Goal: Task Accomplishment & Management: Manage account settings

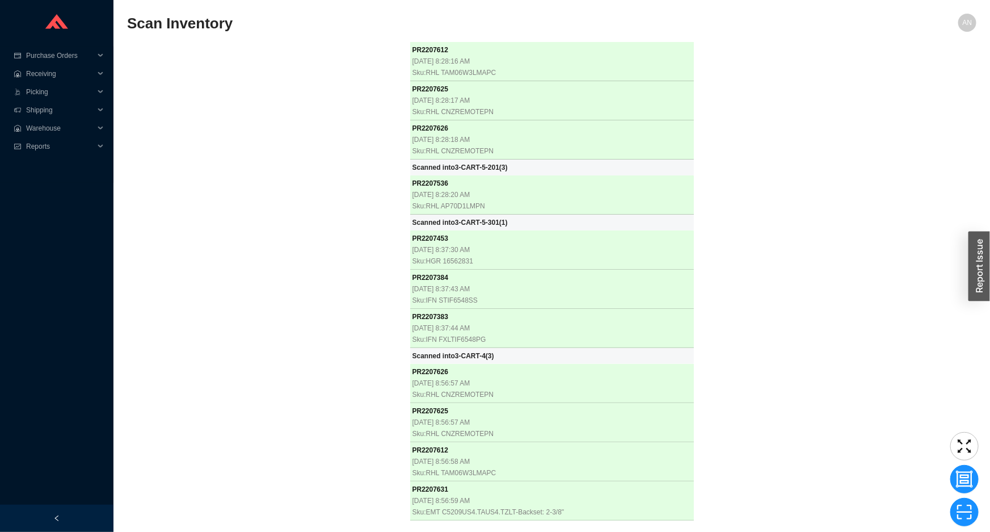
scroll to position [6651, 0]
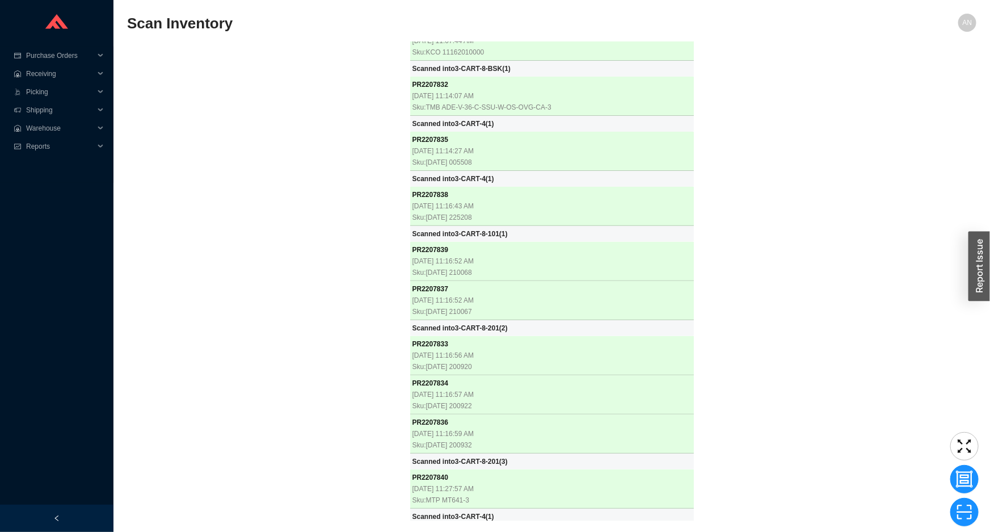
click at [217, 146] on div "PR 2207612 8/25/2025, 8:28:16 AM Sku: RHL TAM06W3LMAPC PR 2207625 8/25/2025, 8:…" at bounding box center [552, 281] width 850 height 478
click at [218, 144] on div "PR 2207612 8/25/2025, 8:28:16 AM Sku: RHL TAM06W3LMAPC PR 2207625 8/25/2025, 8:…" at bounding box center [552, 281] width 850 height 478
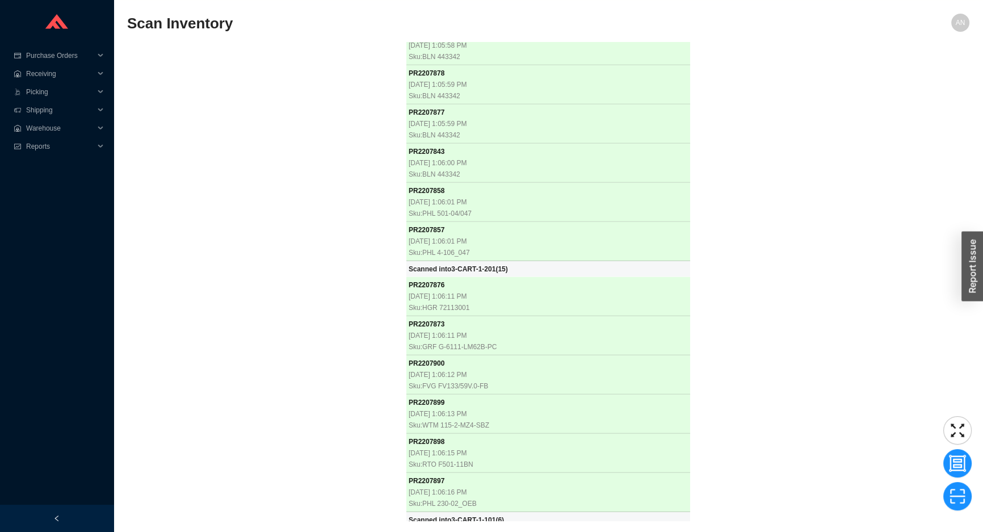
scroll to position [9125, 0]
click at [327, 106] on div "PR 2207612 8/25/2025, 8:28:16 AM Sku: RHL TAM06W3LMAPC PR 2207625 8/25/2025, 8:…" at bounding box center [548, 281] width 842 height 478
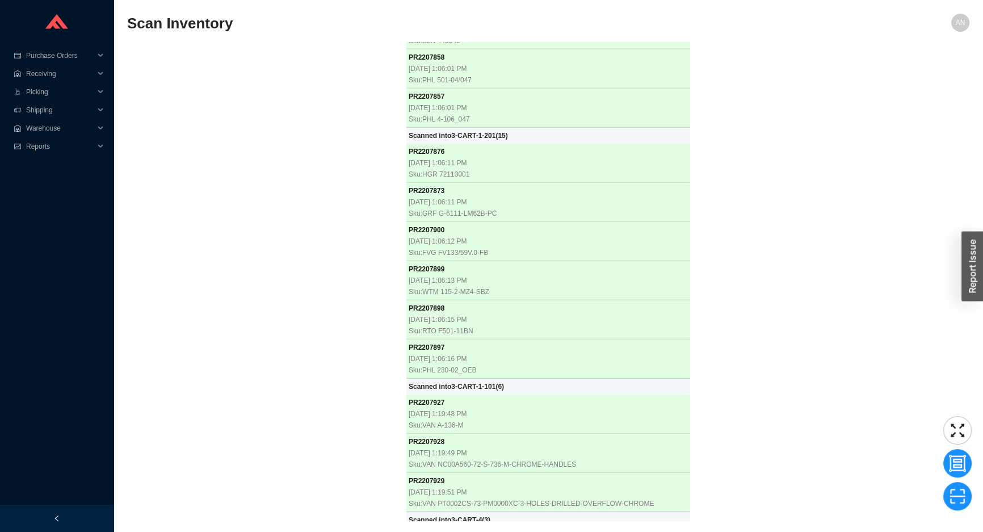
scroll to position [9258, 0]
click at [288, 99] on div "PR 2207612 [DATE] 8:28:16 AM Sku: RHL TAM06W3LMAPC PR 2207625 [DATE] 8:28:17 AM…" at bounding box center [548, 281] width 842 height 478
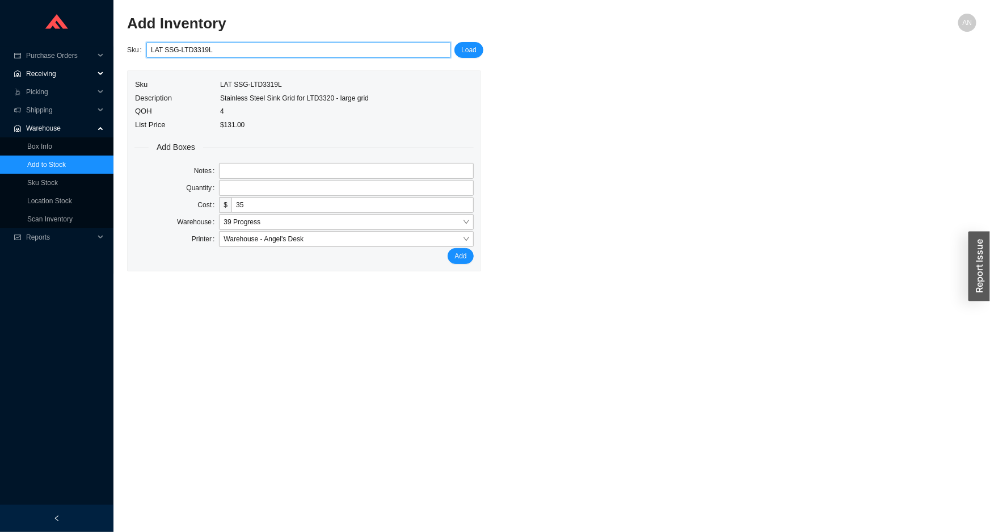
click at [51, 73] on span "Receiving" at bounding box center [60, 74] width 68 height 18
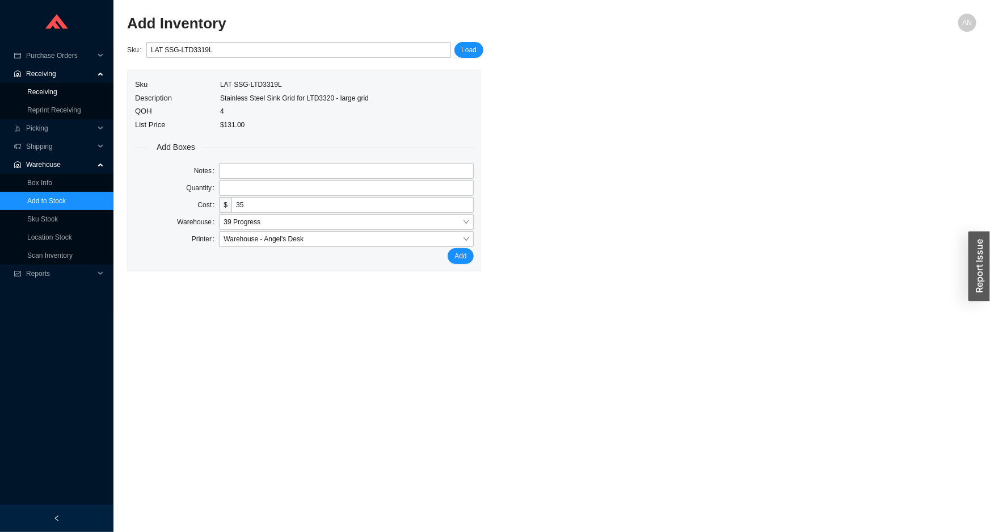
click at [54, 93] on link "Receiving" at bounding box center [42, 92] width 30 height 8
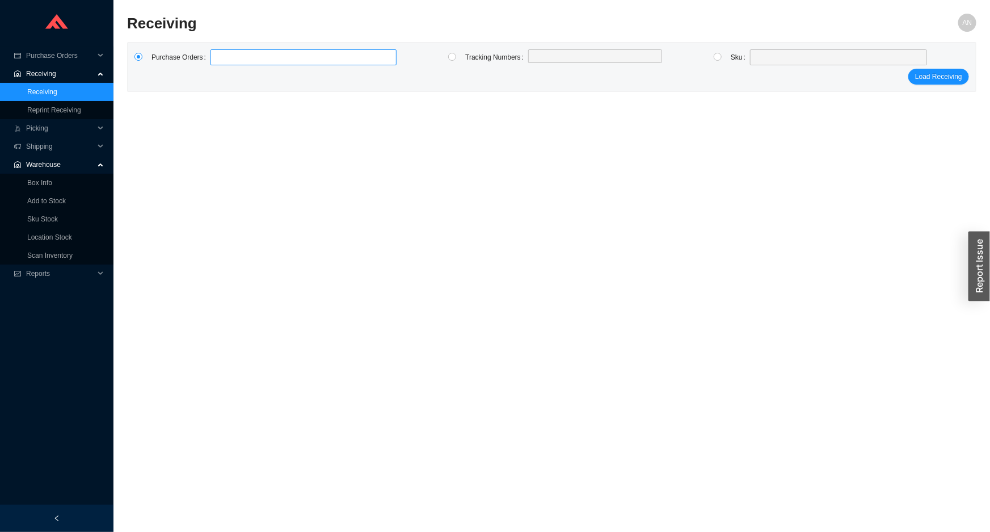
click at [224, 60] on label at bounding box center [304, 57] width 186 height 16
click at [220, 60] on input at bounding box center [216, 57] width 8 height 12
type input "981817"
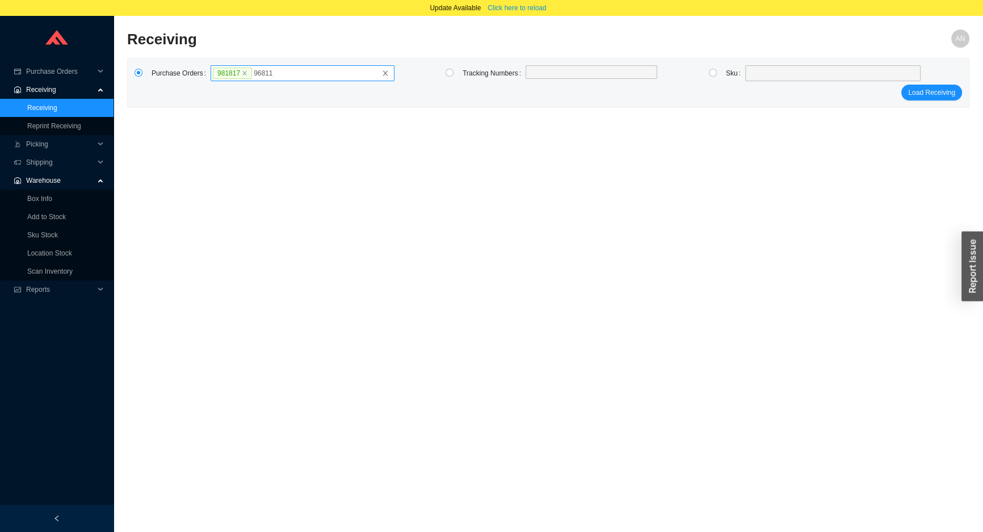
type input "968115"
type input "986115"
click button "Load Receiving" at bounding box center [931, 93] width 61 height 16
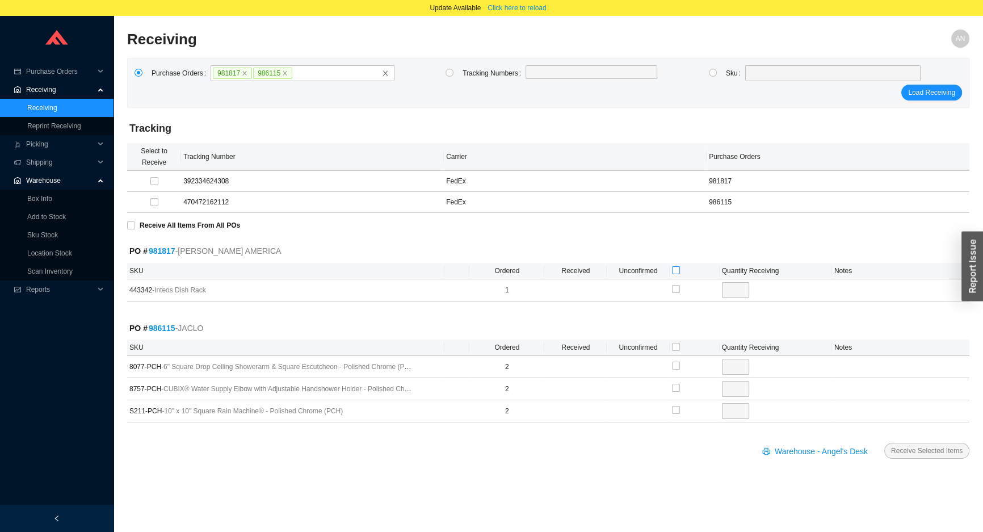
click at [672, 272] on input "checkbox" at bounding box center [676, 270] width 8 height 8
checkbox input "true"
type input "1"
click at [674, 346] on input "checkbox" at bounding box center [676, 347] width 8 height 8
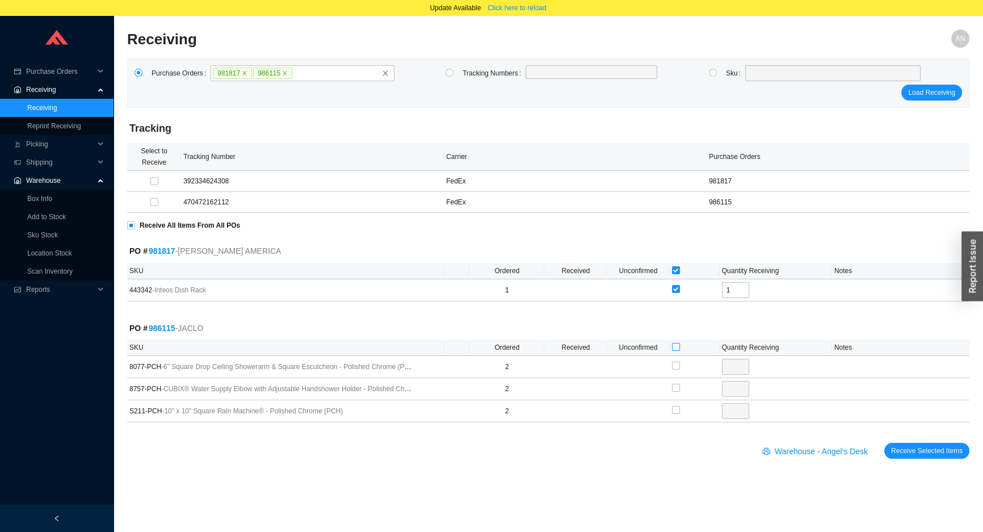
checkbox input "true"
type input "2"
checkbox input "true"
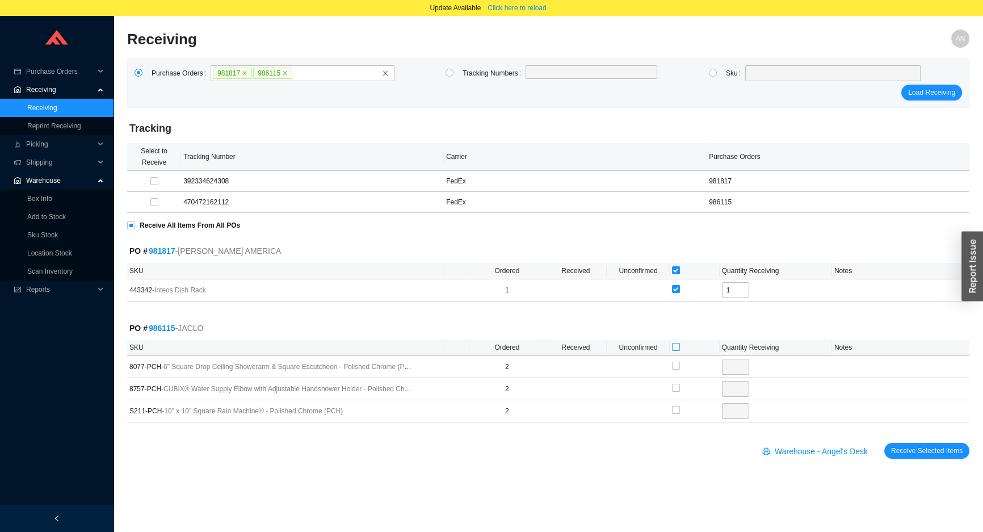
type input "2"
checkbox input "true"
type input "2"
click at [909, 452] on span "Receive Selected Items" at bounding box center [927, 450] width 72 height 11
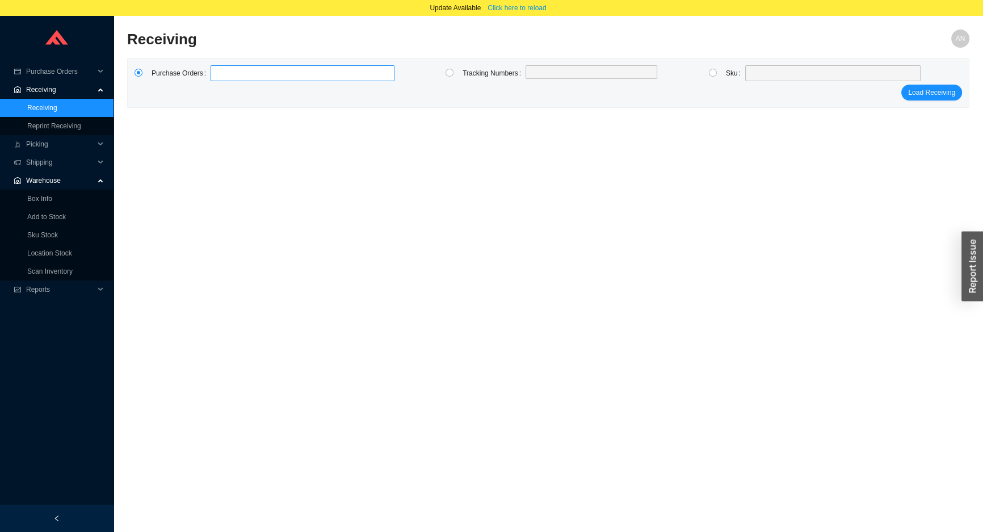
click at [218, 81] on label at bounding box center [303, 73] width 184 height 16
click at [218, 79] on input at bounding box center [216, 73] width 8 height 12
type input "985833"
type input "985832"
type input "985369"
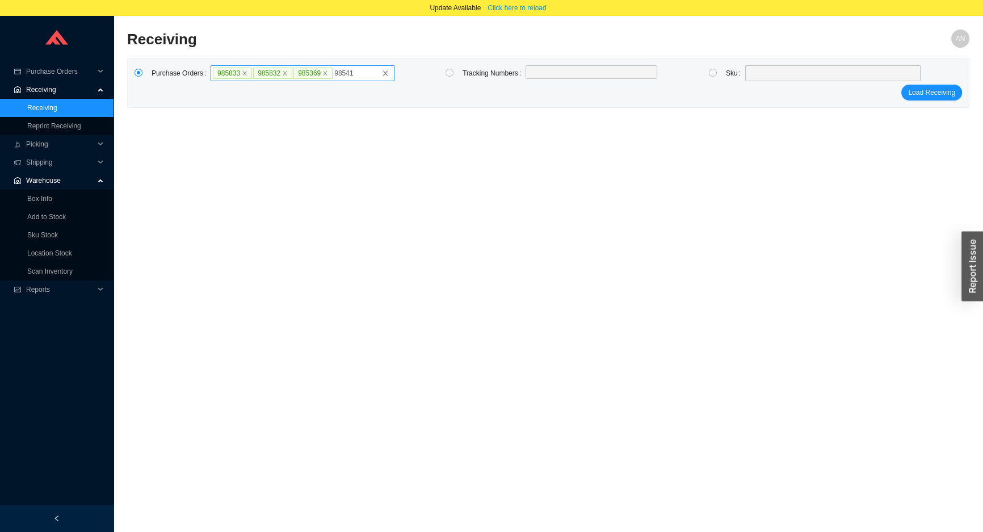
type input "985419"
type input "982808"
type input "982797"
type input "985959"
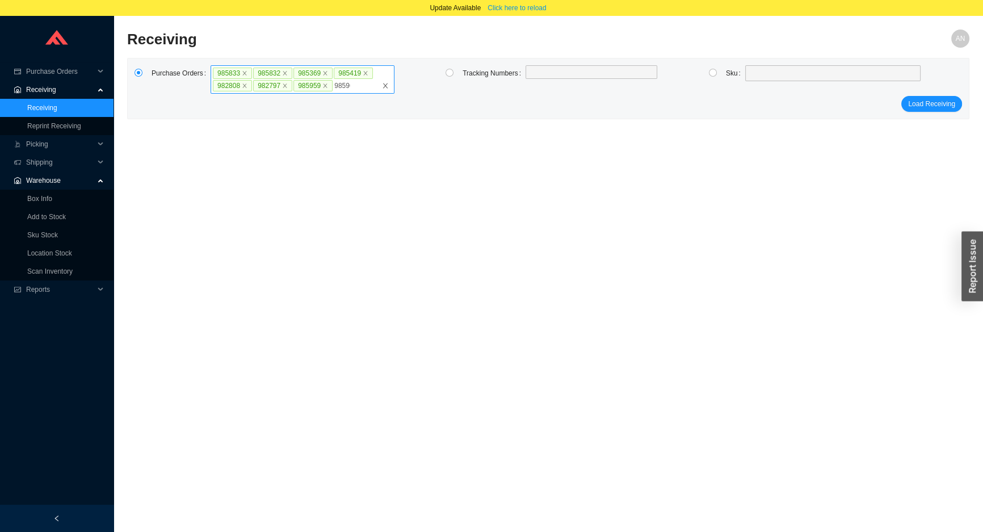
type input "985962"
type input "985963"
type input "986075"
type input "983859"
type input "985745"
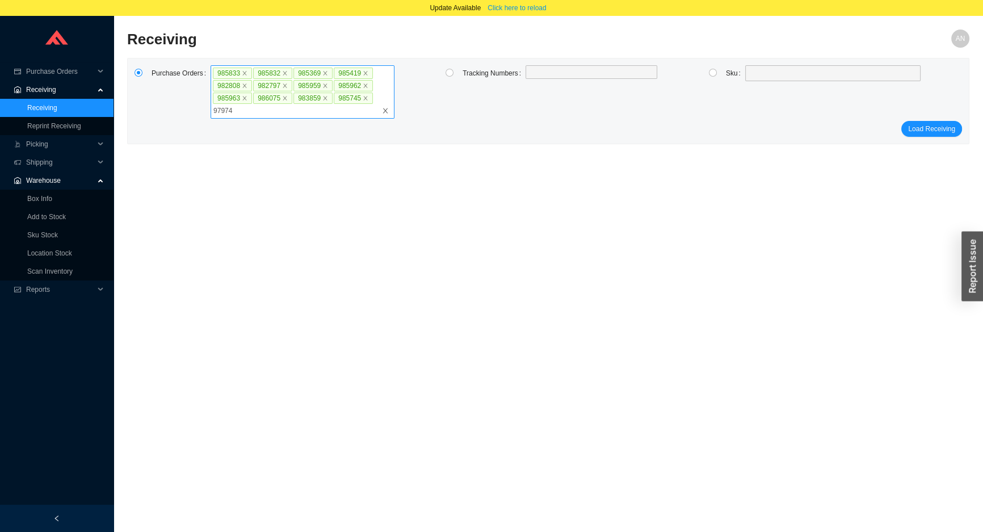
type input "979742"
click button "Load Receiving" at bounding box center [931, 129] width 61 height 16
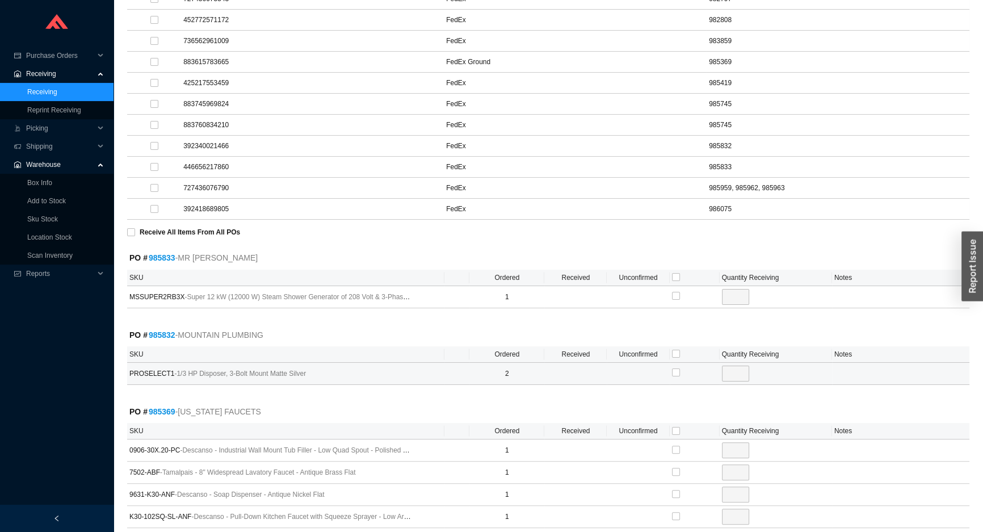
scroll to position [258, 0]
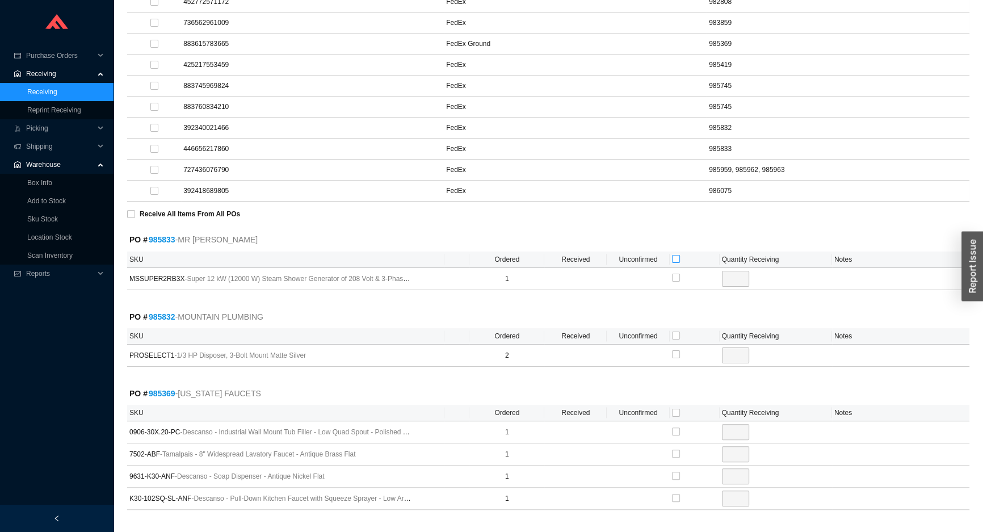
click at [676, 255] on input "checkbox" at bounding box center [676, 259] width 8 height 8
checkbox input "true"
type input "1"
click at [678, 334] on input "checkbox" at bounding box center [676, 335] width 8 height 8
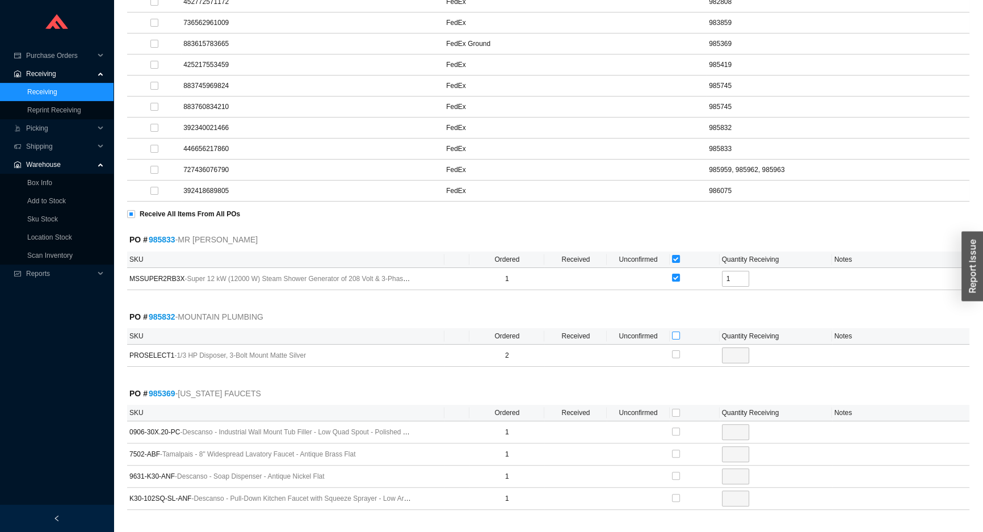
checkbox input "true"
type input "2"
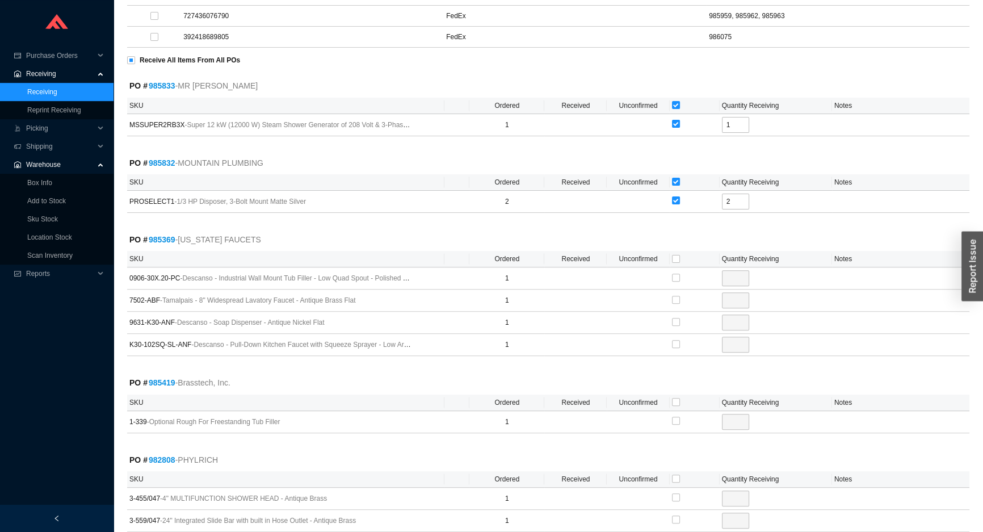
scroll to position [413, 0]
click at [675, 272] on input "checkbox" at bounding box center [676, 276] width 8 height 8
checkbox input "true"
type input "1"
click at [675, 398] on input "checkbox" at bounding box center [676, 401] width 8 height 8
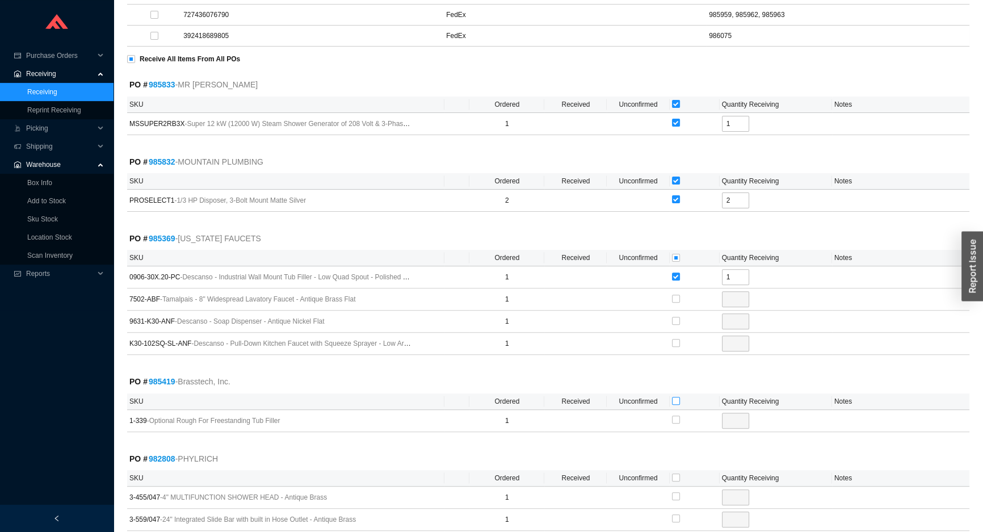
checkbox input "true"
type input "1"
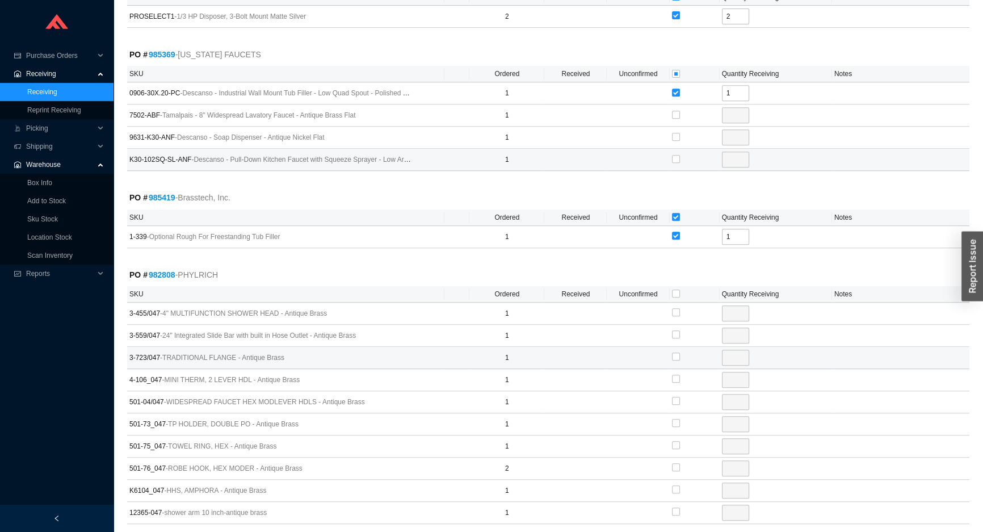
scroll to position [670, 0]
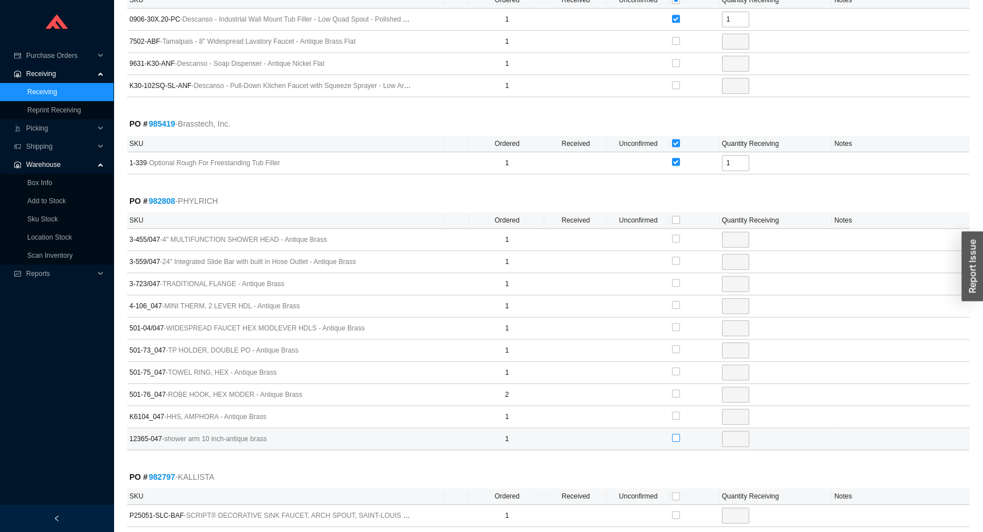
click at [673, 434] on input "checkbox" at bounding box center [676, 438] width 8 height 8
checkbox input "true"
type input "1"
click at [675, 258] on input "checkbox" at bounding box center [676, 261] width 8 height 8
checkbox input "true"
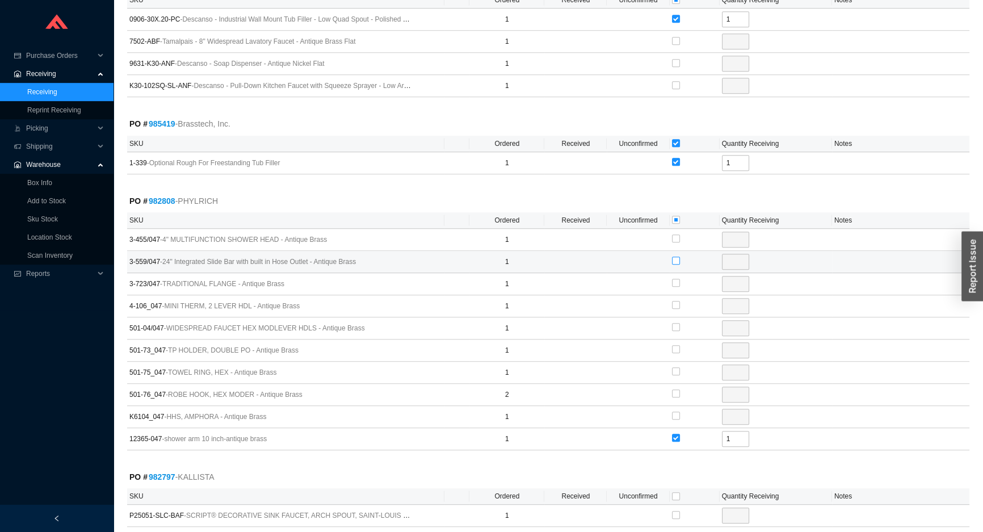
type input "1"
click at [678, 279] on input "checkbox" at bounding box center [676, 283] width 8 height 8
checkbox input "true"
type input "1"
click at [675, 306] on input "checkbox" at bounding box center [676, 305] width 8 height 8
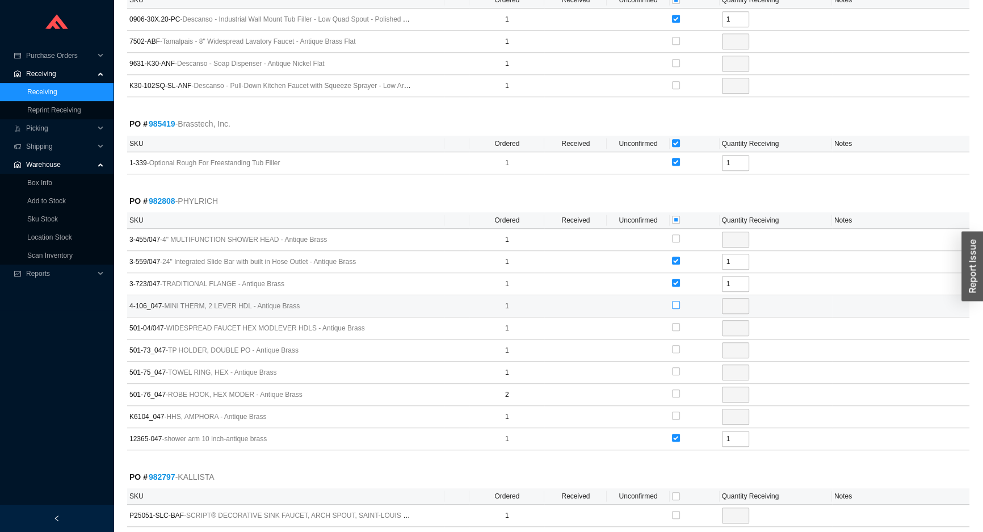
checkbox input "true"
type input "1"
click at [677, 325] on input "checkbox" at bounding box center [676, 327] width 8 height 8
checkbox input "true"
type input "1"
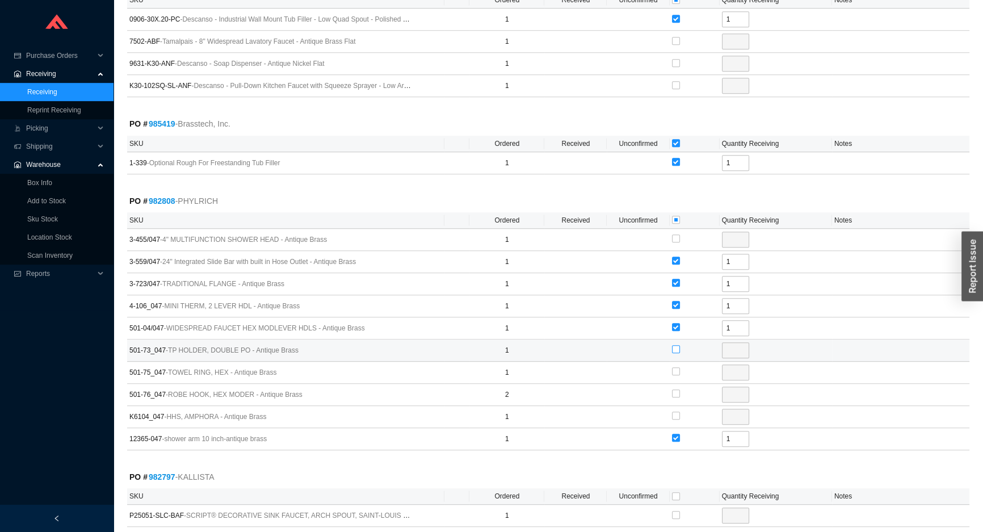
click at [677, 345] on input "checkbox" at bounding box center [676, 349] width 8 height 8
checkbox input "true"
type input "1"
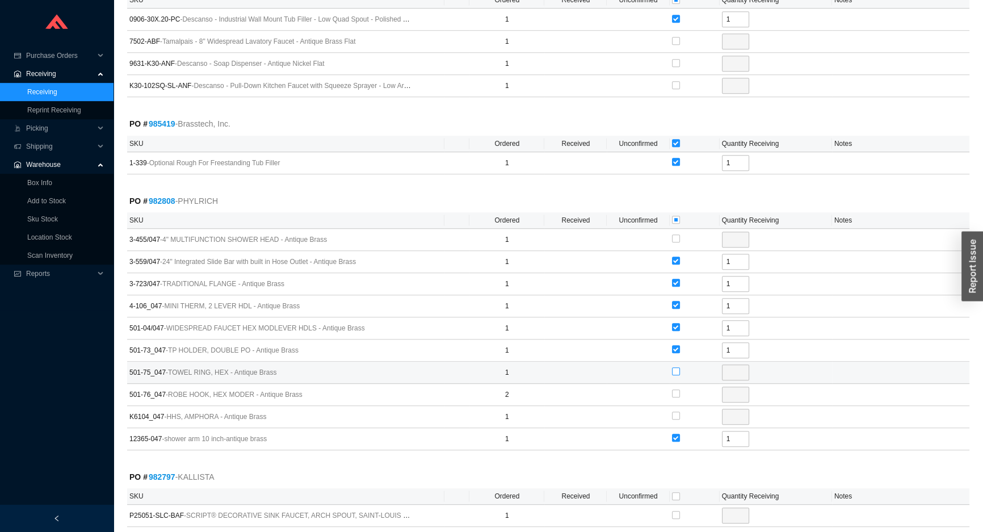
click at [678, 371] on input "checkbox" at bounding box center [676, 371] width 8 height 8
checkbox input "true"
type input "1"
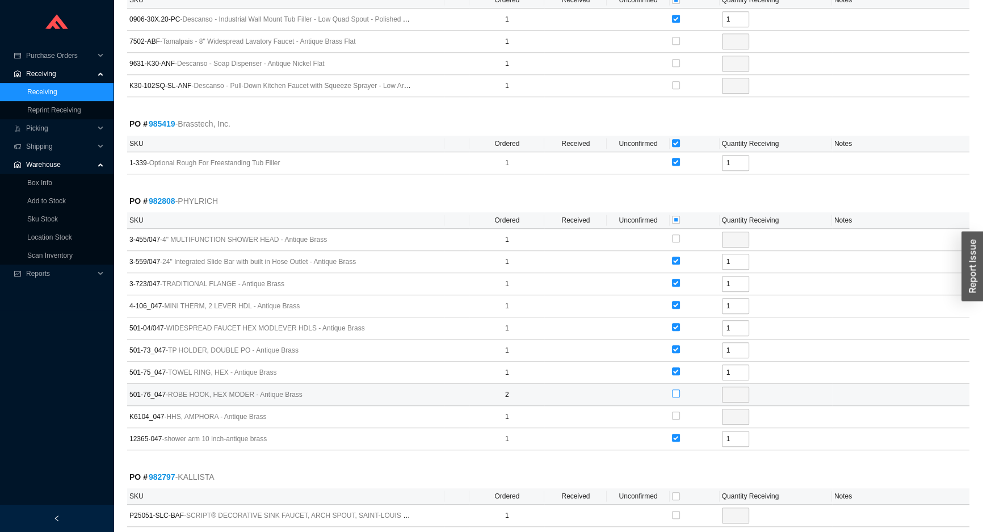
click at [676, 389] on input "checkbox" at bounding box center [676, 393] width 8 height 8
checkbox input "true"
type input "2"
click at [675, 411] on input "checkbox" at bounding box center [676, 415] width 8 height 8
checkbox input "true"
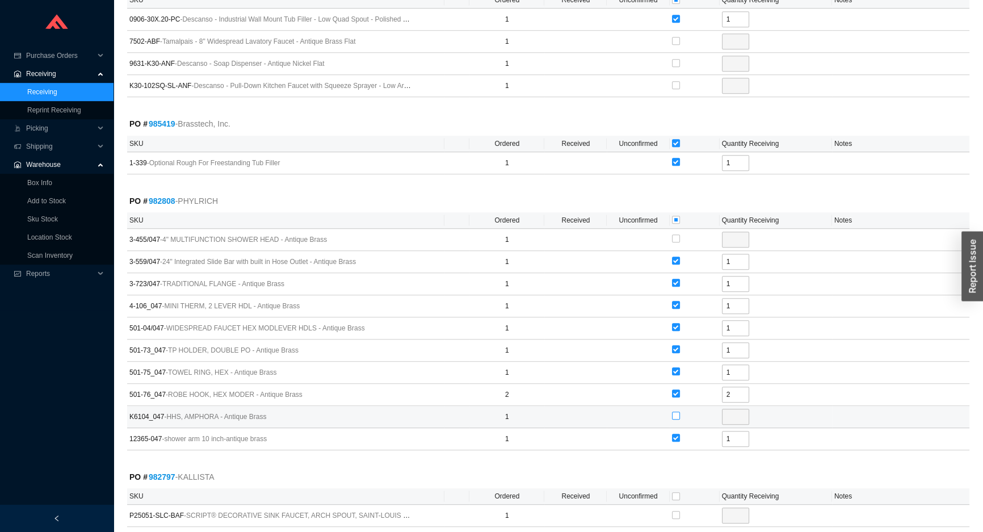
type input "1"
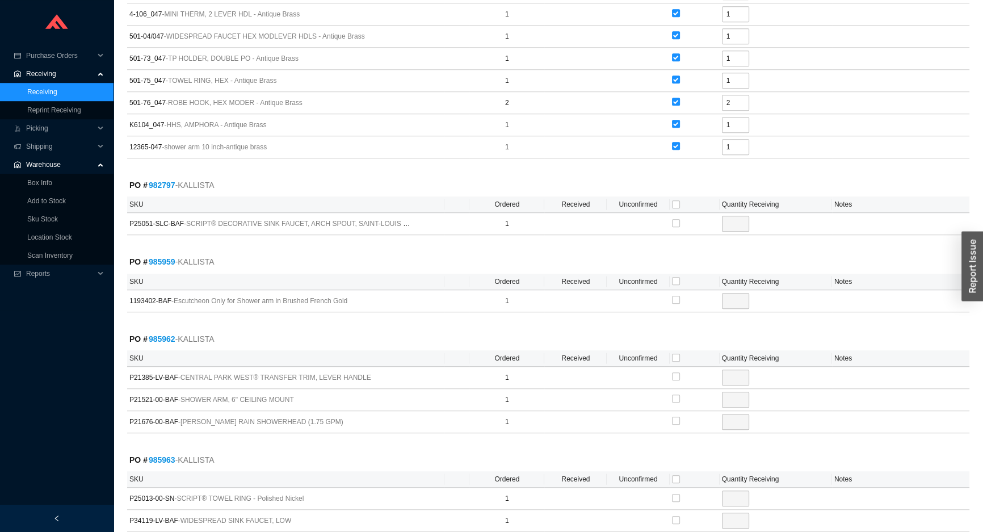
scroll to position [980, 0]
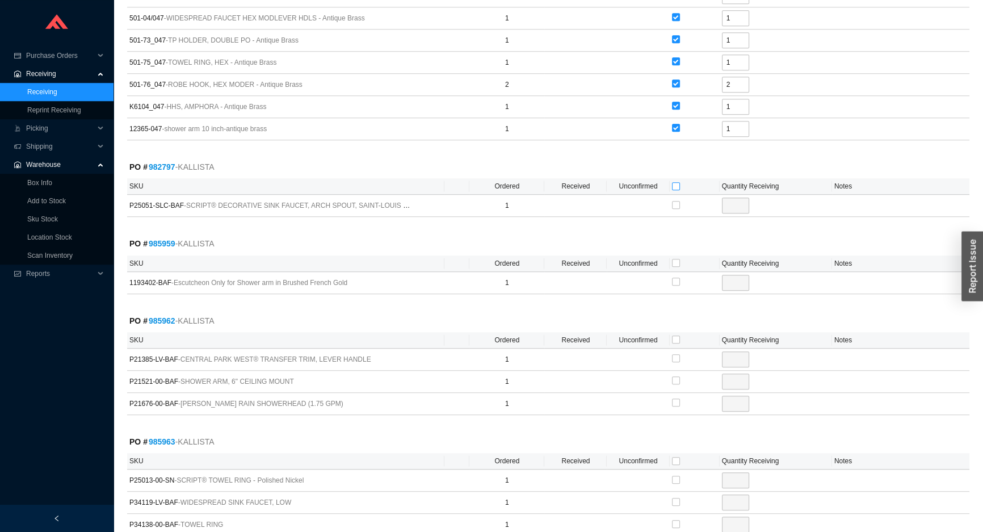
click at [672, 182] on input "checkbox" at bounding box center [676, 186] width 8 height 8
checkbox input "true"
type input "1"
click at [676, 262] on input "checkbox" at bounding box center [676, 263] width 8 height 8
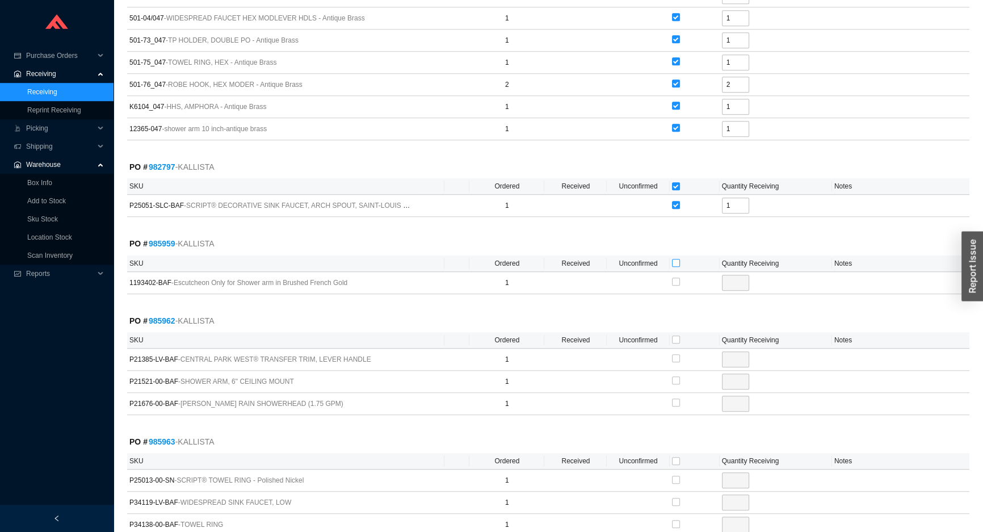
checkbox input "true"
type input "1"
click at [675, 354] on input "checkbox" at bounding box center [676, 358] width 8 height 8
checkbox input "true"
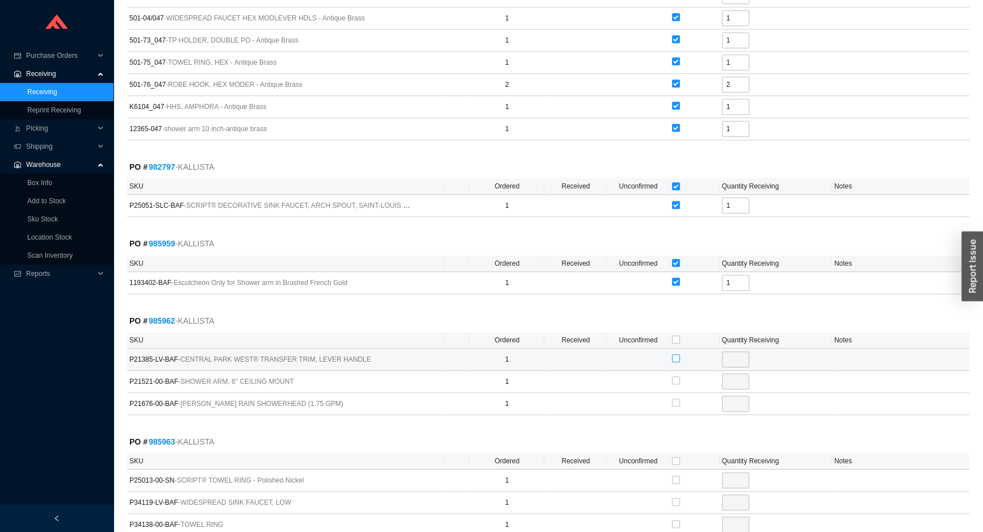
type input "1"
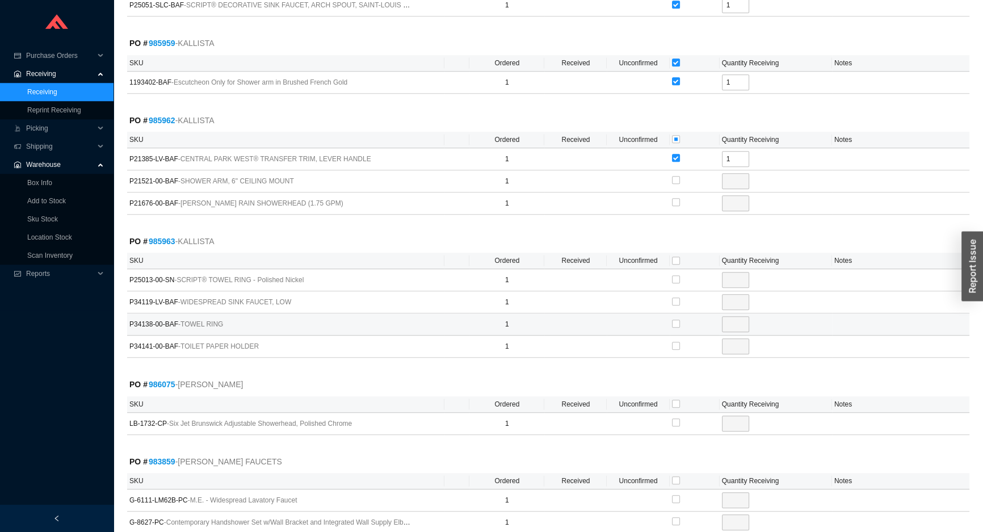
scroll to position [1186, 0]
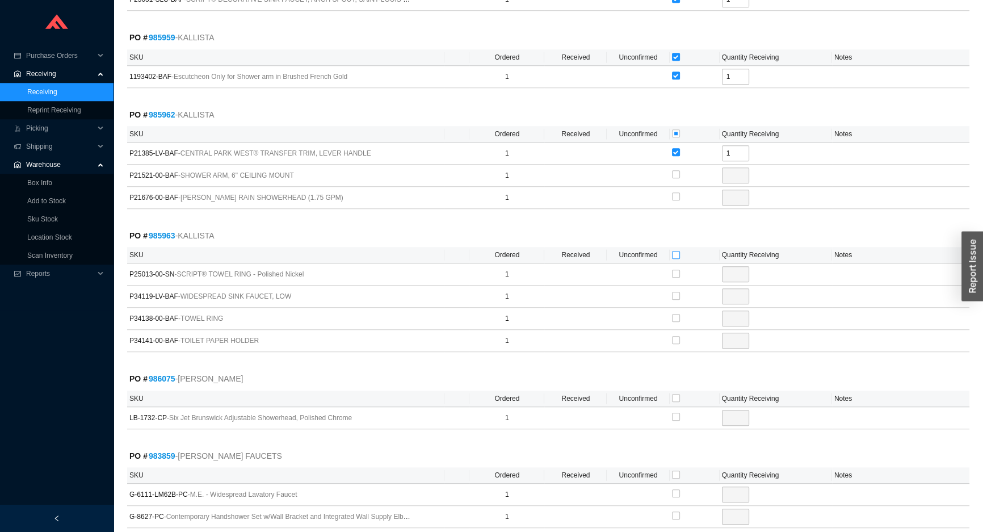
click at [674, 251] on input "checkbox" at bounding box center [676, 255] width 8 height 8
checkbox input "true"
type input "1"
checkbox input "true"
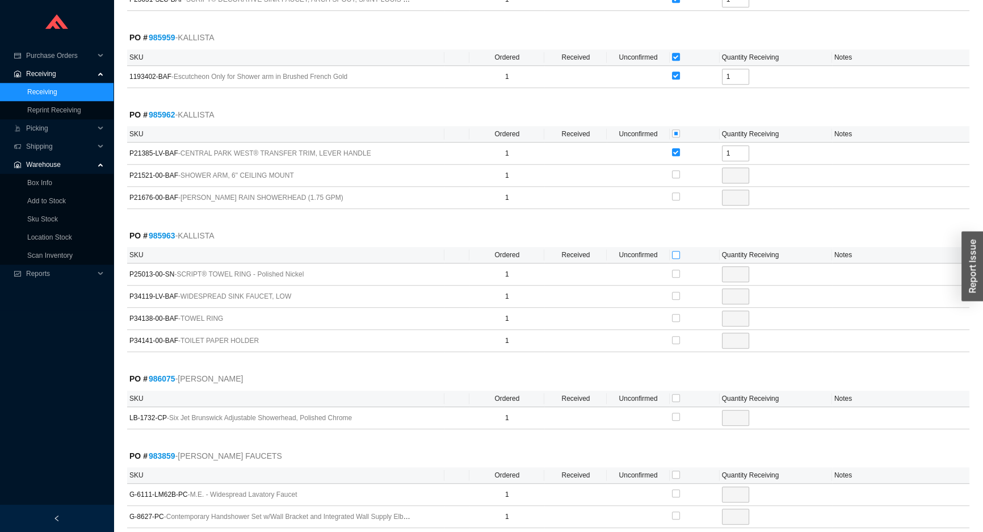
type input "1"
checkbox input "true"
type input "1"
checkbox input "true"
type input "1"
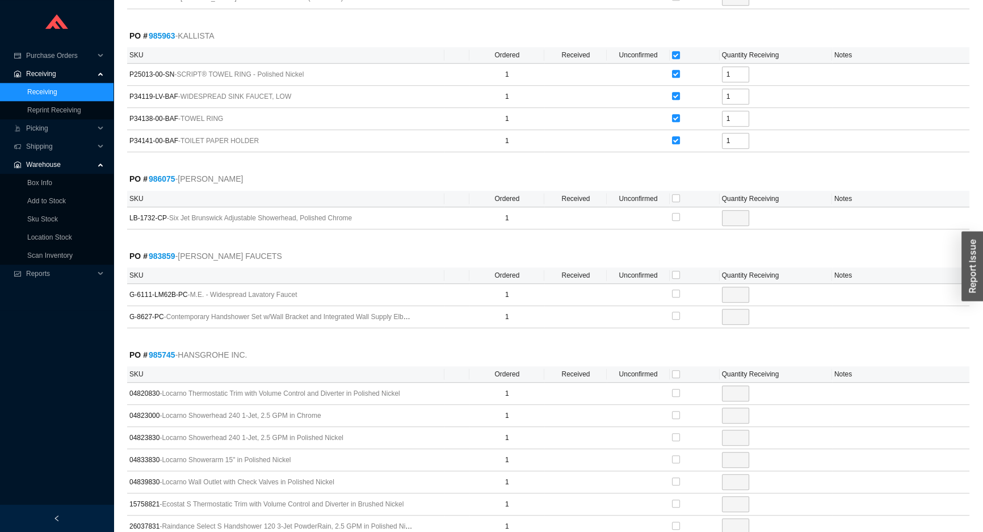
scroll to position [1393, 0]
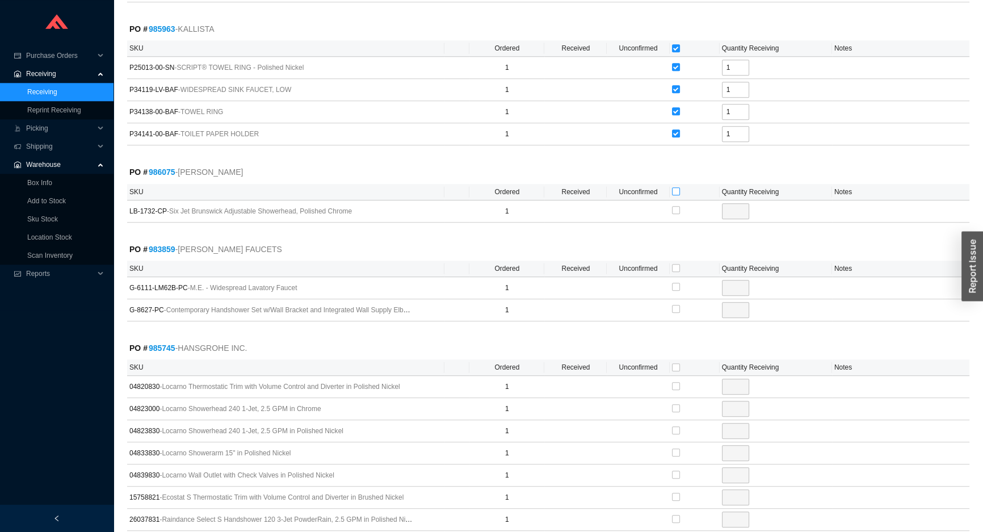
click at [674, 187] on input "checkbox" at bounding box center [676, 191] width 8 height 8
checkbox input "true"
type input "1"
click at [676, 266] on input "checkbox" at bounding box center [676, 268] width 8 height 8
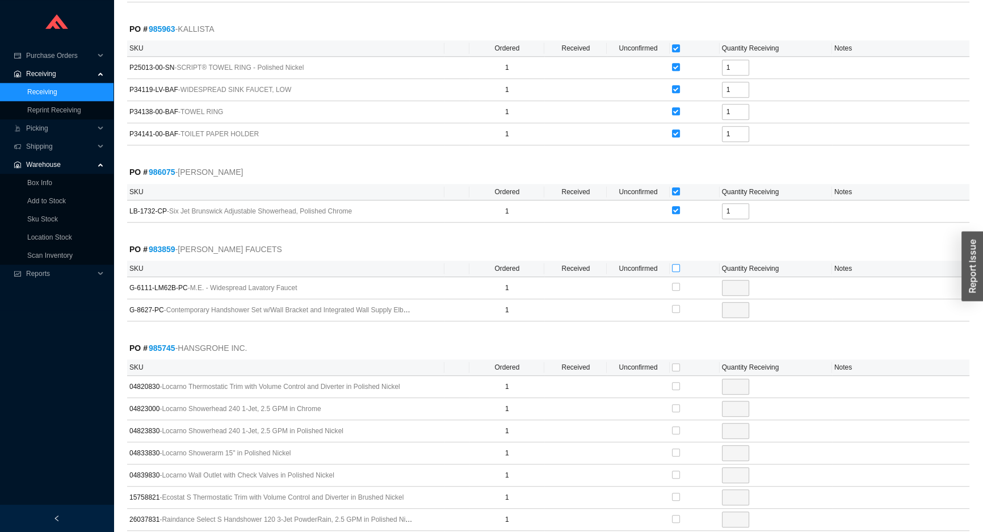
checkbox input "true"
type input "1"
checkbox input "true"
type input "1"
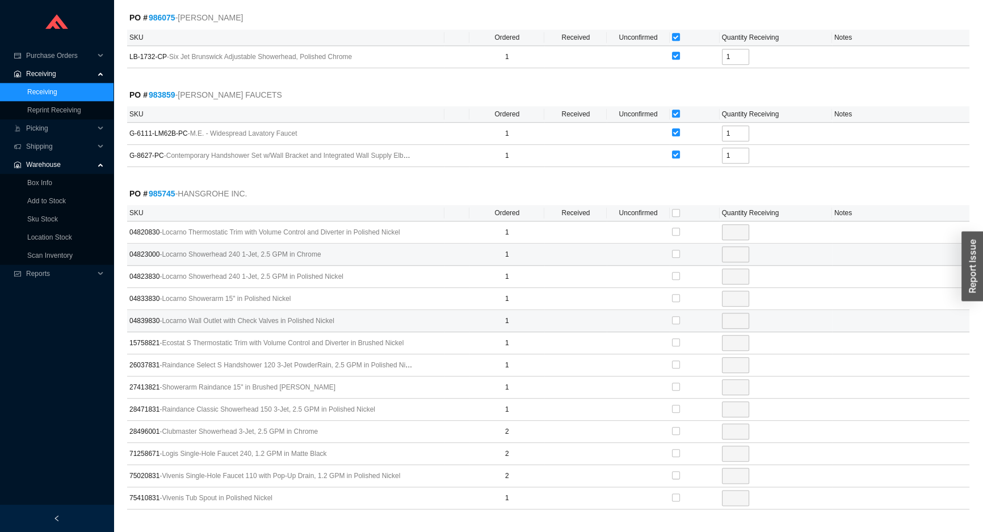
scroll to position [1548, 0]
click at [674, 293] on input "checkbox" at bounding box center [676, 297] width 8 height 8
checkbox input "true"
type input "1"
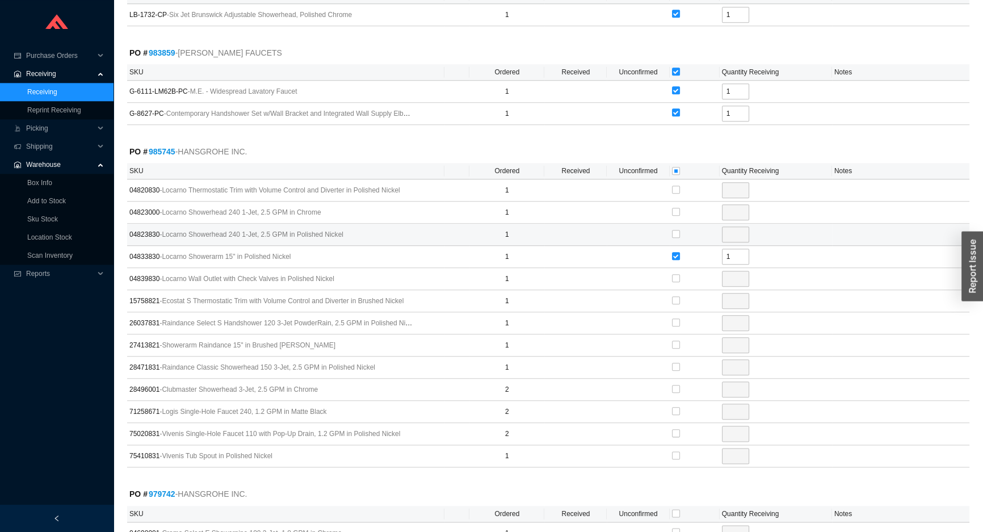
scroll to position [1723, 0]
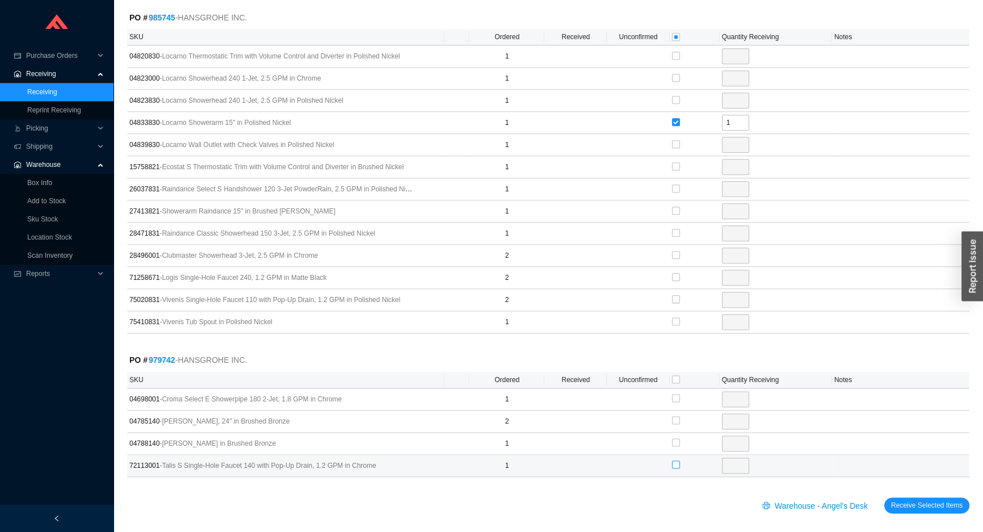
click at [678, 460] on input "checkbox" at bounding box center [676, 464] width 8 height 8
checkbox input "true"
type input "1"
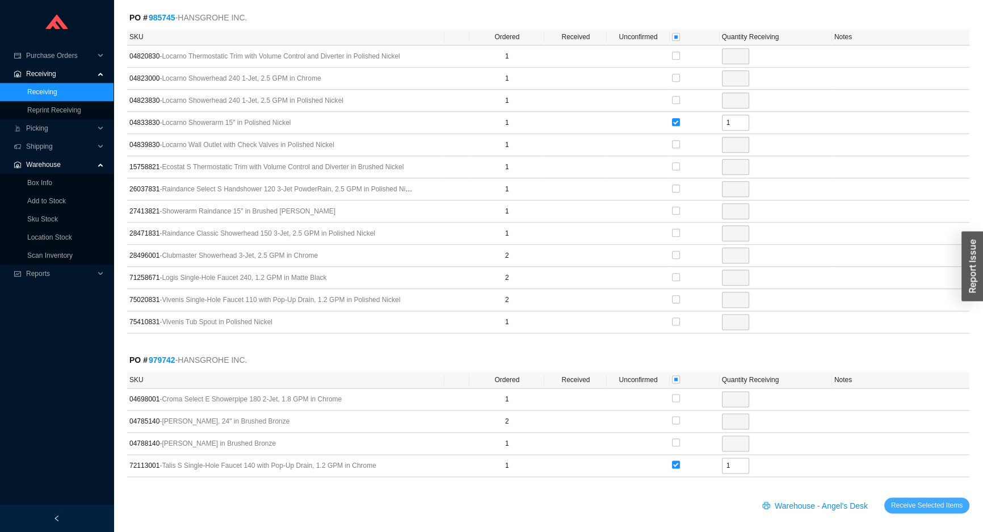
click at [909, 499] on span "Receive Selected Items" at bounding box center [927, 504] width 72 height 11
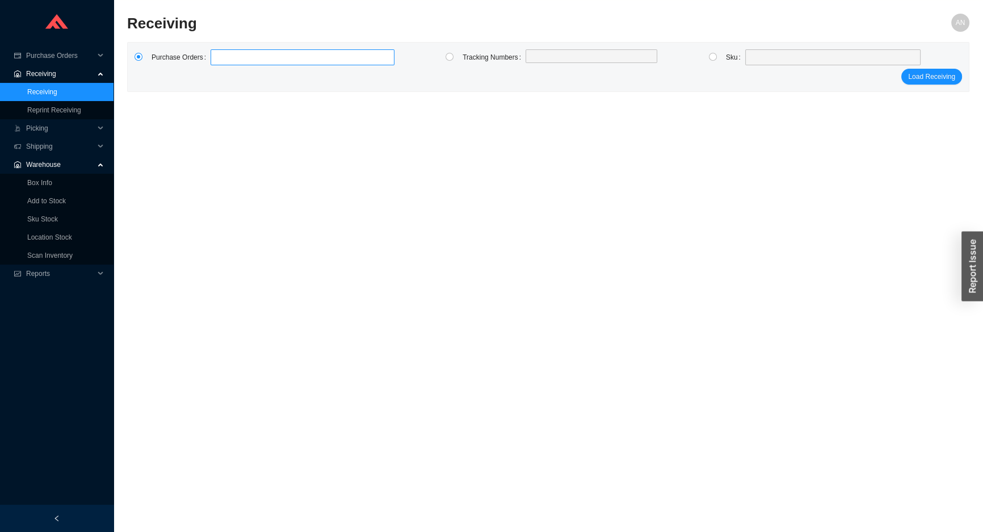
click at [233, 61] on label at bounding box center [303, 57] width 184 height 16
click at [220, 61] on input at bounding box center [216, 57] width 8 height 12
type input "982717"
type input "984428"
type input "980564"
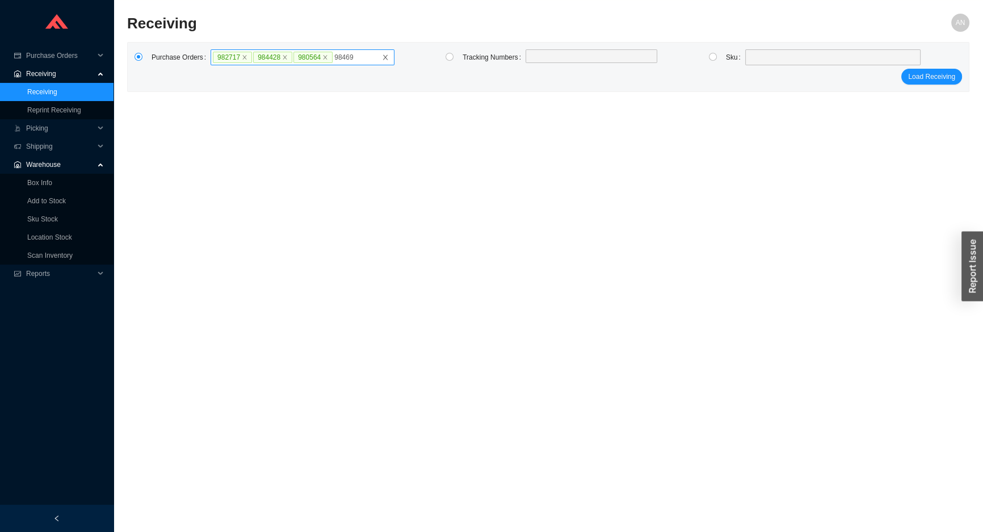
type input "984698"
type input "985745"
type input "984698"
type input "986067"
type input "979844"
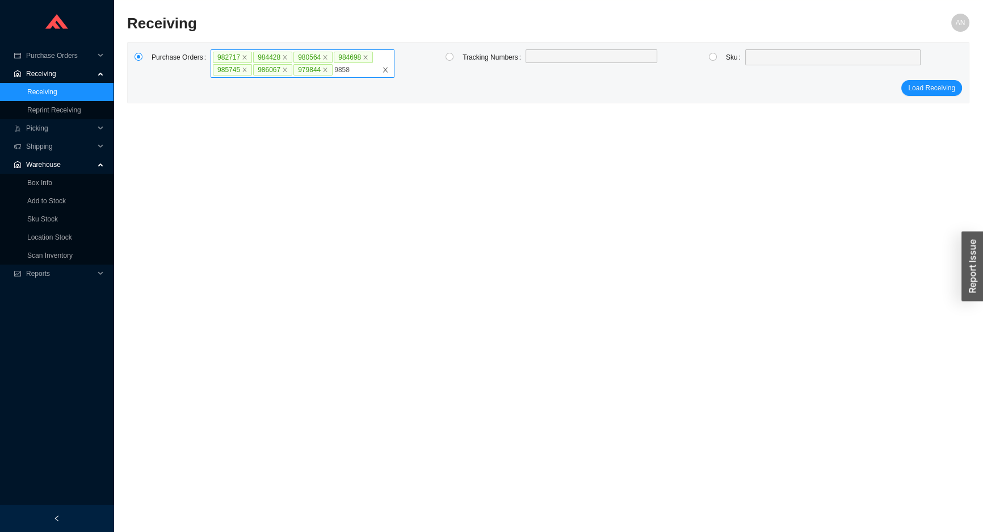
type input "985869"
type input "981758"
type input "985536"
type input "9837173"
type input "983717"
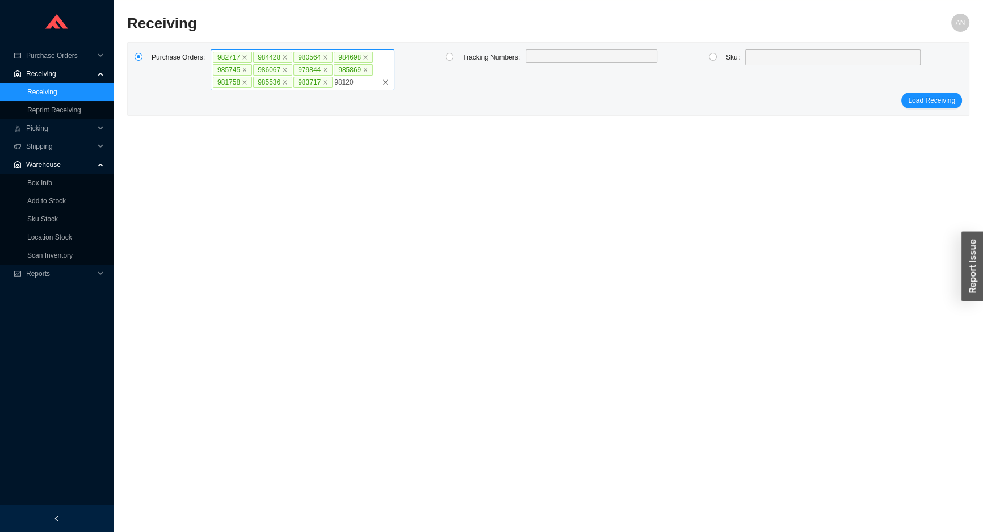
type input "981207"
type input "984288"
type input "981298"
type input "981062"
click button "Load Receiving" at bounding box center [931, 113] width 61 height 16
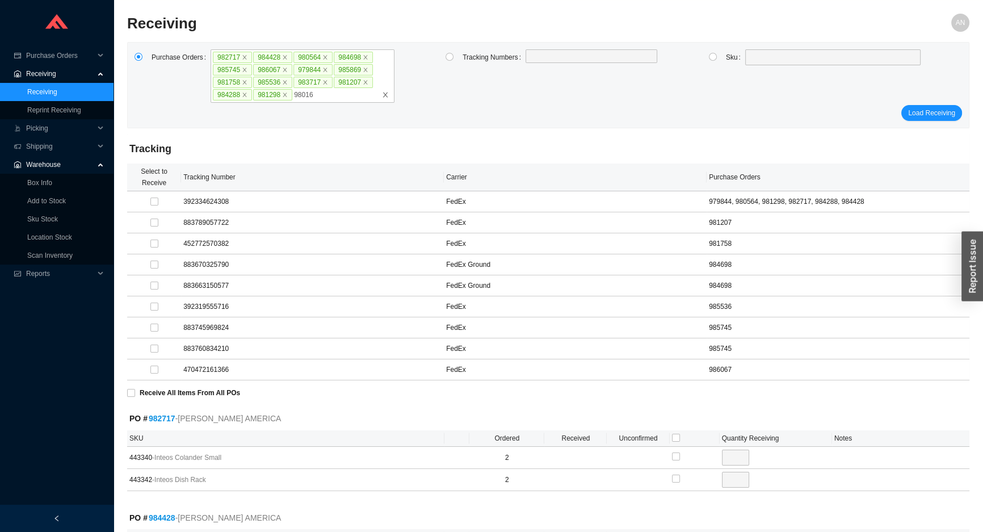
type input "980162"
click button "Load Receiving" at bounding box center [931, 113] width 61 height 16
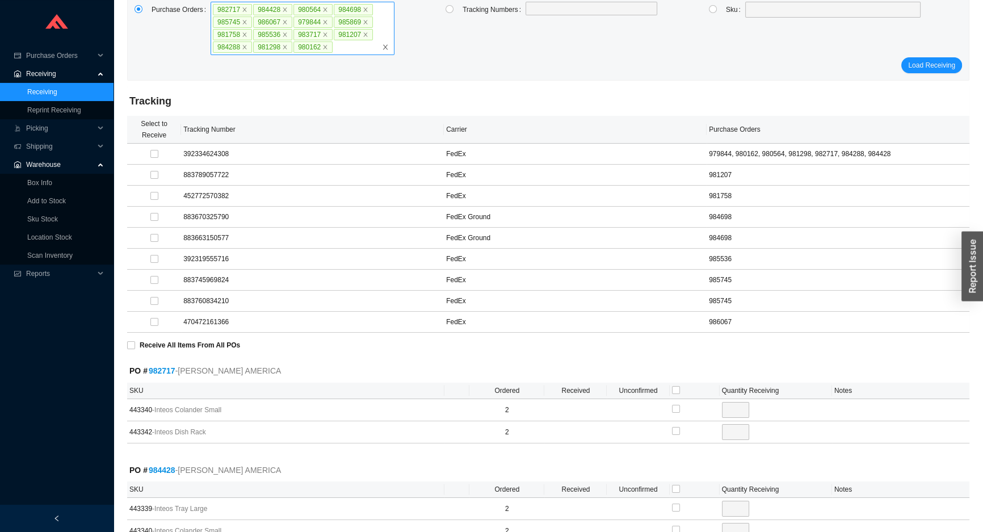
scroll to position [274, 0]
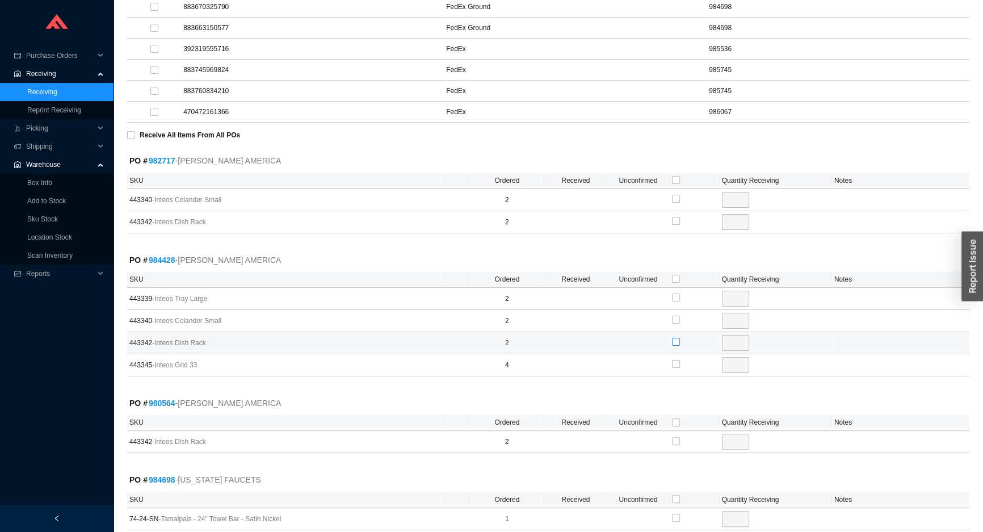
click at [675, 342] on input "checkbox" at bounding box center [676, 342] width 8 height 8
checkbox input "true"
type input "2"
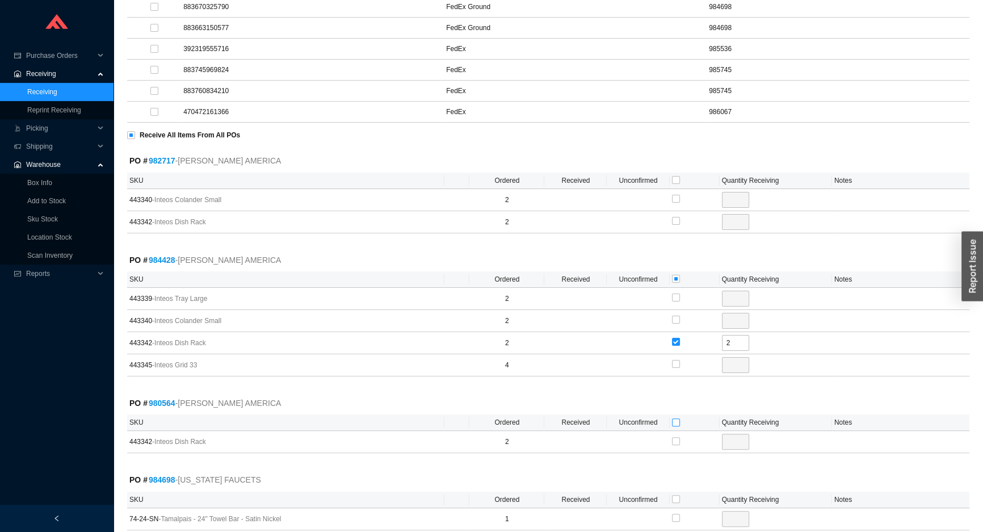
click at [674, 421] on input "checkbox" at bounding box center [676, 422] width 8 height 8
checkbox input "true"
type input "2"
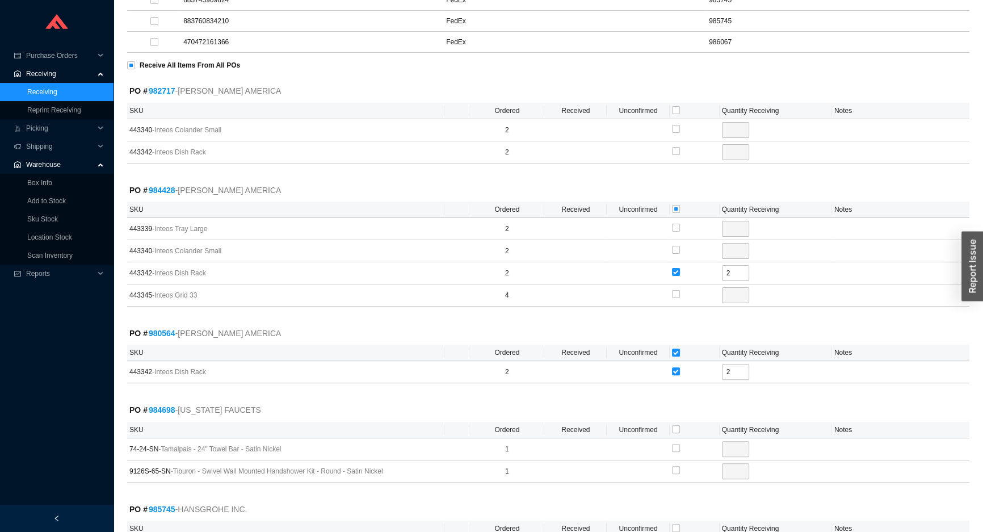
scroll to position [325, 0]
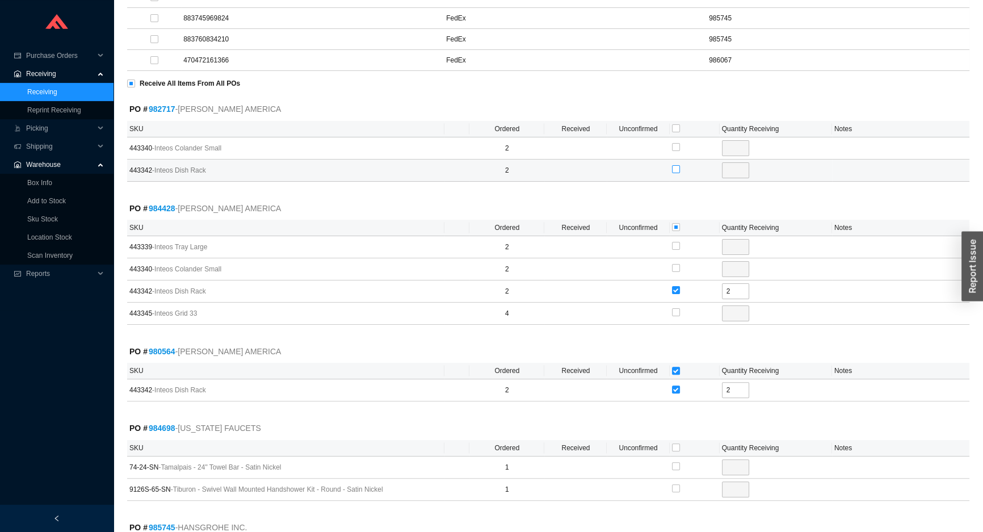
click at [676, 168] on input "checkbox" at bounding box center [676, 169] width 8 height 8
checkbox input "true"
type input "2"
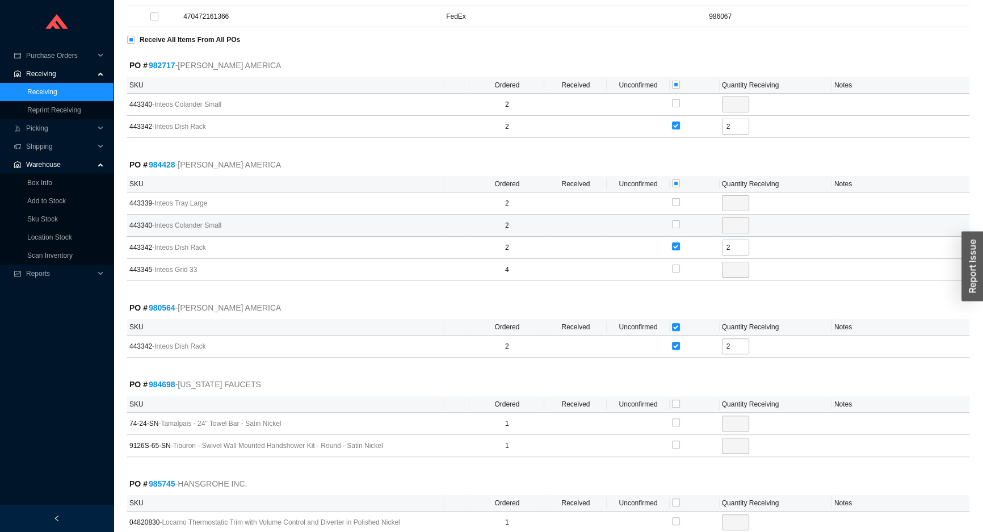
scroll to position [532, 0]
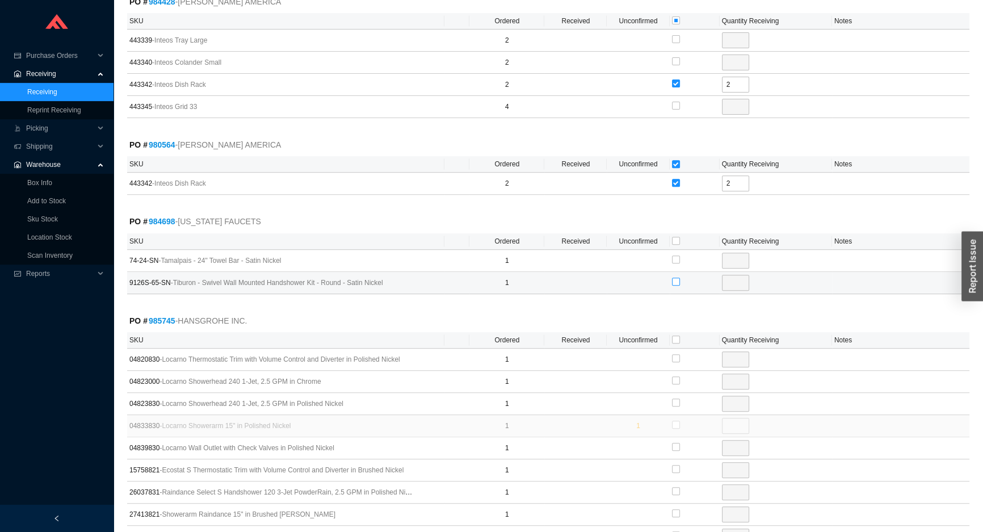
click at [677, 278] on input "checkbox" at bounding box center [676, 282] width 8 height 8
checkbox input "true"
type input "1"
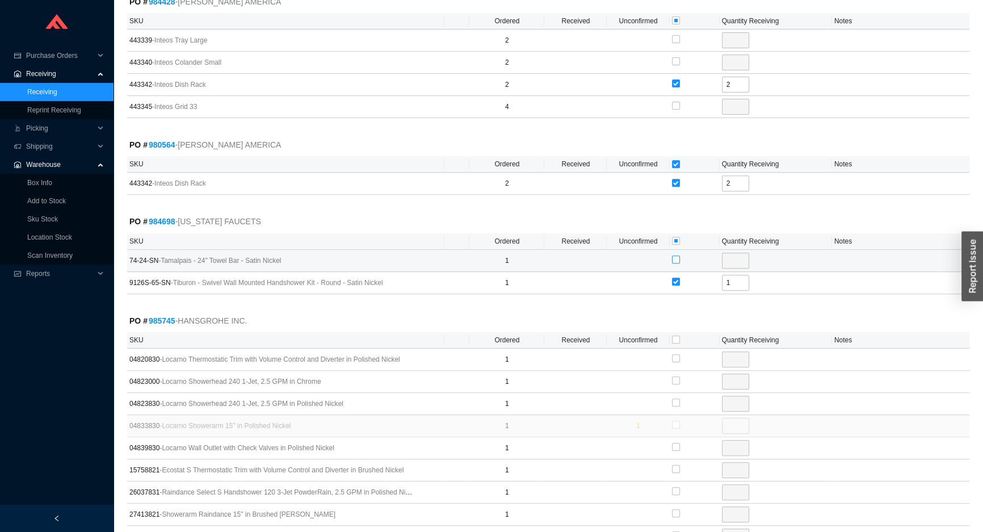
click at [675, 259] on input "checkbox" at bounding box center [676, 259] width 8 height 8
checkbox input "true"
type input "1"
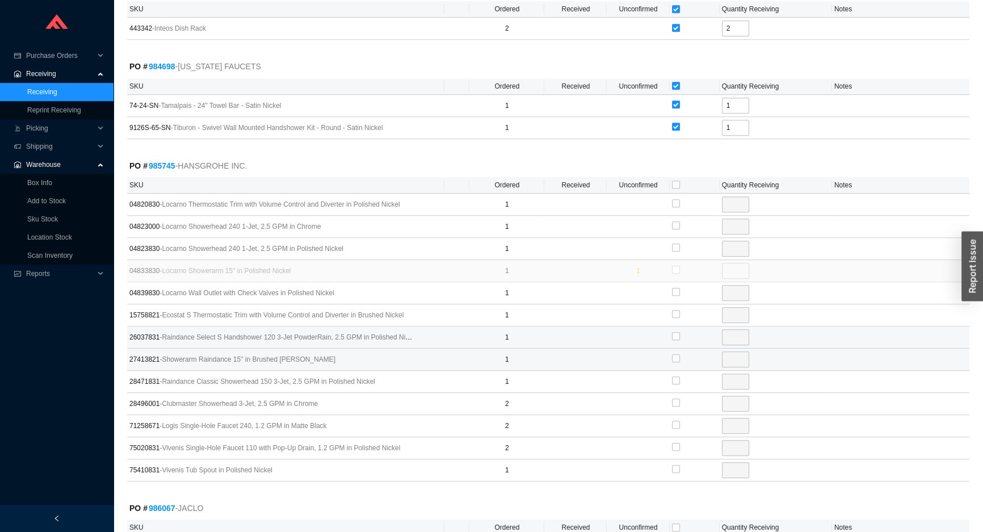
scroll to position [789, 0]
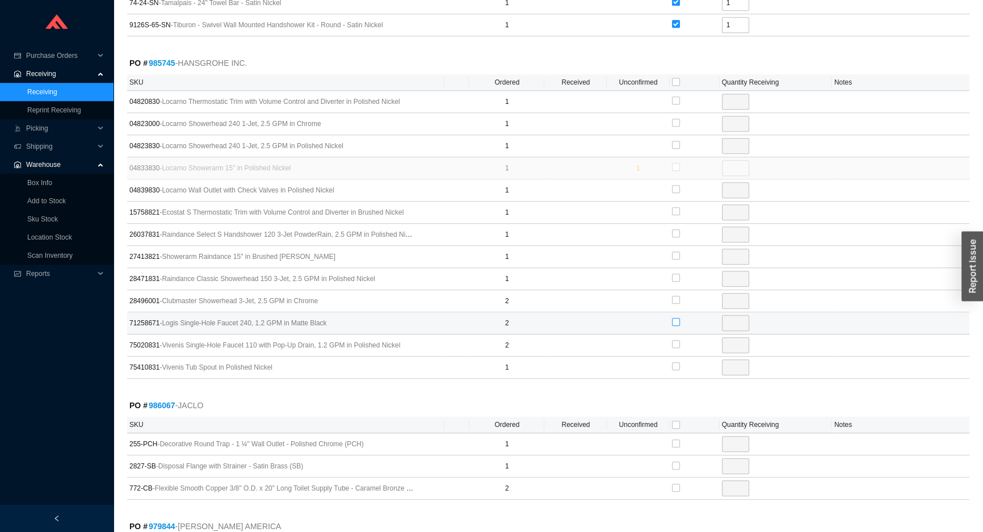
click at [673, 318] on input "checkbox" at bounding box center [676, 322] width 8 height 8
checkbox input "true"
type input "2"
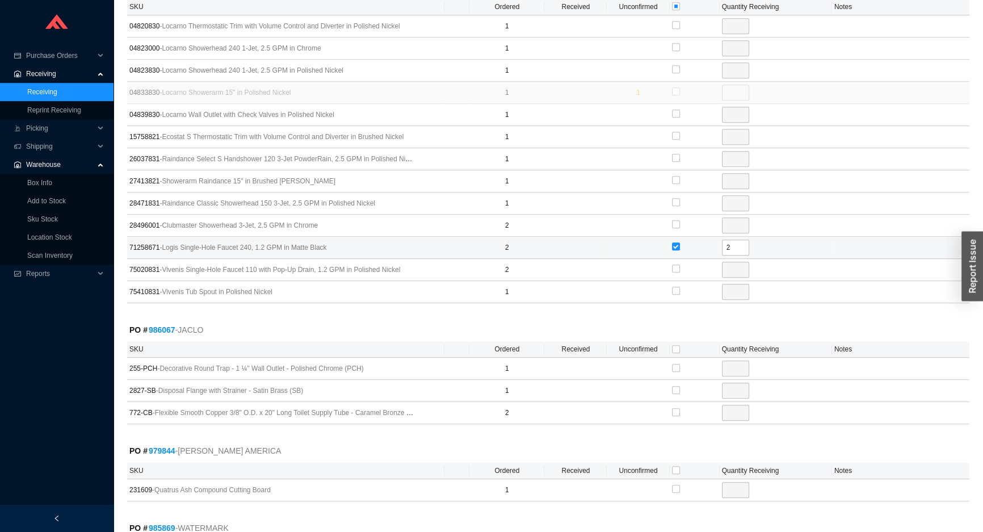
scroll to position [1048, 0]
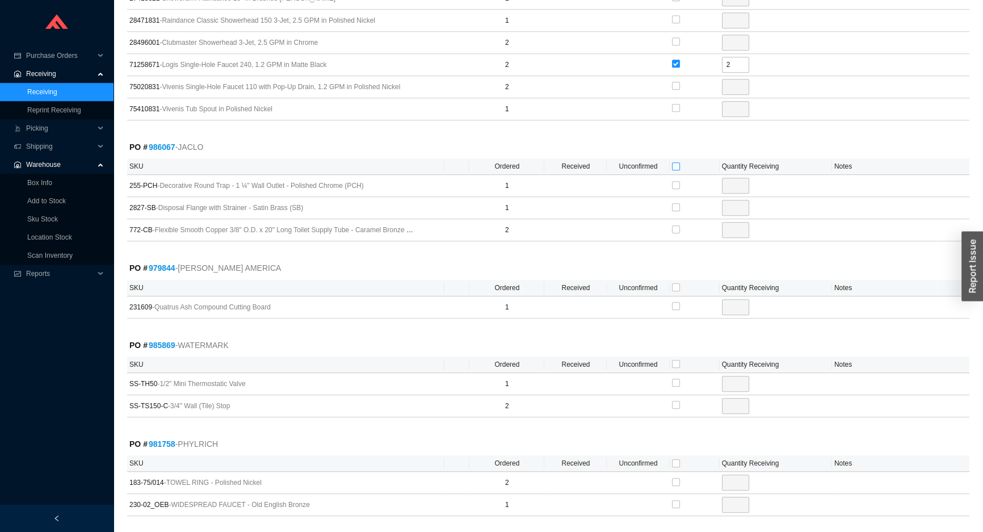
click at [676, 165] on input "checkbox" at bounding box center [676, 166] width 8 height 8
checkbox input "true"
type input "1"
checkbox input "true"
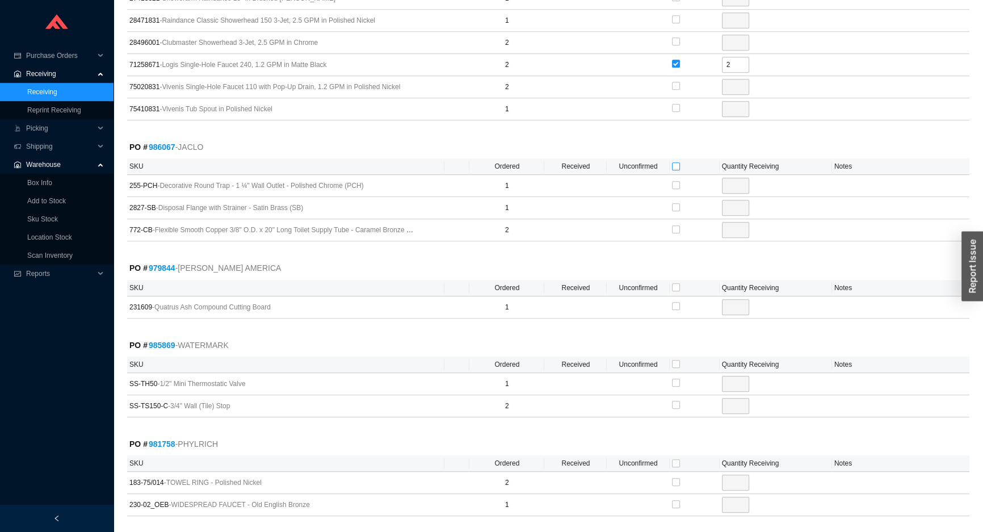
type input "1"
checkbox input "true"
type input "2"
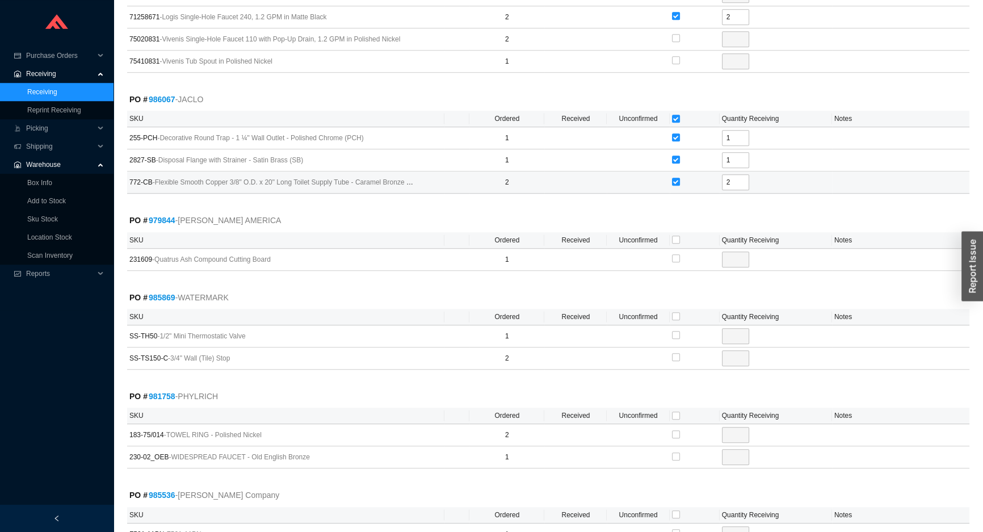
scroll to position [1203, 0]
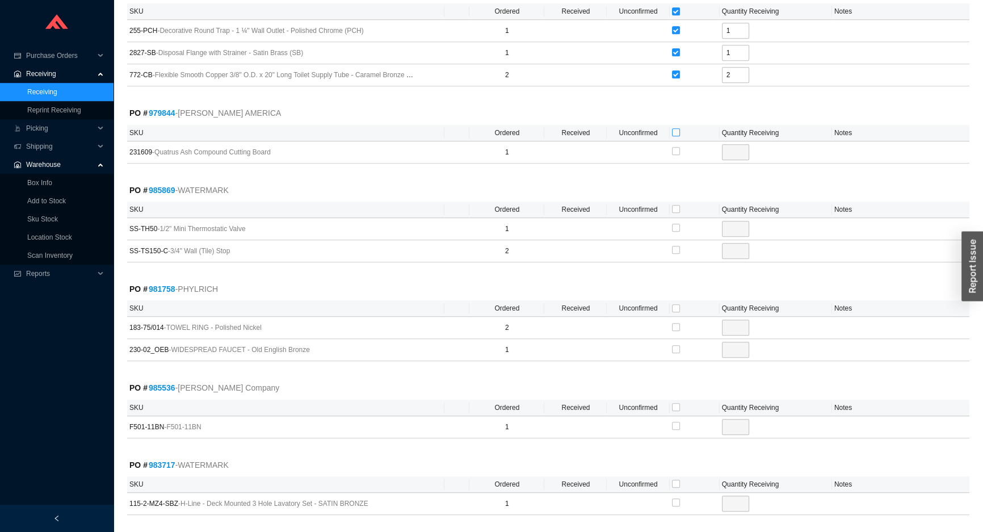
click at [676, 131] on input "checkbox" at bounding box center [676, 132] width 8 height 8
checkbox input "true"
type input "1"
click at [677, 205] on input "checkbox" at bounding box center [676, 209] width 8 height 8
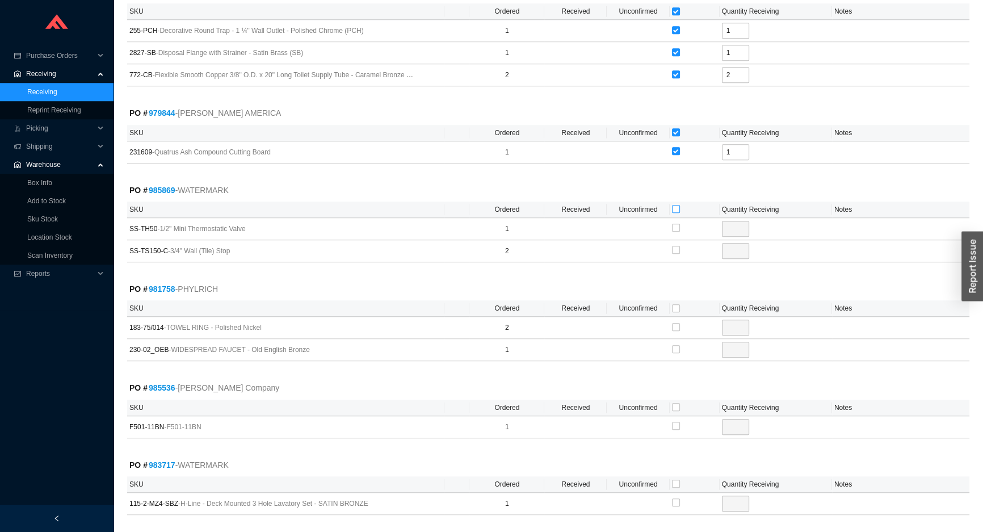
checkbox input "true"
type input "1"
checkbox input "true"
type input "2"
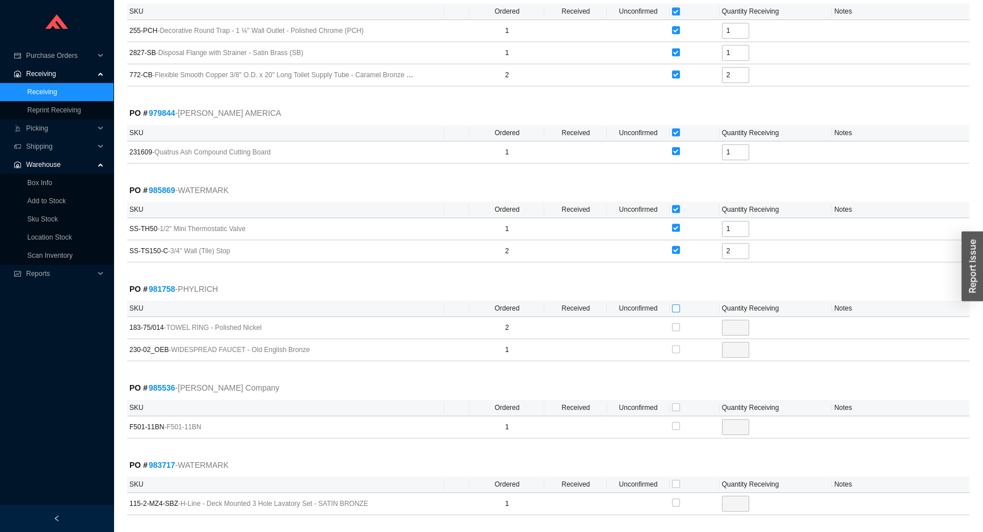
click at [674, 304] on input "checkbox" at bounding box center [676, 308] width 8 height 8
checkbox input "true"
type input "2"
checkbox input "true"
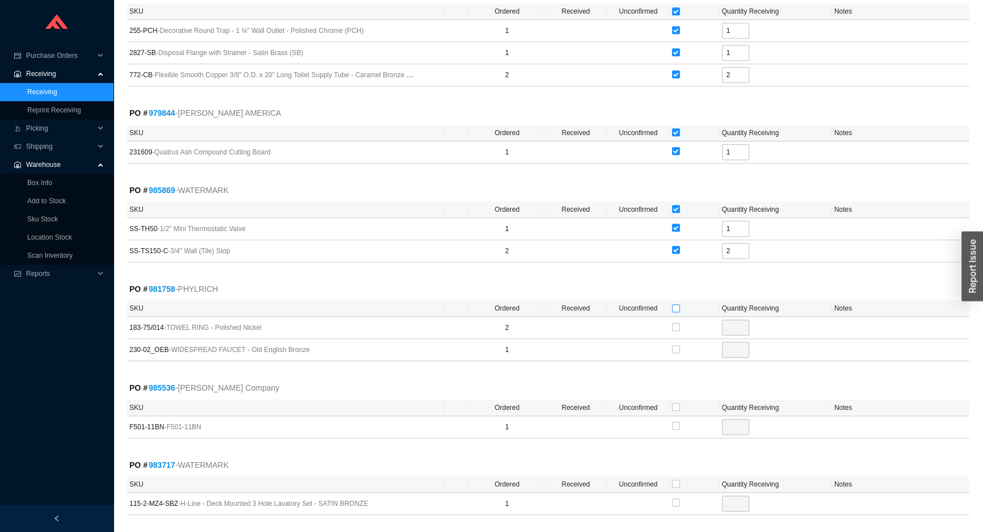
type input "1"
click at [673, 404] on input "checkbox" at bounding box center [676, 407] width 8 height 8
checkbox input "true"
type input "1"
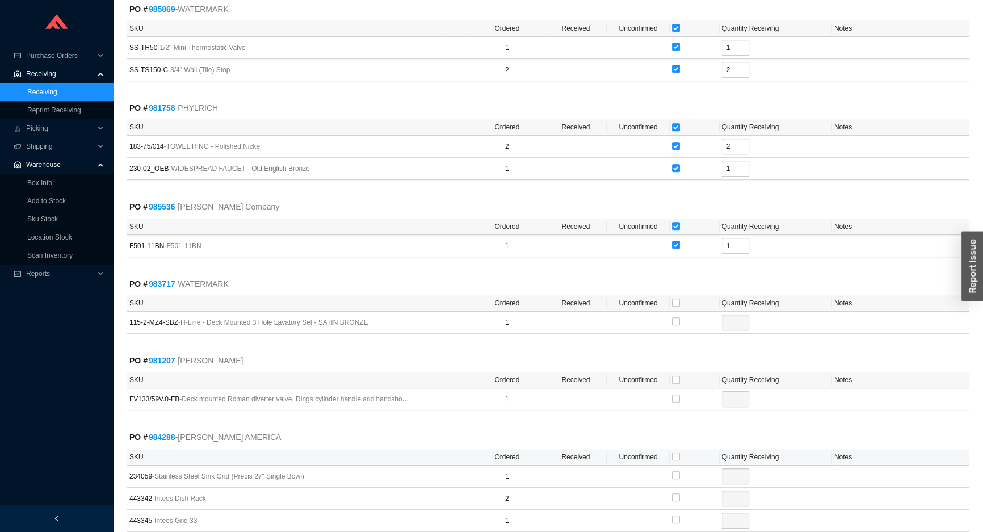
scroll to position [1409, 0]
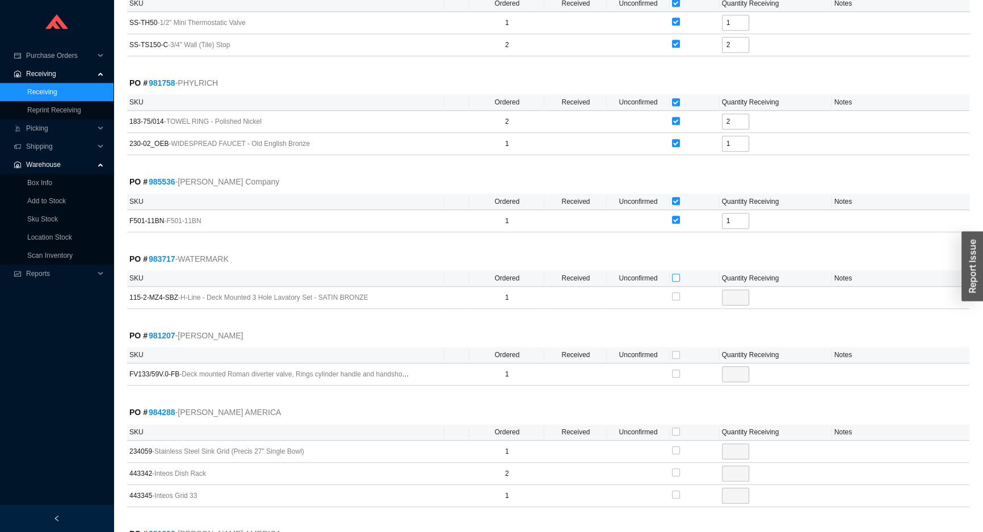
drag, startPoint x: 675, startPoint y: 271, endPoint x: 682, endPoint y: 313, distance: 42.6
click at [675, 274] on input "checkbox" at bounding box center [676, 278] width 8 height 8
checkbox input "true"
type input "1"
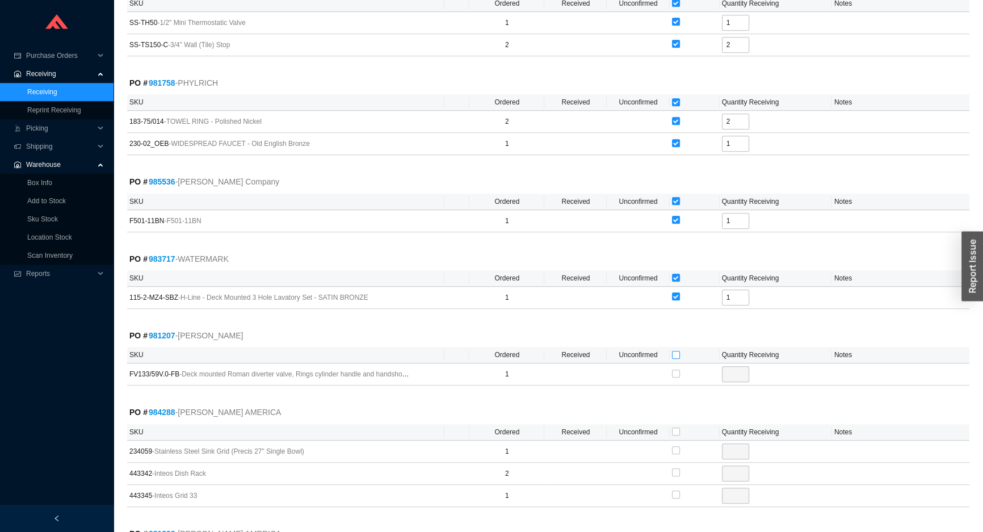
click at [676, 352] on input "checkbox" at bounding box center [676, 355] width 8 height 8
checkbox input "true"
type input "1"
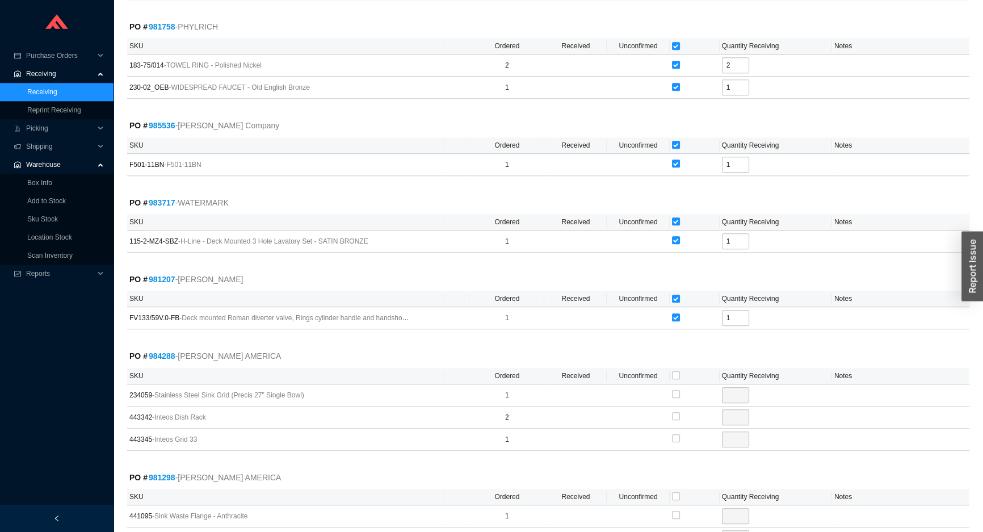
scroll to position [1564, 0]
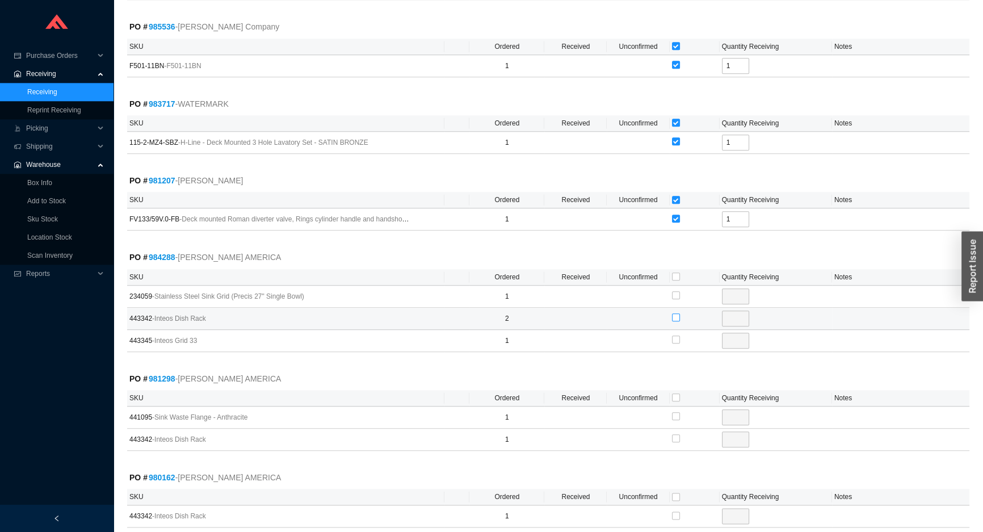
click at [676, 313] on input "checkbox" at bounding box center [676, 317] width 8 height 8
checkbox input "true"
type input "2"
click at [674, 434] on input "checkbox" at bounding box center [676, 438] width 8 height 8
checkbox input "true"
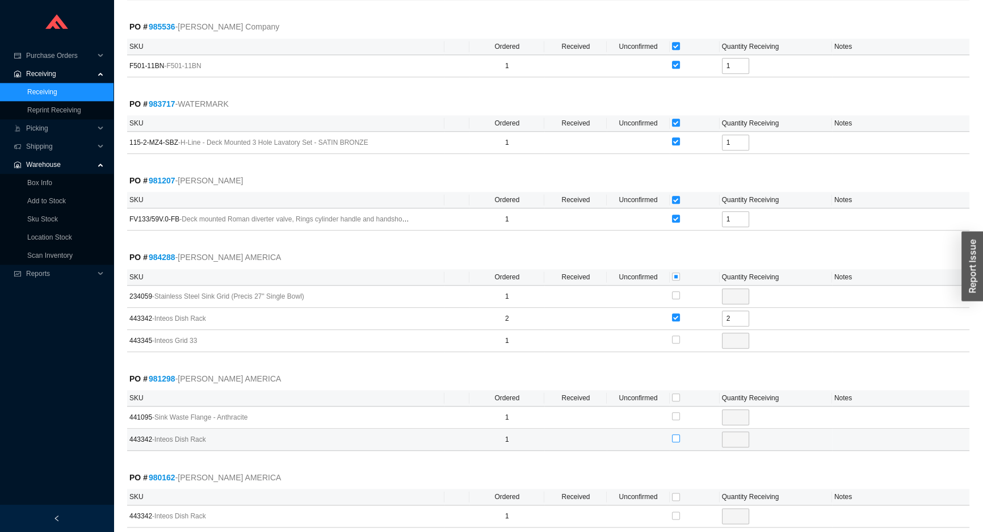
type input "1"
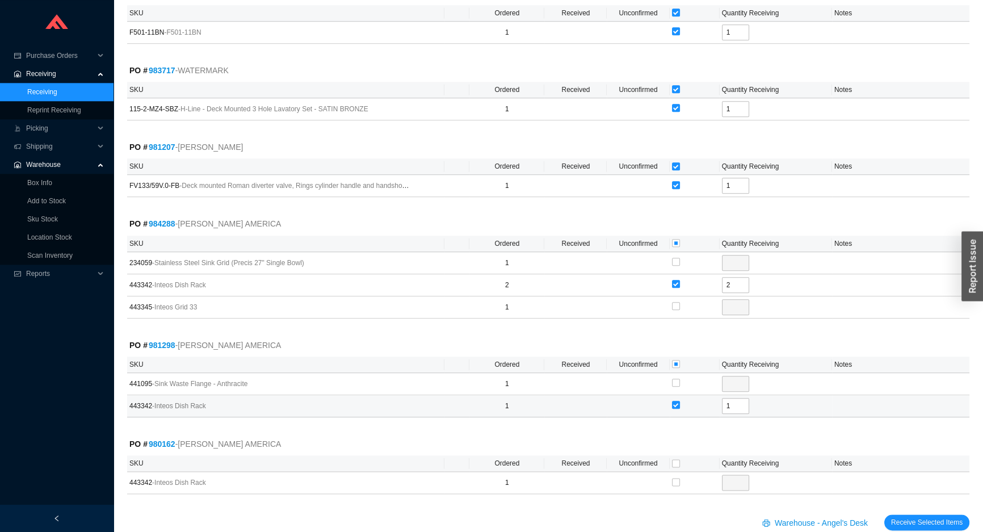
scroll to position [1615, 0]
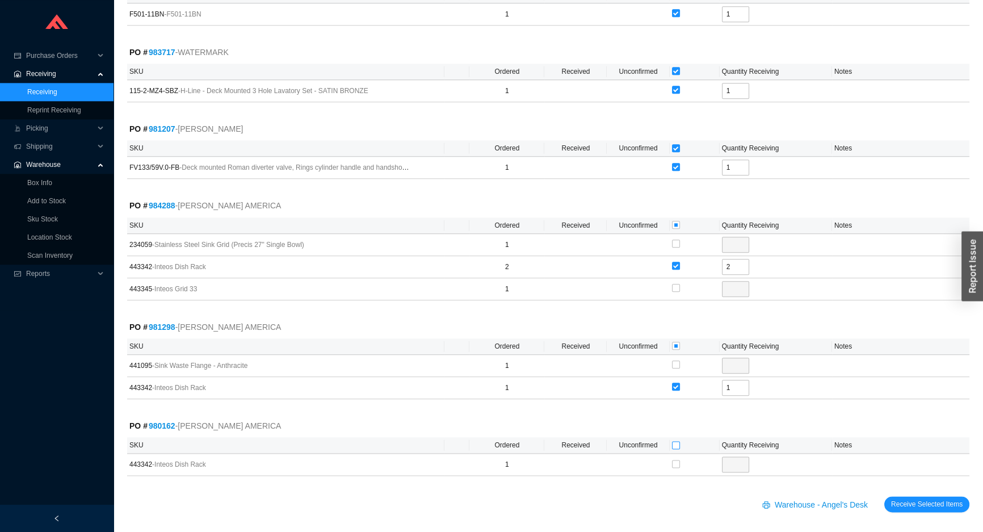
click at [676, 441] on input "checkbox" at bounding box center [676, 445] width 8 height 8
checkbox input "true"
type input "1"
click at [908, 503] on span "Receive Selected Items" at bounding box center [927, 503] width 72 height 11
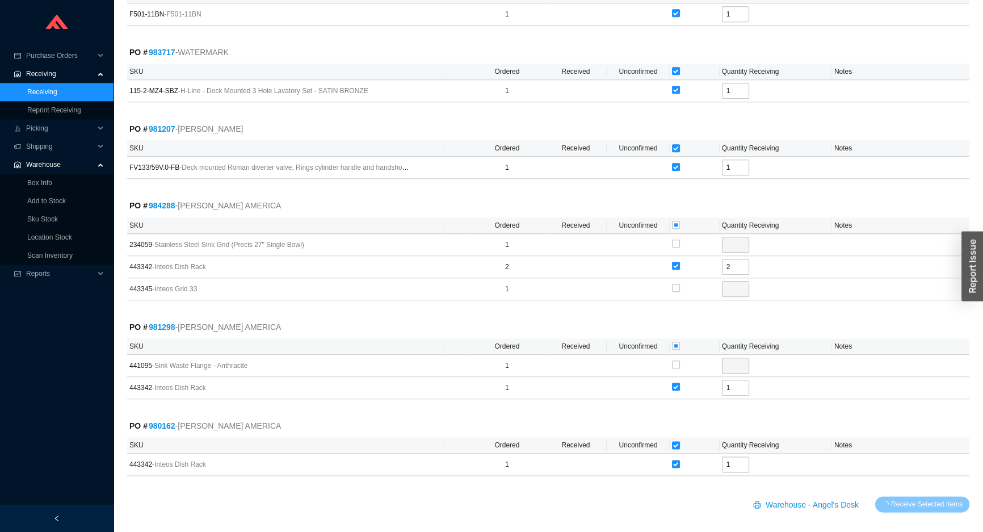
scroll to position [16, 0]
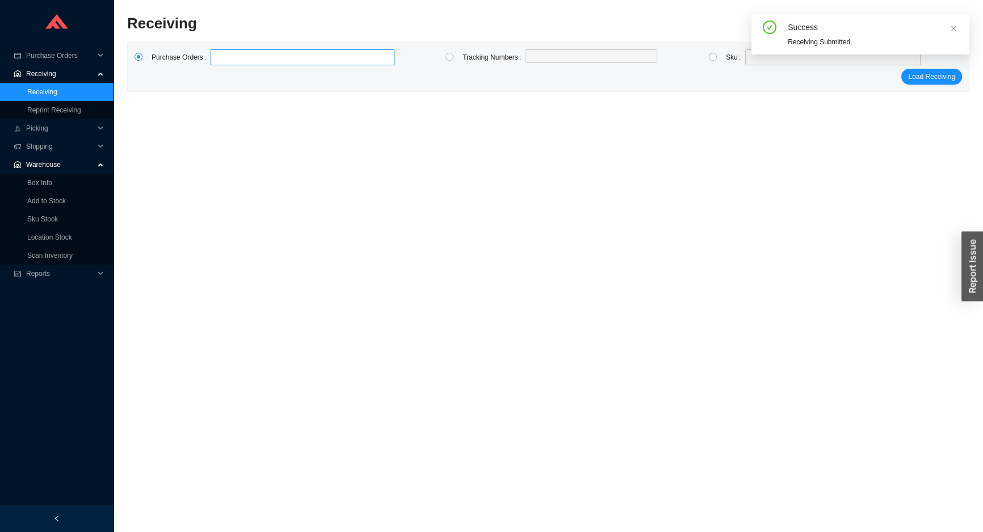
click at [221, 53] on label at bounding box center [303, 57] width 184 height 16
click at [220, 53] on input at bounding box center [216, 57] width 8 height 12
type input "979291"
click button "Load Receiving" at bounding box center [931, 77] width 61 height 16
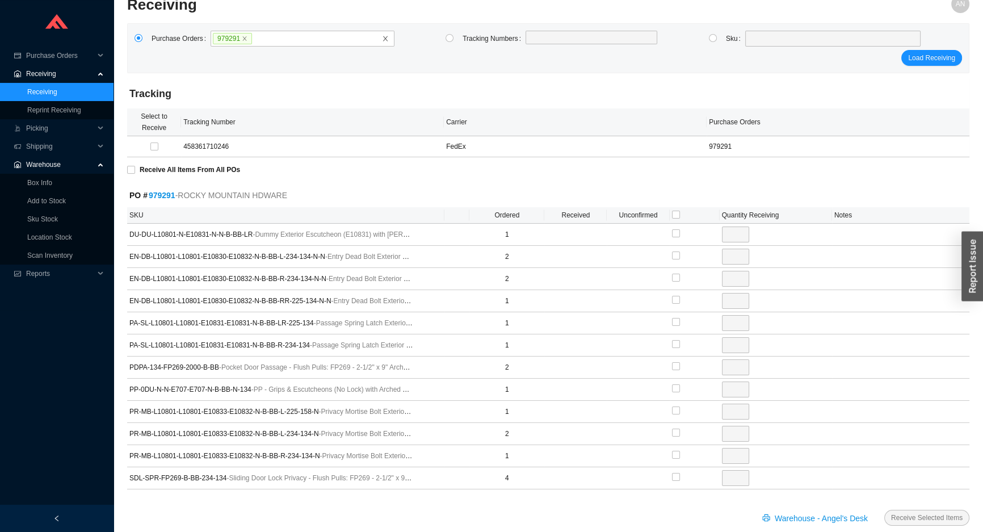
scroll to position [51, 0]
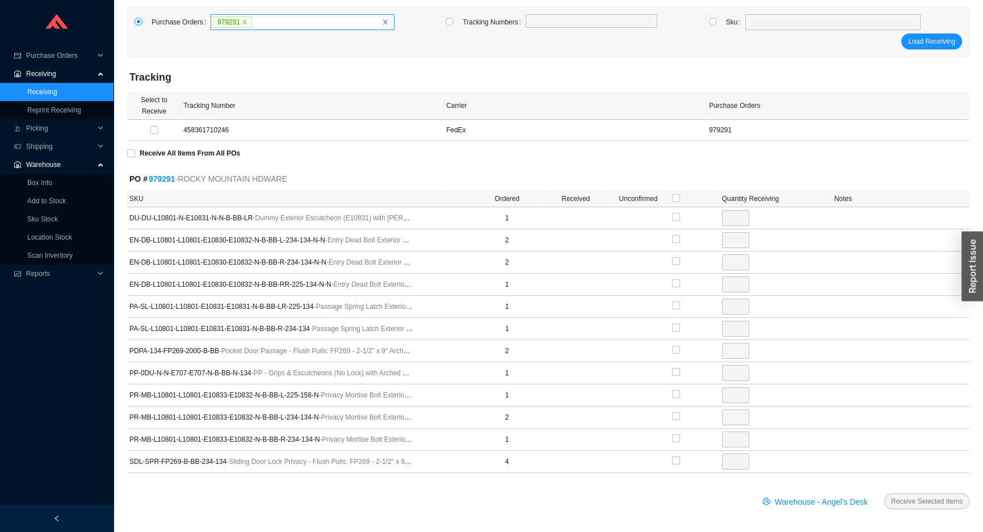
click at [245, 24] on span "979291" at bounding box center [232, 21] width 39 height 11
click at [253, 24] on input "979291" at bounding box center [257, 22] width 8 height 12
drag, startPoint x: 711, startPoint y: 20, endPoint x: 749, endPoint y: 16, distance: 38.3
click at [712, 20] on input "radio" at bounding box center [713, 22] width 8 height 8
radio input "true"
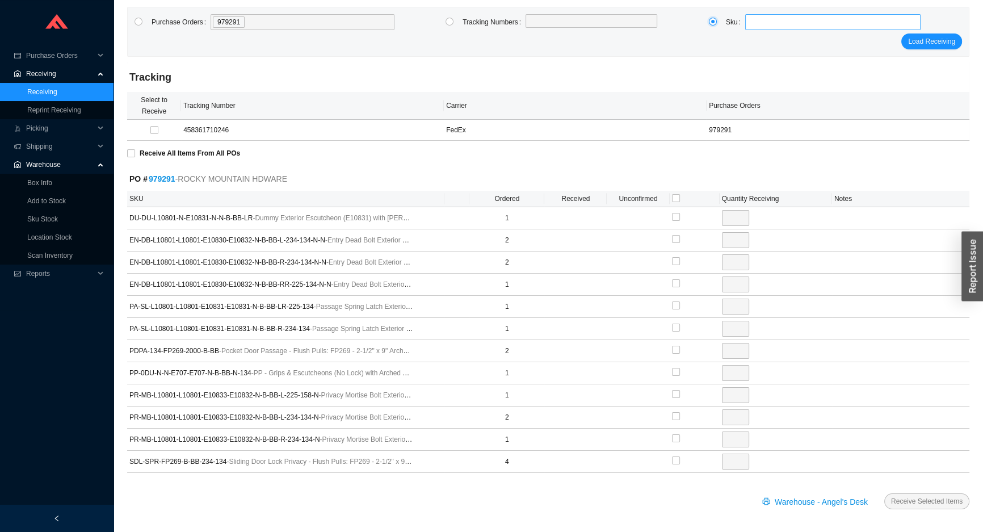
click at [767, 20] on span at bounding box center [833, 22] width 166 height 15
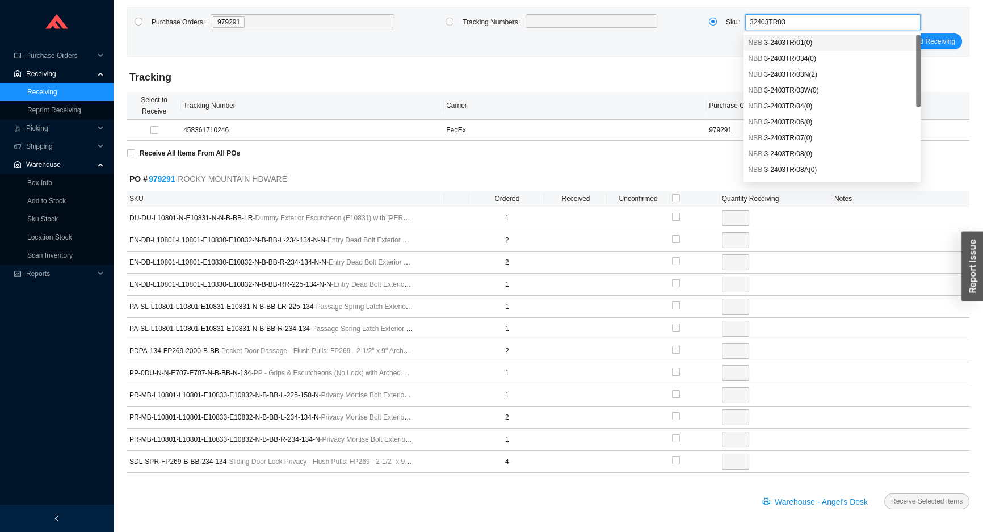
type input "32403TR03N"
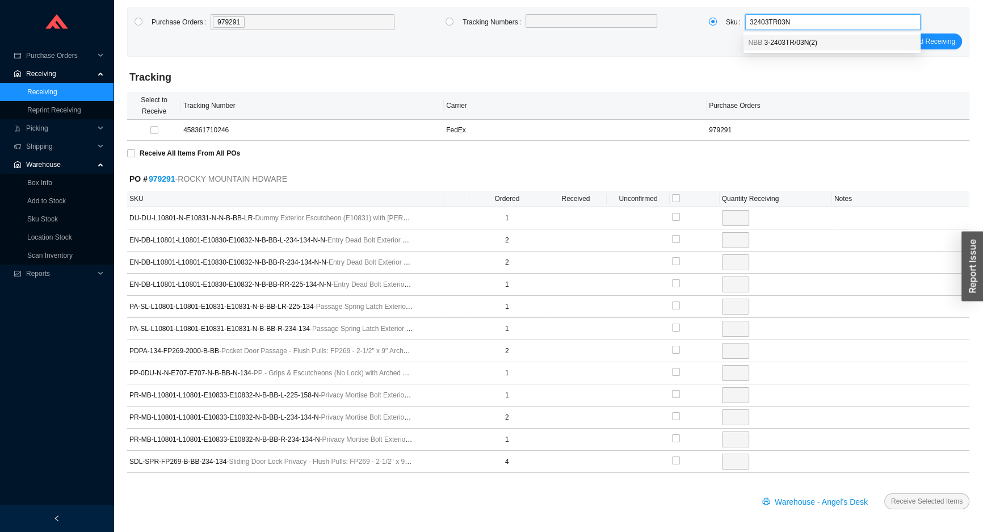
click at [812, 39] on span "3-2403TR/03N ( 2 )" at bounding box center [790, 43] width 53 height 8
click at [934, 41] on span "Load Receiving" at bounding box center [931, 41] width 47 height 11
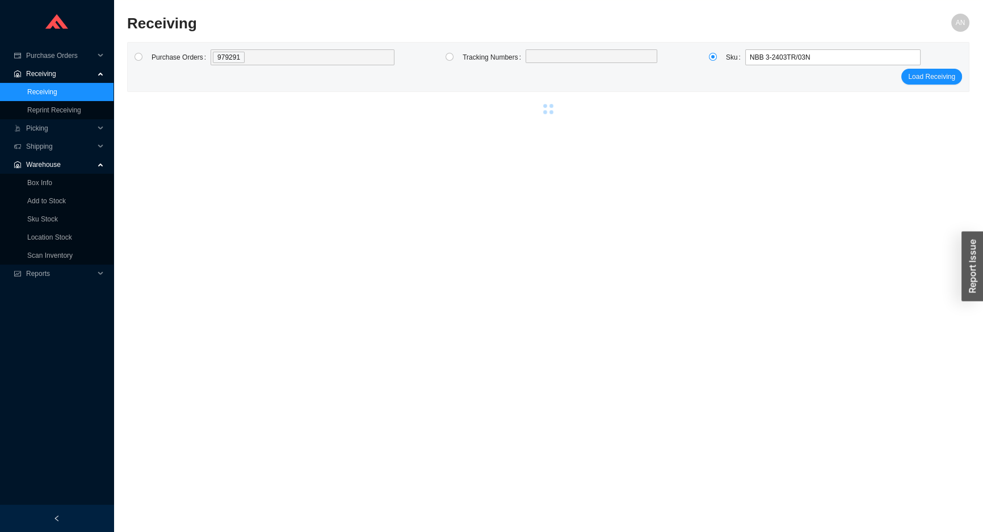
scroll to position [16, 0]
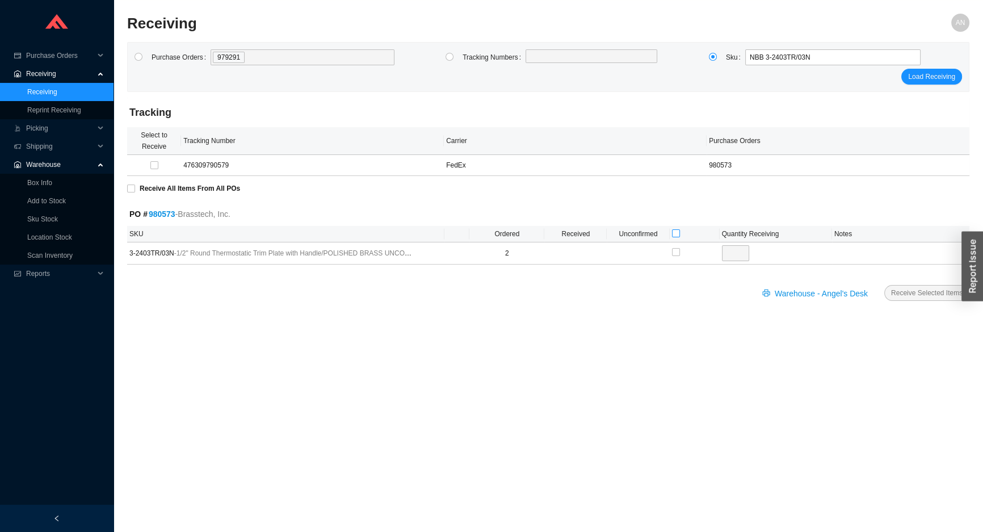
click at [675, 233] on input "checkbox" at bounding box center [676, 233] width 8 height 8
checkbox input "true"
type input "2"
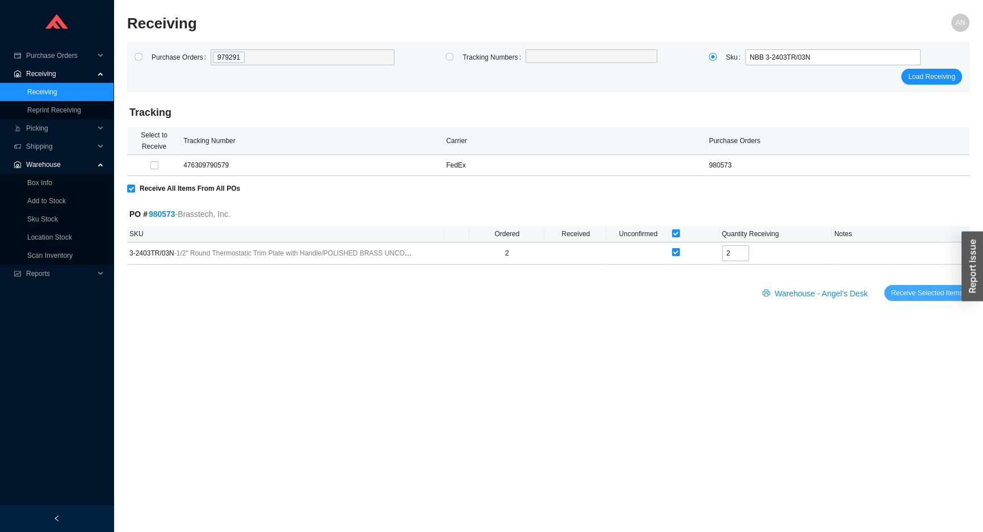
click at [902, 290] on span "Receive Selected Items" at bounding box center [927, 292] width 72 height 11
radio input "true"
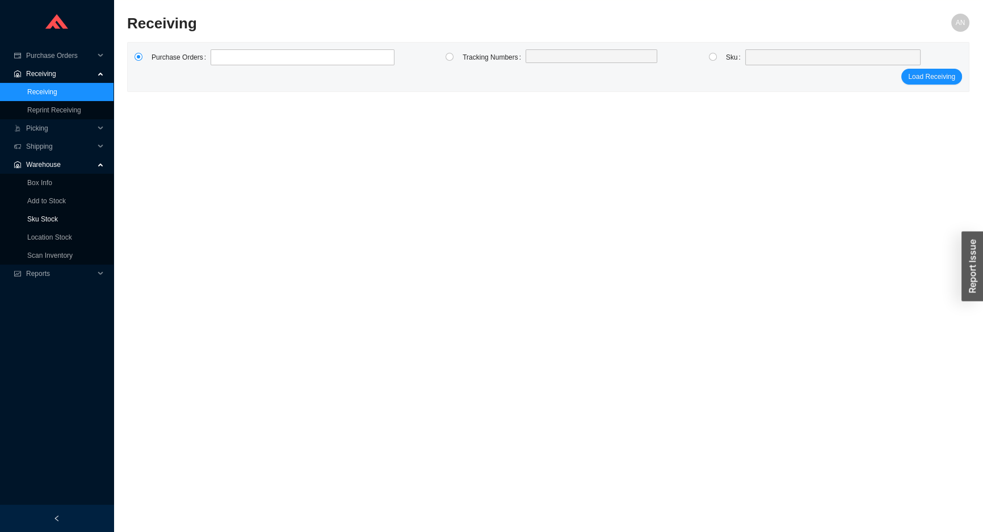
click at [38, 216] on link "Sku Stock" at bounding box center [42, 219] width 31 height 8
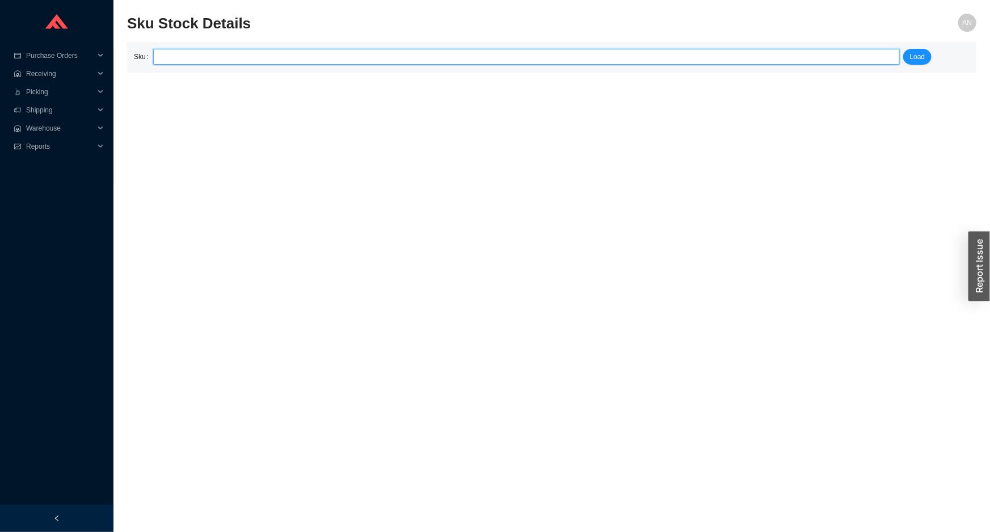
click at [163, 57] on input "search" at bounding box center [527, 56] width 738 height 15
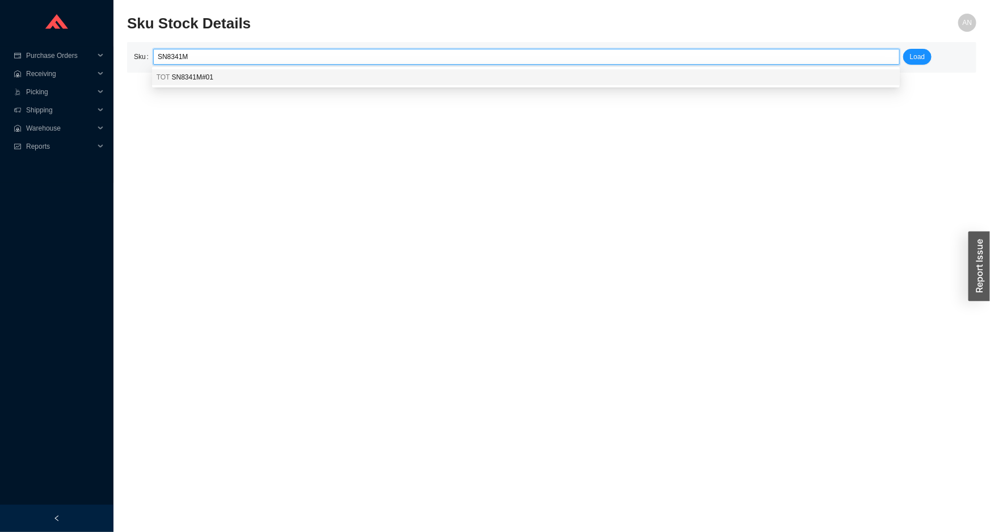
click at [184, 89] on main "Sku Stock Details AN Sku SN8341M Load" at bounding box center [552, 273] width 850 height 518
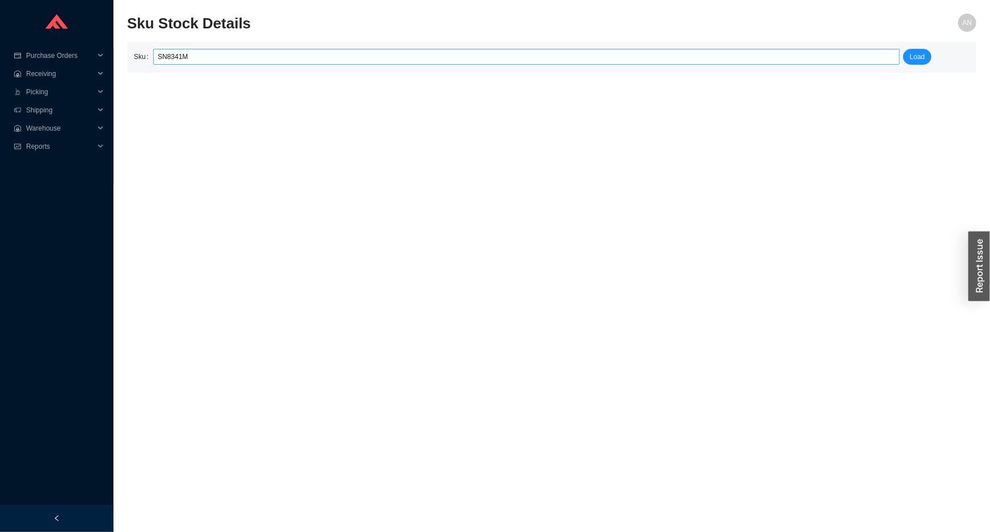
click at [188, 61] on input "SN8341M" at bounding box center [527, 56] width 738 height 15
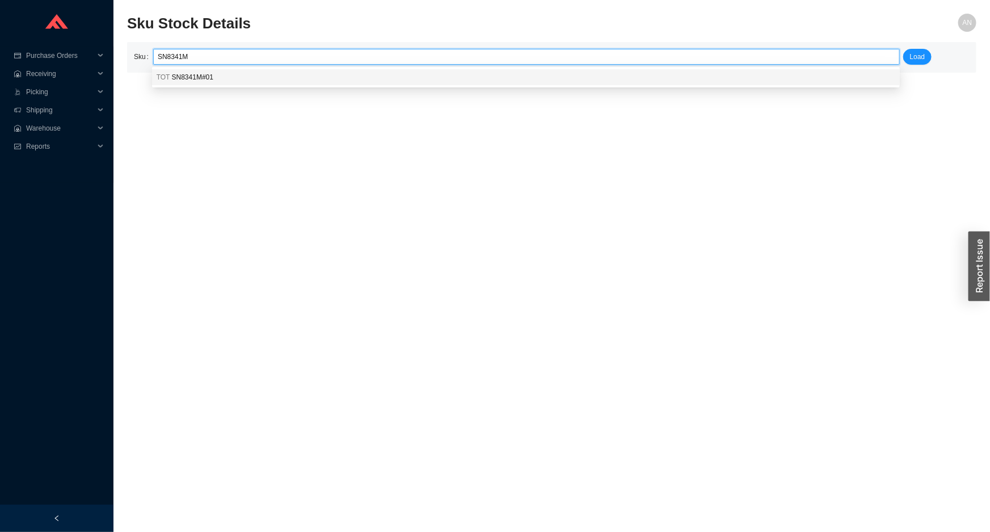
click at [188, 79] on span "SN8341M#01" at bounding box center [192, 77] width 41 height 8
type input "TOT SN8341M#01"
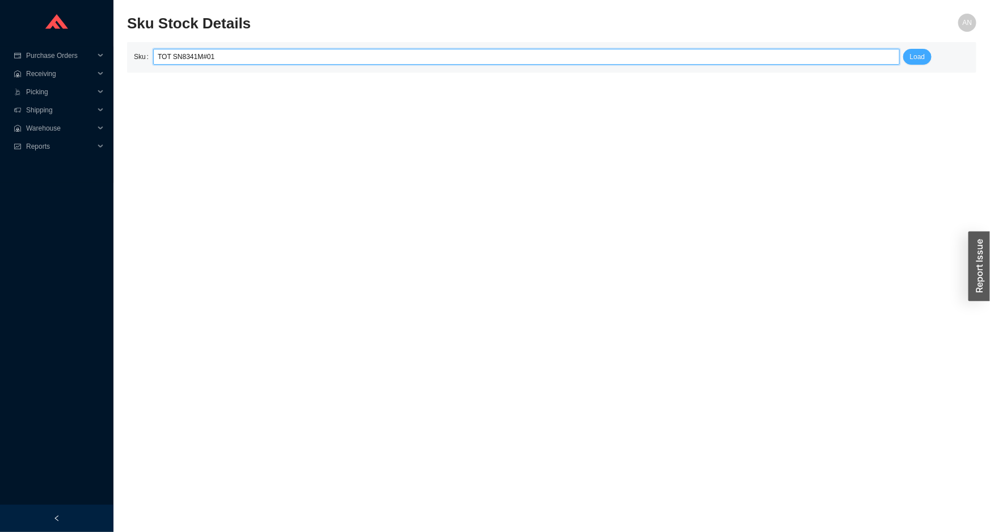
click at [913, 54] on span "Load" at bounding box center [917, 56] width 15 height 11
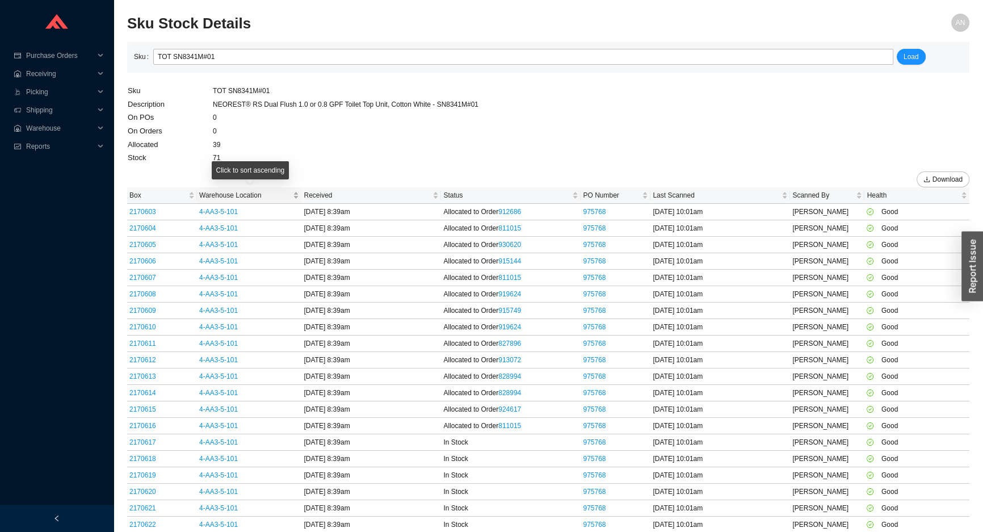
click at [222, 199] on span "Warehouse Location" at bounding box center [244, 195] width 91 height 11
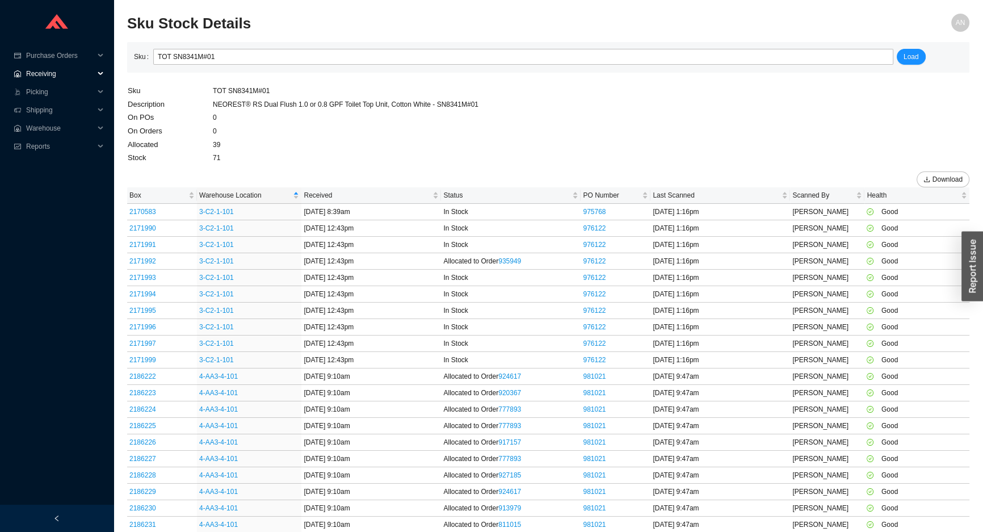
click at [60, 79] on span "Receiving" at bounding box center [60, 74] width 68 height 18
click at [57, 91] on link "Receiving" at bounding box center [42, 92] width 30 height 8
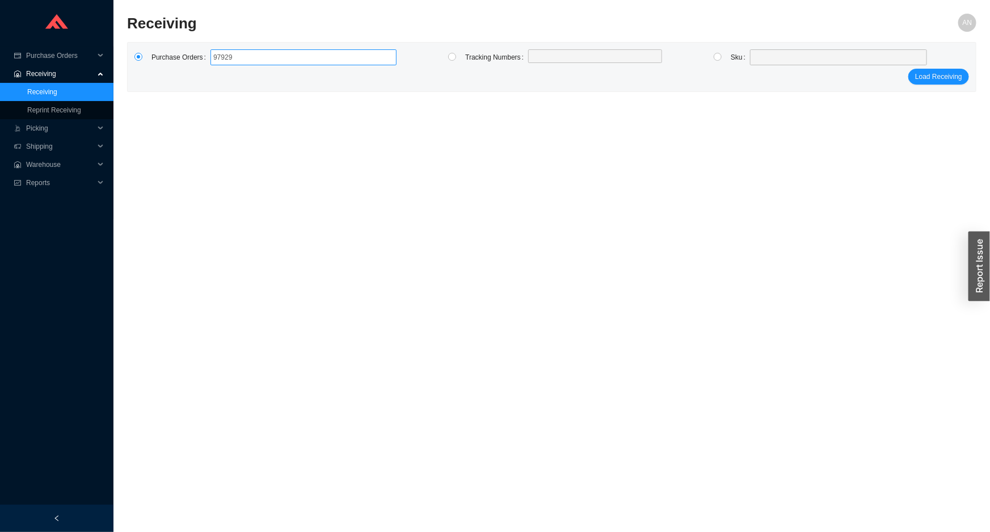
type input "979291"
click button "Load Receiving" at bounding box center [939, 77] width 61 height 16
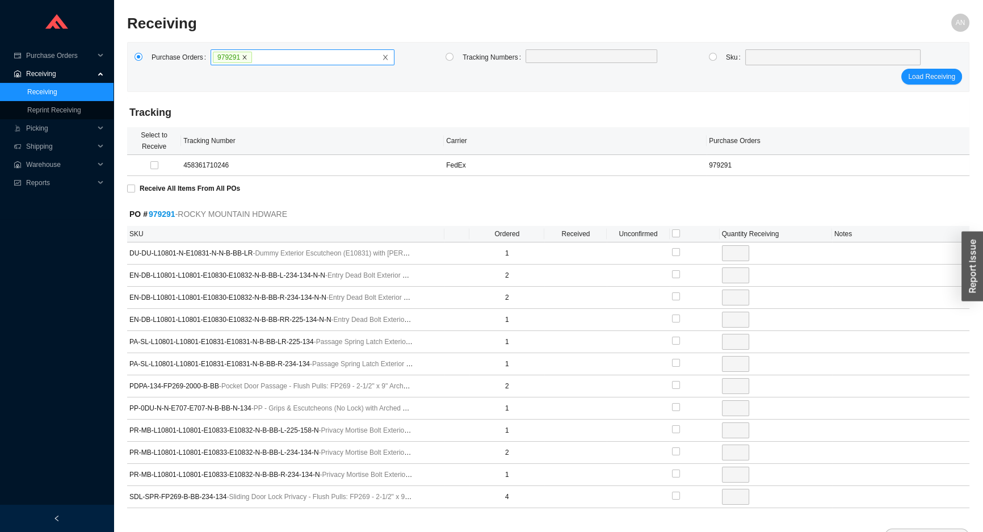
click at [242, 58] on icon "close" at bounding box center [245, 57] width 6 height 6
click at [253, 58] on input "979291" at bounding box center [257, 57] width 8 height 12
click at [675, 229] on input "checkbox" at bounding box center [676, 233] width 8 height 8
checkbox input "true"
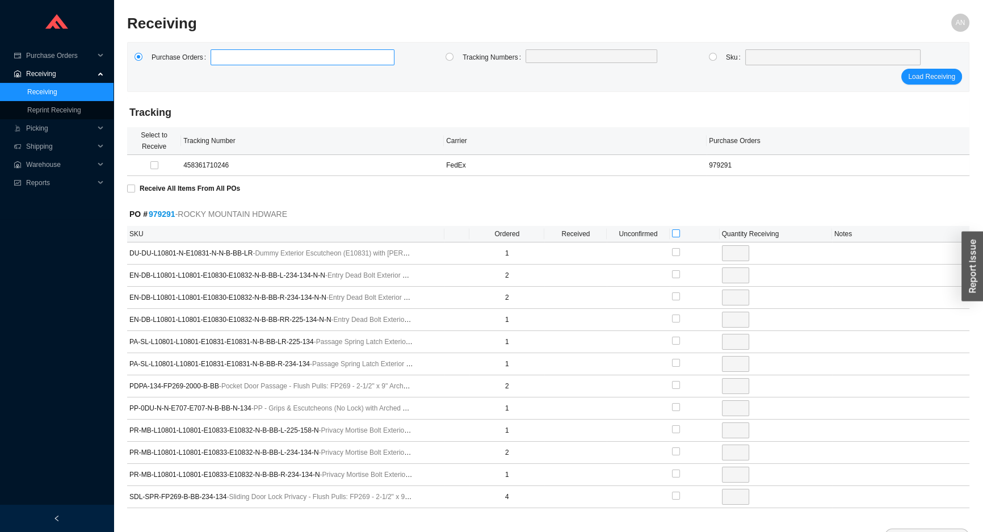
checkbox input "true"
type input "1"
checkbox input "true"
type input "2"
checkbox input "true"
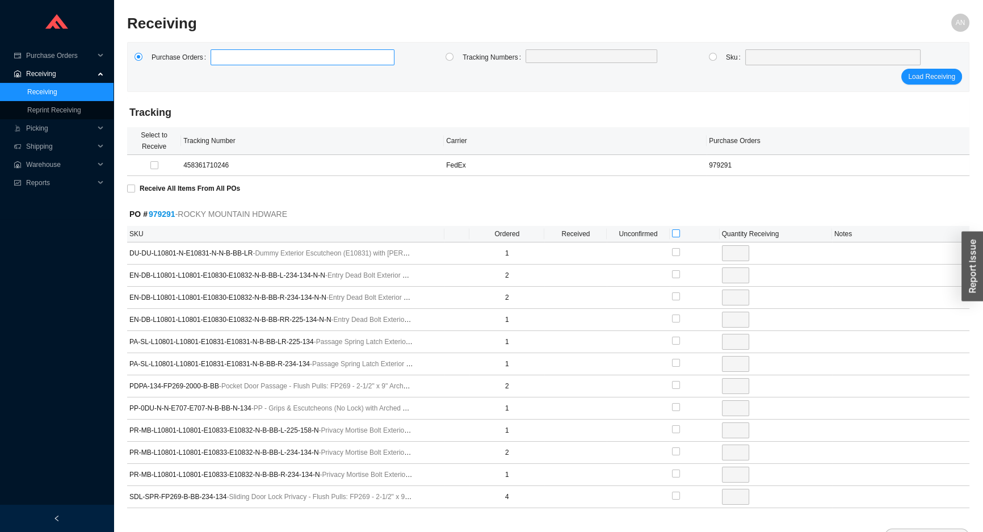
type input "2"
checkbox input "true"
type input "1"
checkbox input "true"
type input "1"
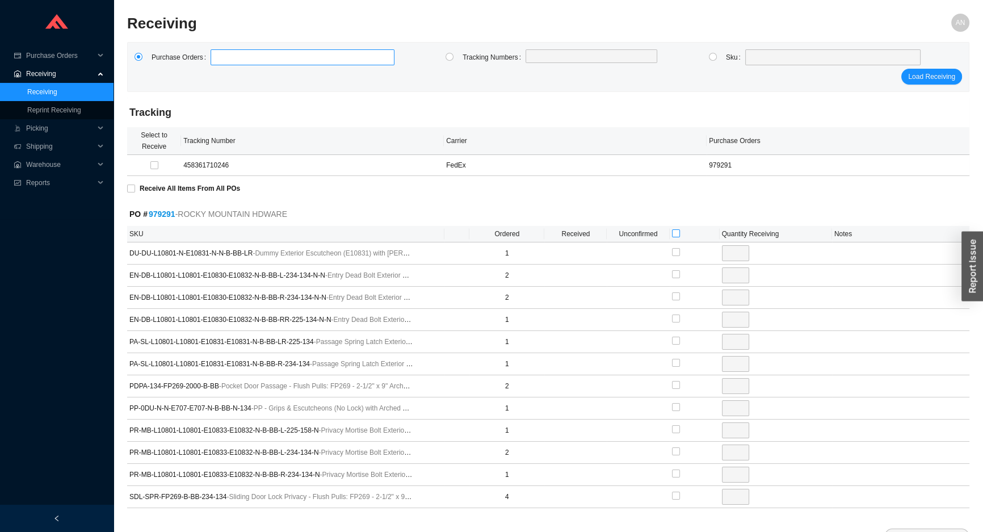
checkbox input "true"
type input "1"
checkbox input "true"
type input "2"
checkbox input "true"
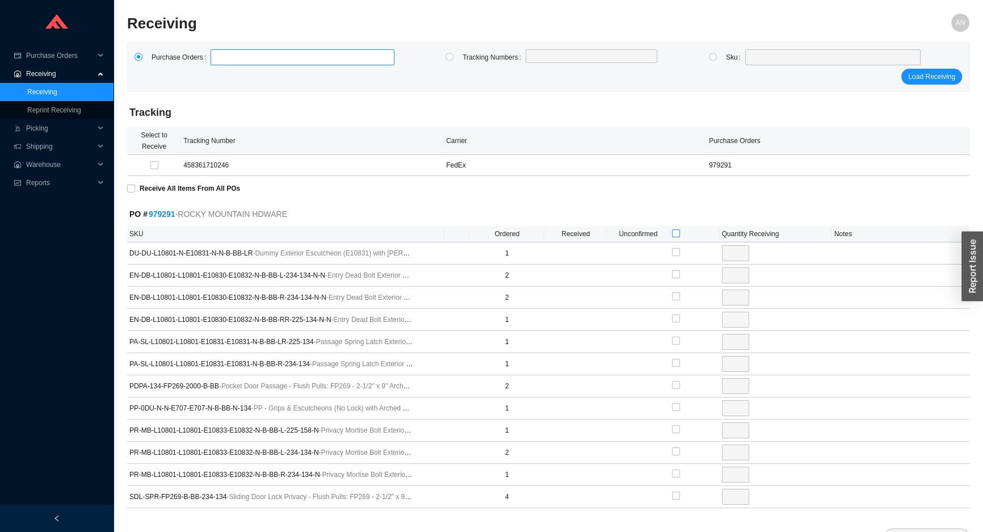
type input "1"
checkbox input "true"
type input "1"
checkbox input "true"
type input "2"
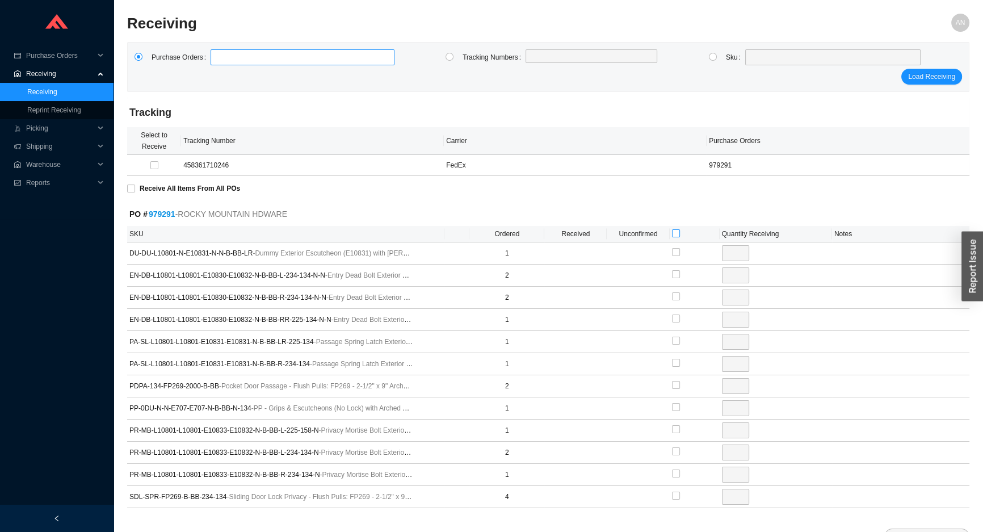
checkbox input "true"
type input "1"
checkbox input "true"
type input "4"
click at [674, 233] on input "checkbox" at bounding box center [676, 233] width 8 height 8
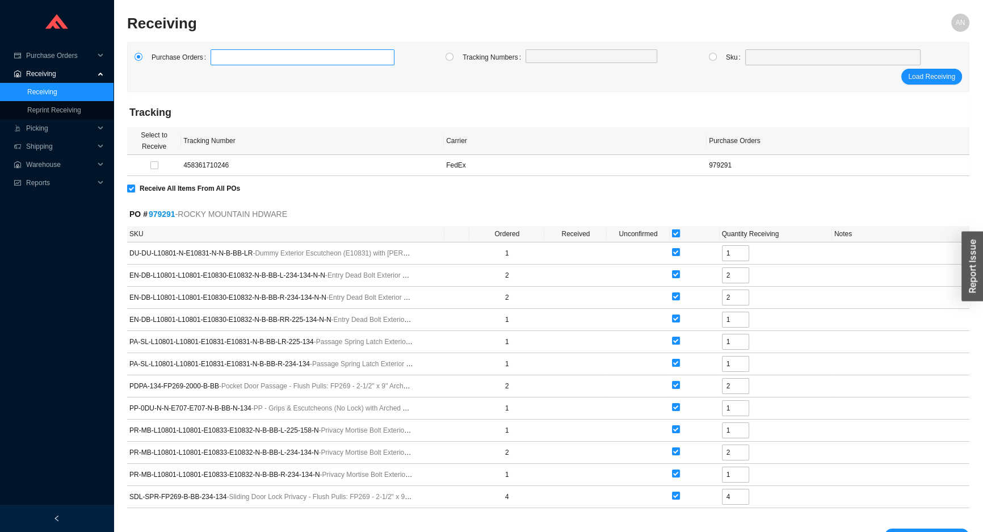
checkbox input "false"
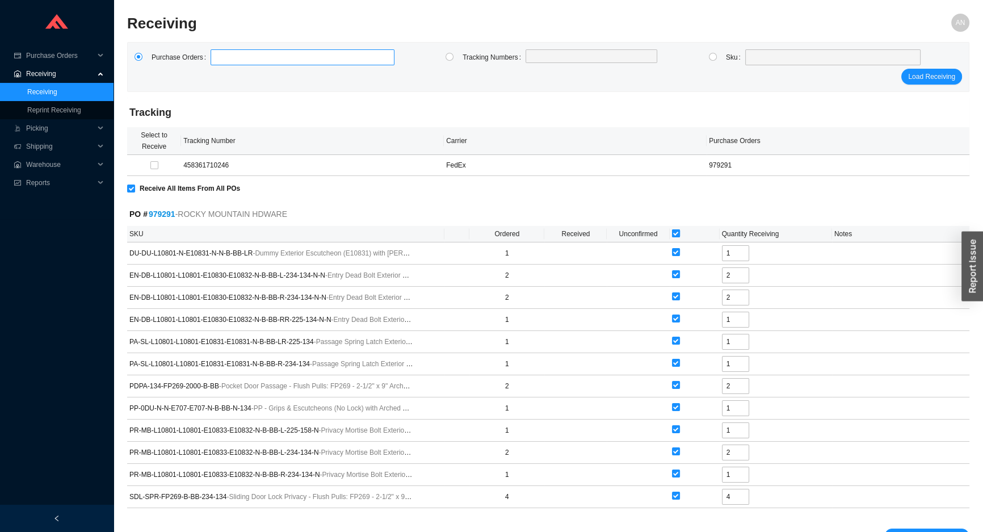
checkbox input "false"
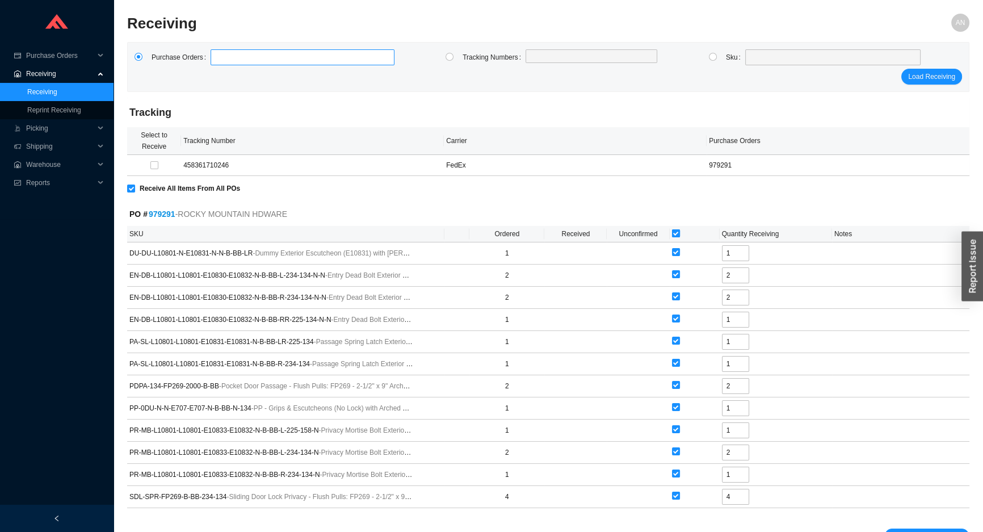
checkbox input "false"
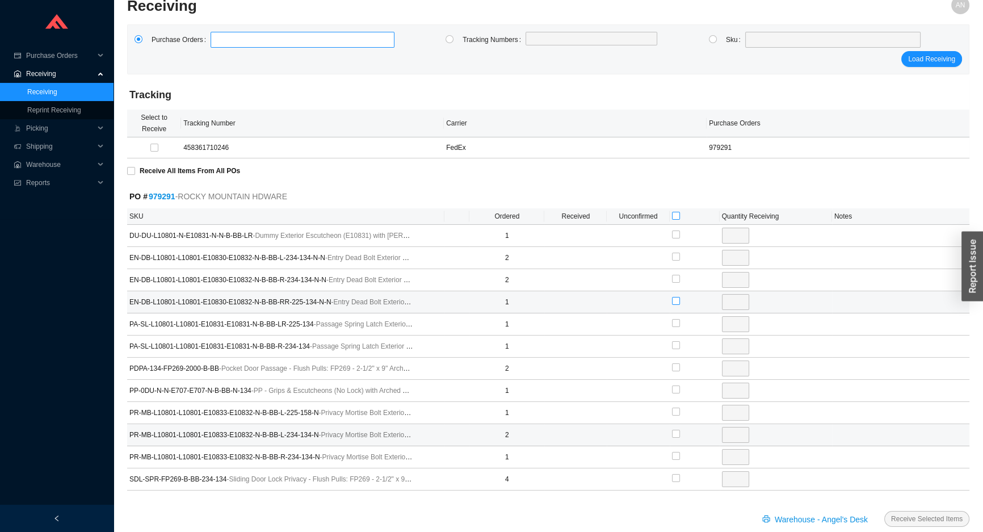
scroll to position [35, 0]
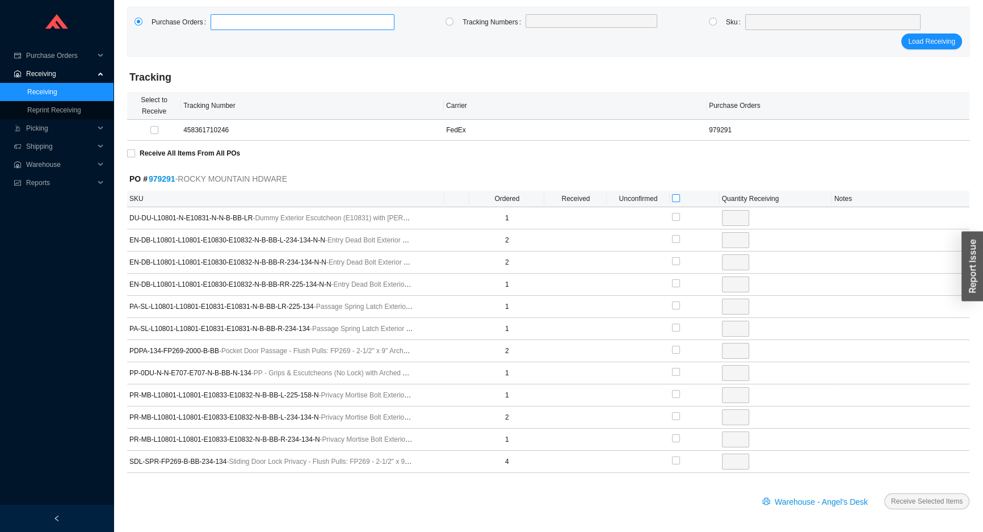
click at [675, 198] on input "checkbox" at bounding box center [676, 198] width 8 height 8
checkbox input "true"
type input "1"
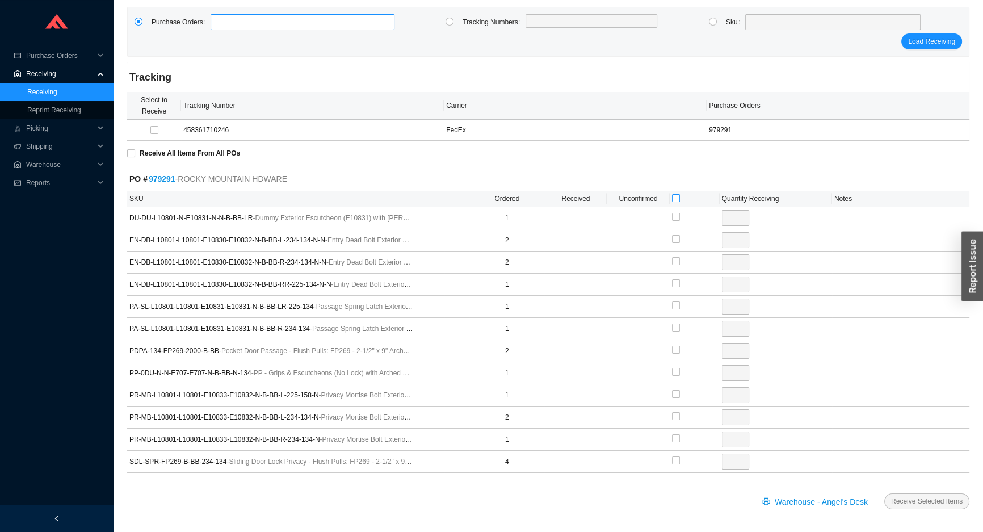
checkbox input "true"
type input "2"
checkbox input "true"
type input "2"
checkbox input "true"
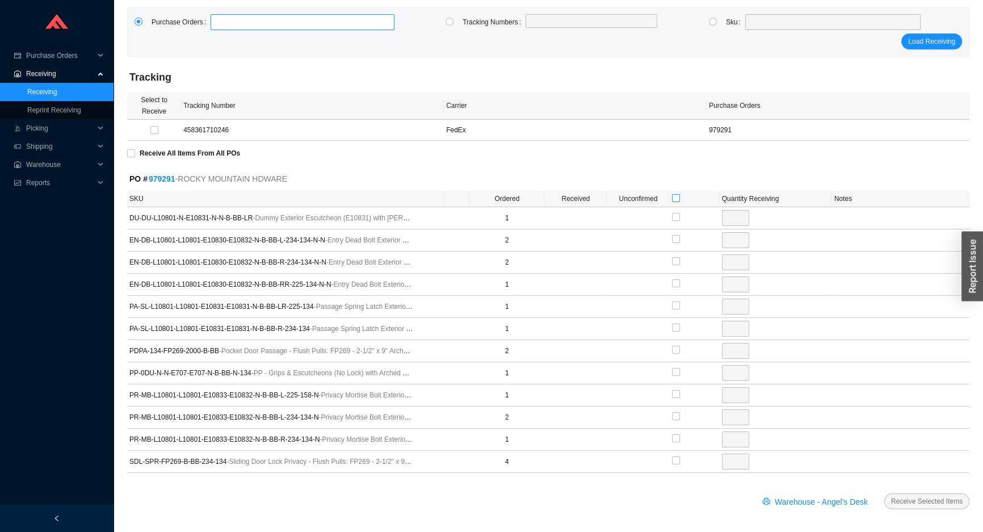
type input "1"
checkbox input "true"
type input "1"
checkbox input "true"
type input "1"
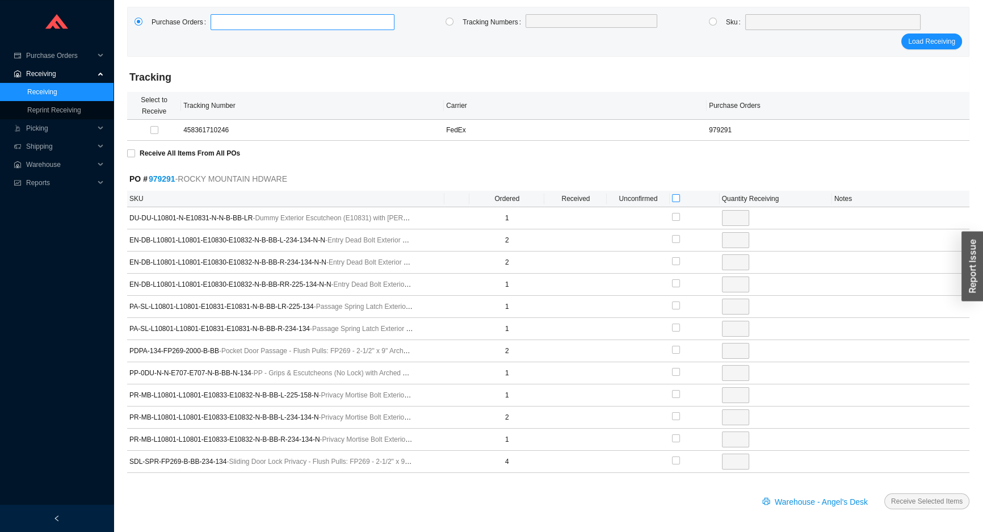
checkbox input "true"
type input "2"
checkbox input "true"
type input "1"
checkbox input "true"
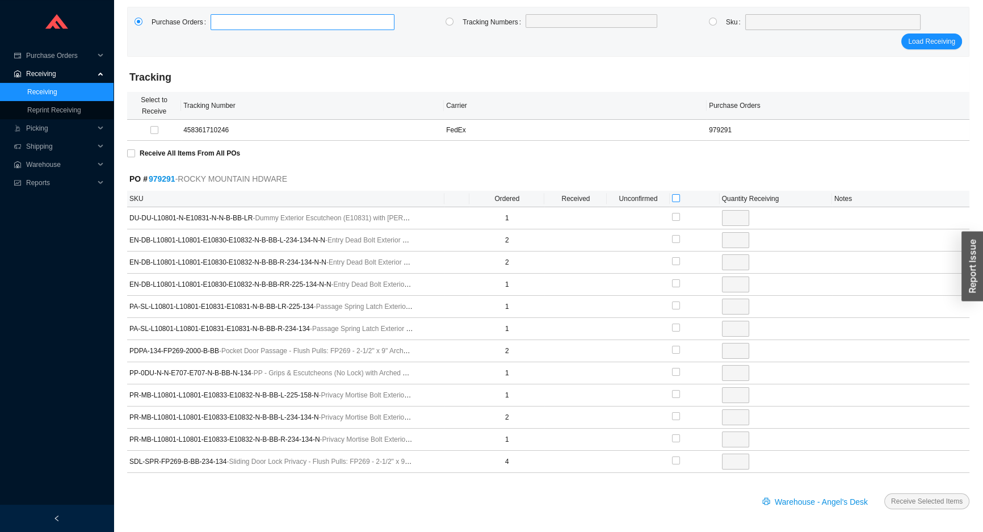
type input "1"
checkbox input "true"
type input "2"
checkbox input "true"
type input "1"
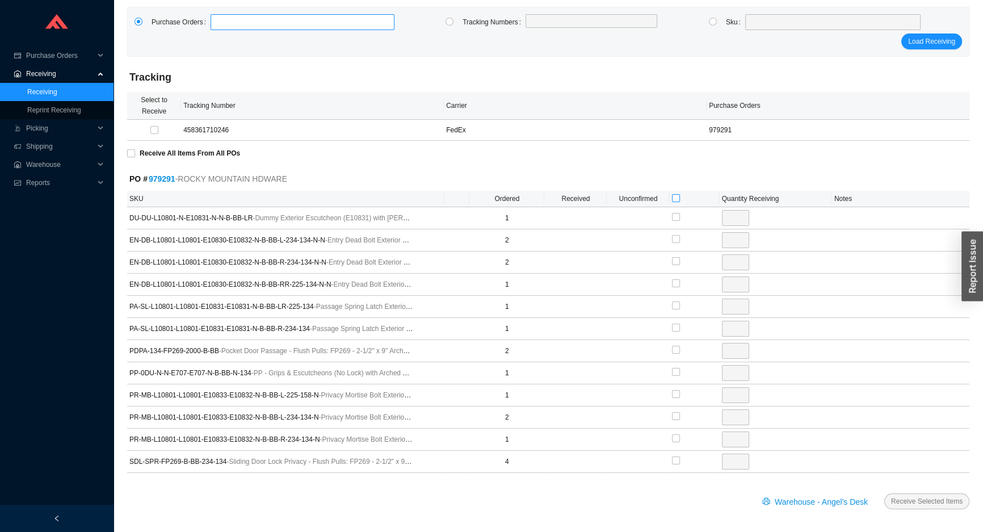
checkbox input "true"
type input "4"
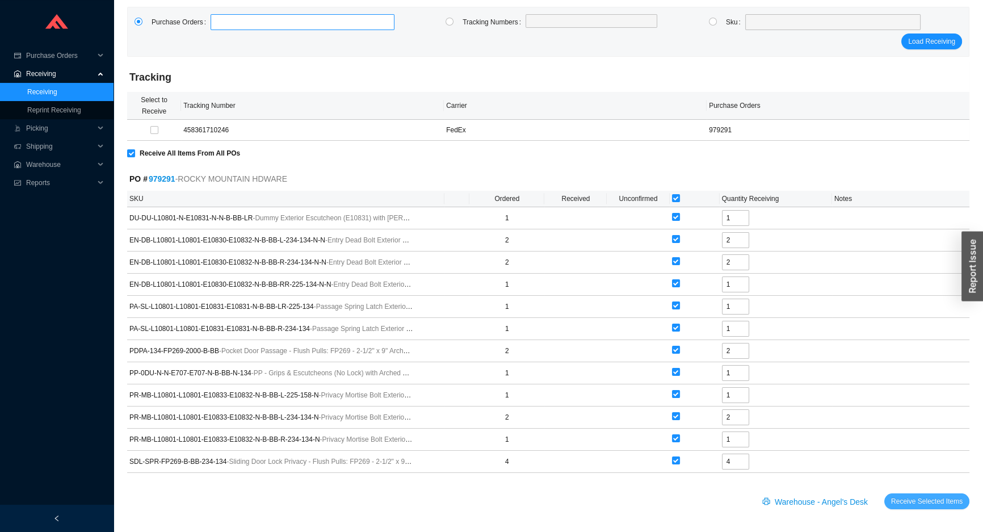
click at [906, 499] on span "Receive Selected Items" at bounding box center [927, 500] width 72 height 11
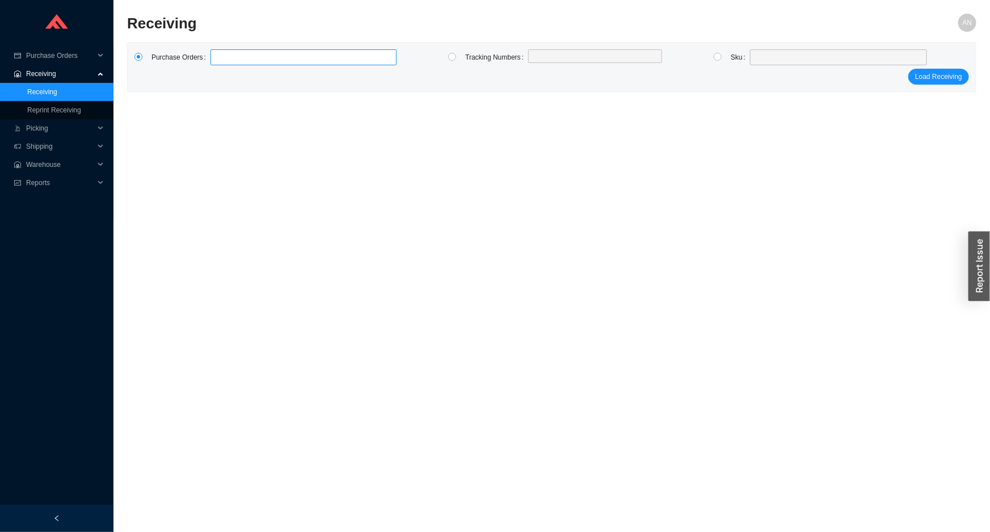
click at [224, 56] on label at bounding box center [304, 57] width 186 height 16
click at [220, 56] on input at bounding box center [216, 57] width 8 height 12
type input "985420"
click button "Load Receiving" at bounding box center [939, 77] width 61 height 16
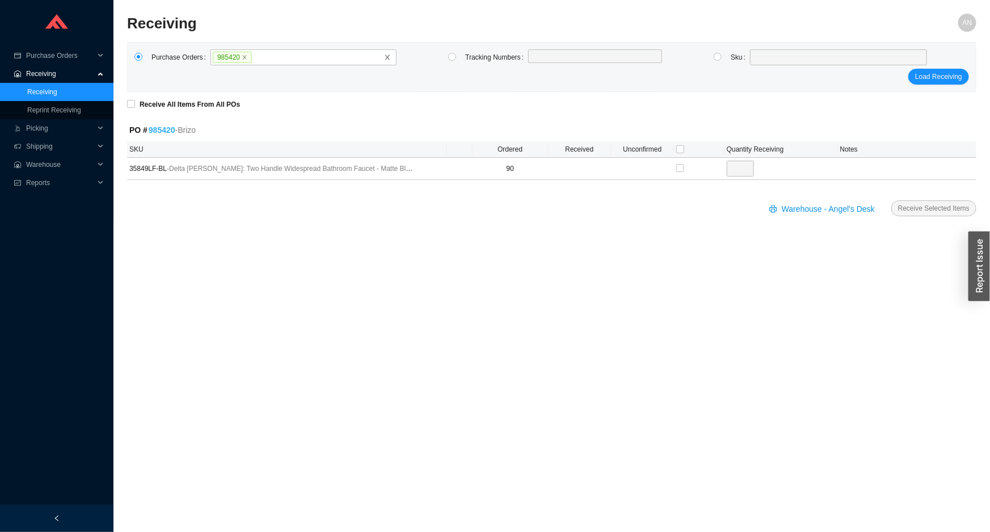
click at [156, 133] on link "985420" at bounding box center [162, 129] width 27 height 9
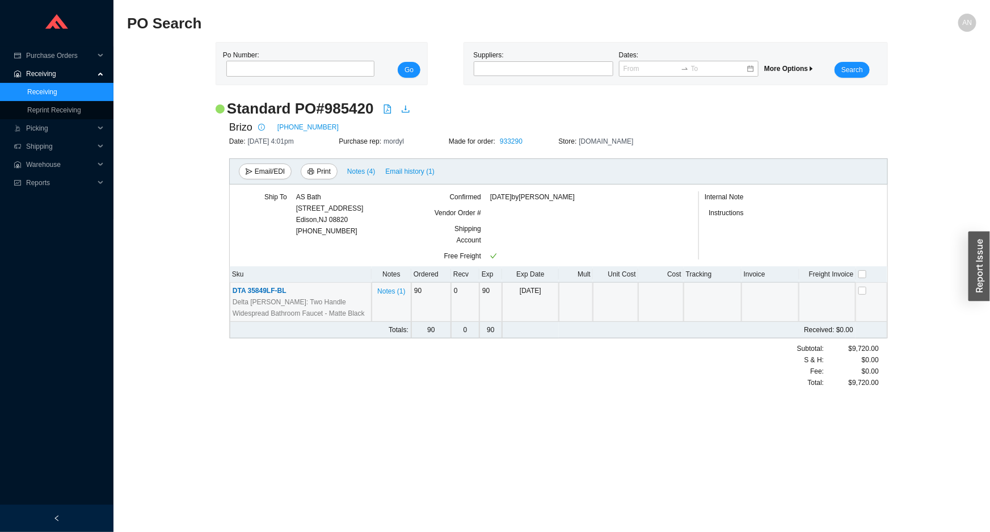
click at [260, 293] on span "DTA 35849LF-BL" at bounding box center [260, 291] width 54 height 8
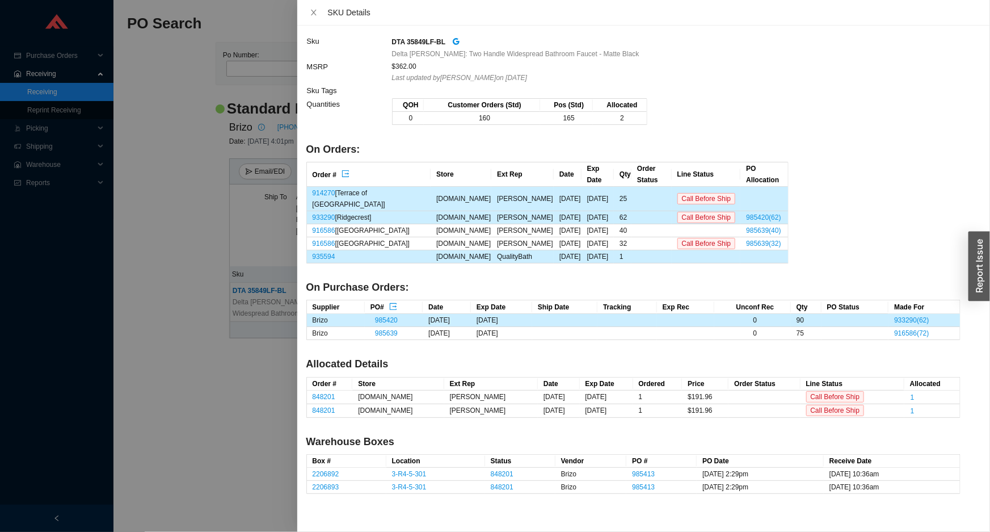
click at [91, 83] on div at bounding box center [495, 266] width 990 height 532
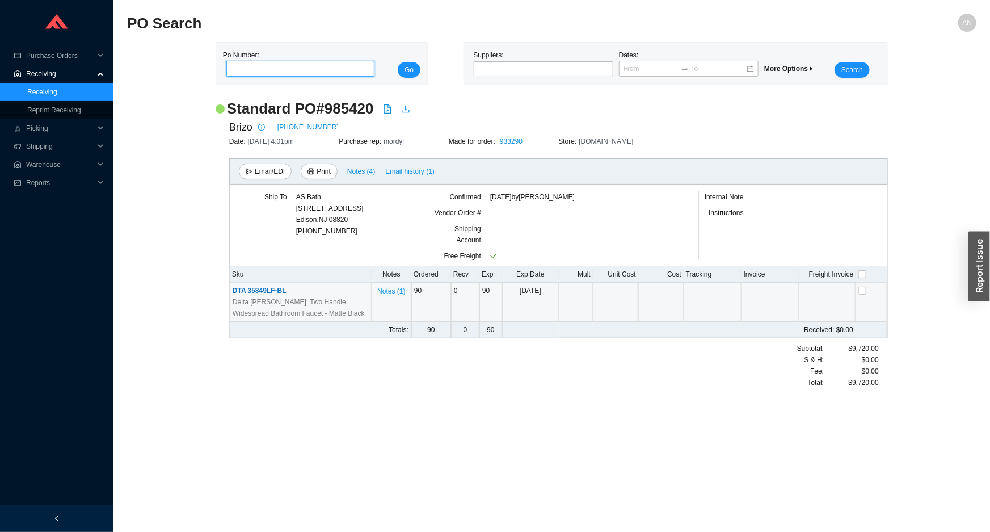
click at [248, 69] on input "tel" at bounding box center [300, 69] width 148 height 16
type input "985265"
click at [398, 62] on button "Go" at bounding box center [409, 70] width 23 height 16
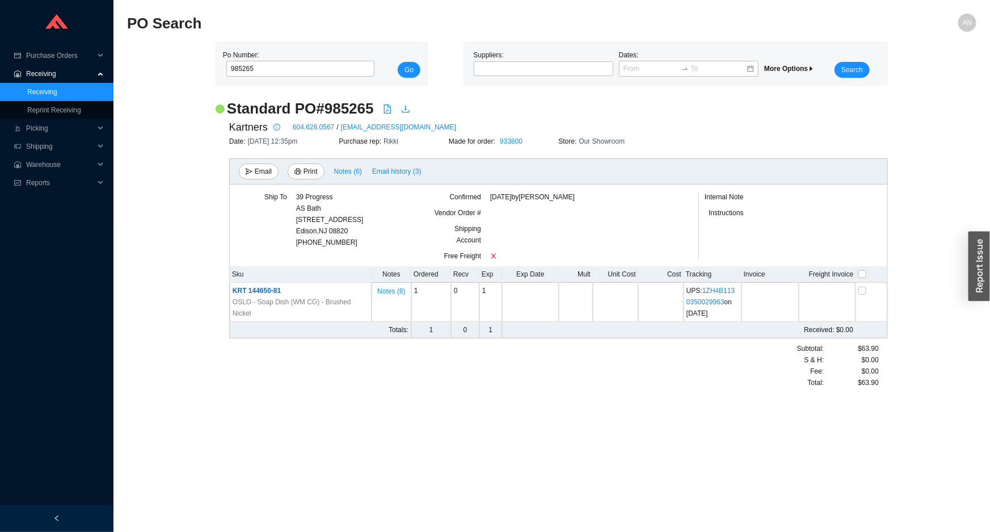
click at [36, 91] on link "Receiving" at bounding box center [42, 92] width 30 height 8
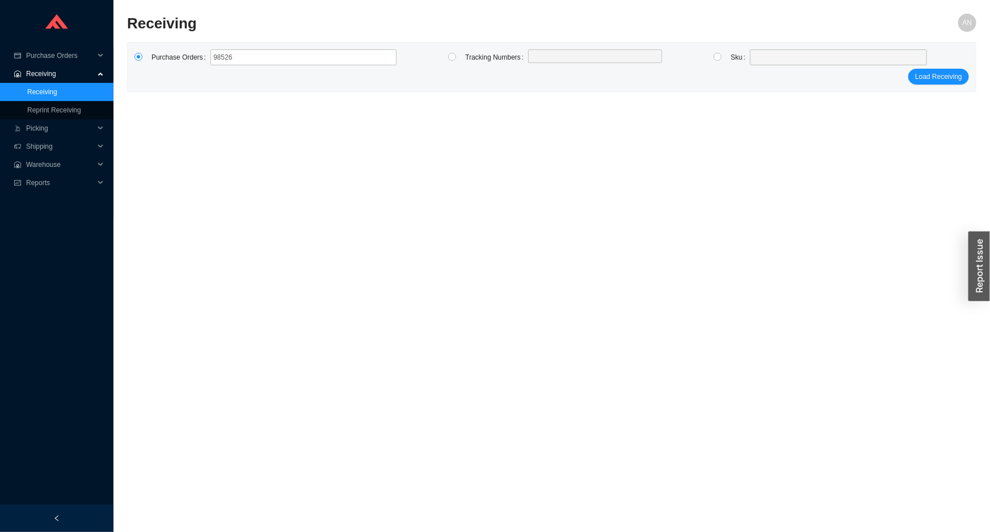
type input "985265"
click button "Load Receiving" at bounding box center [939, 77] width 61 height 16
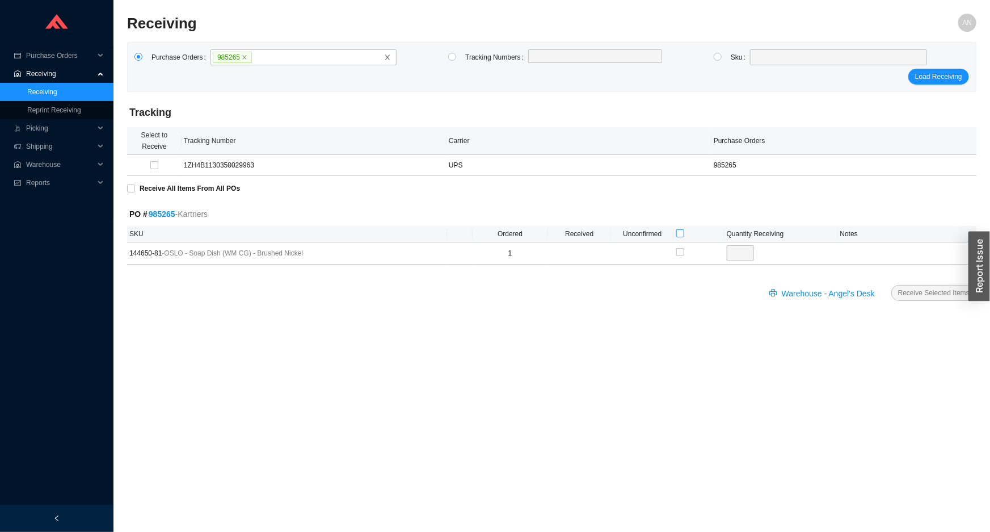
click at [680, 232] on input "checkbox" at bounding box center [680, 233] width 8 height 8
checkbox input "true"
type input "1"
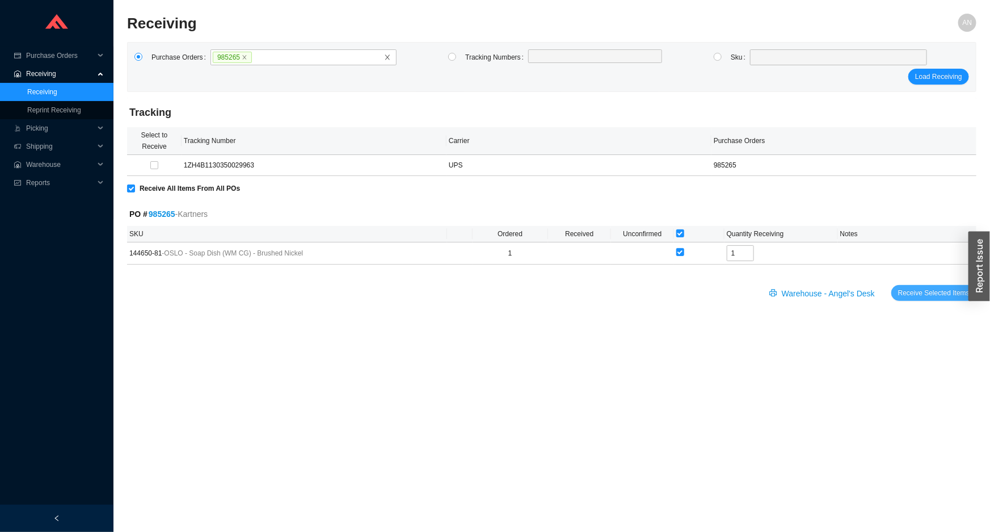
click at [933, 296] on span "Receive Selected Items" at bounding box center [934, 292] width 72 height 11
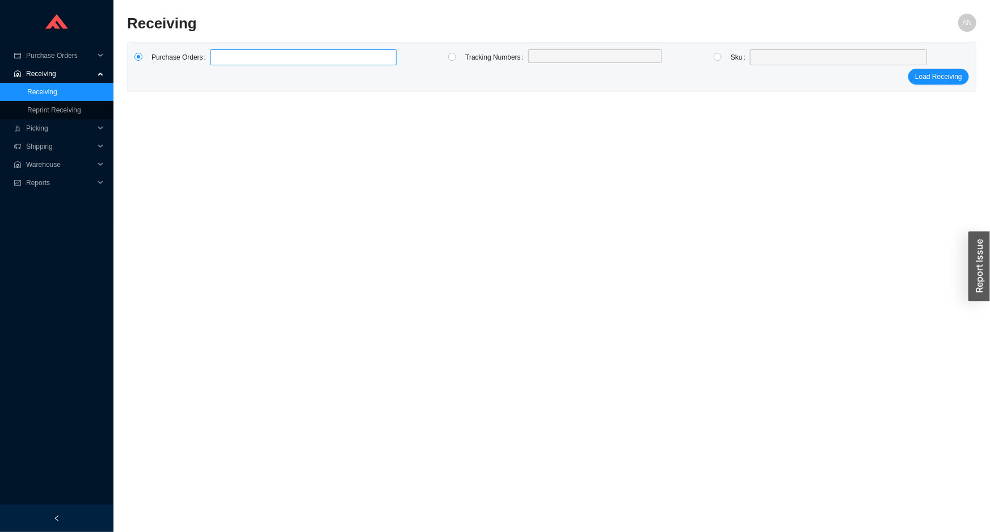
click at [234, 62] on label at bounding box center [304, 57] width 186 height 16
click at [220, 62] on input at bounding box center [216, 57] width 8 height 12
type input "981744"
click button "Load Receiving" at bounding box center [939, 77] width 61 height 16
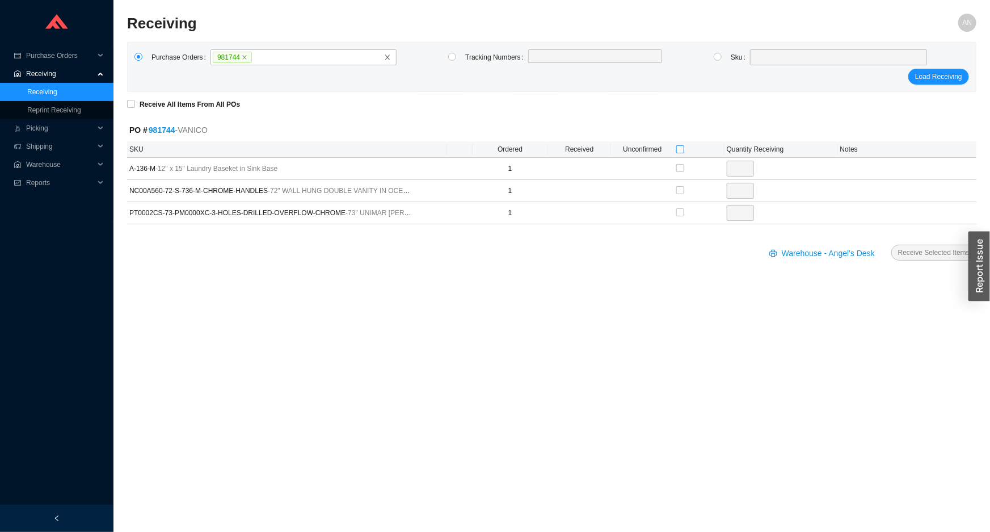
click at [676, 145] on input "checkbox" at bounding box center [680, 149] width 8 height 8
checkbox input "true"
type input "1"
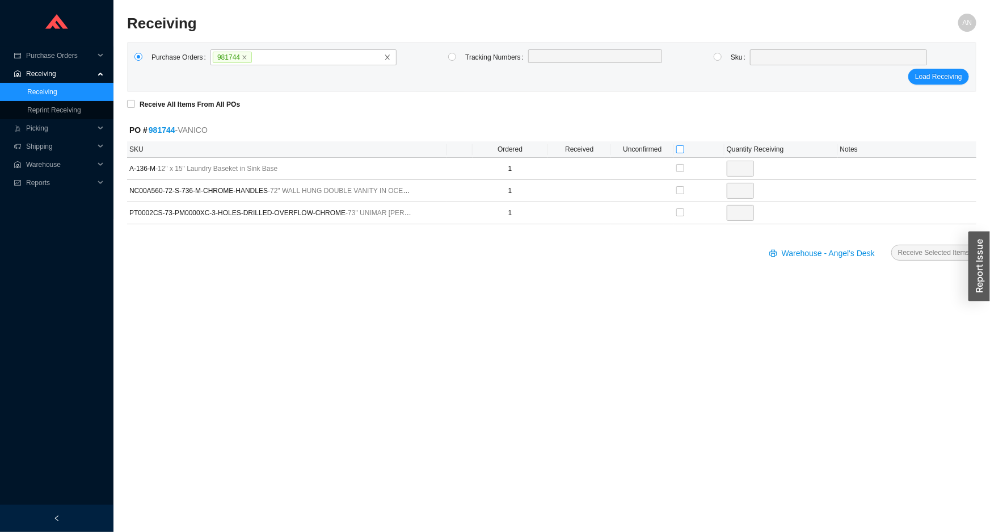
checkbox input "true"
type input "1"
checkbox input "true"
type input "1"
click at [923, 251] on span "Receive Selected Items" at bounding box center [934, 252] width 72 height 11
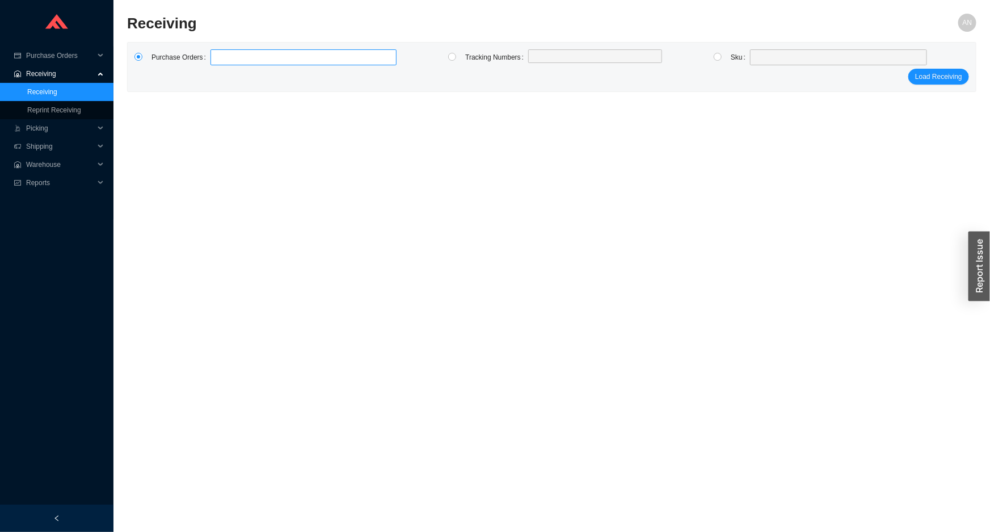
click at [225, 55] on label at bounding box center [304, 57] width 186 height 16
click at [220, 55] on input at bounding box center [216, 57] width 8 height 12
type input "965043"
type input "965405"
type input "970558"
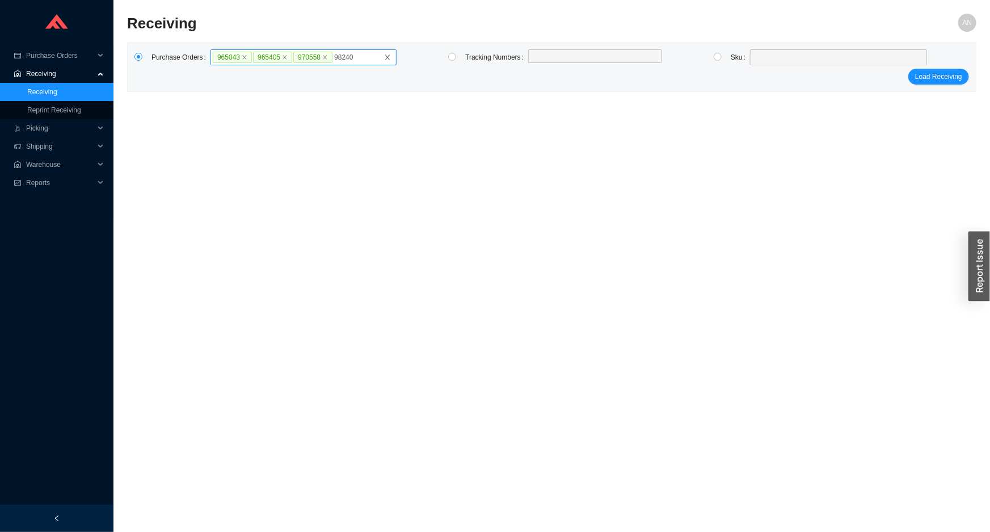
type input "982408"
type input "982922"
type input "983984"
type input "983894"
type input "984694"
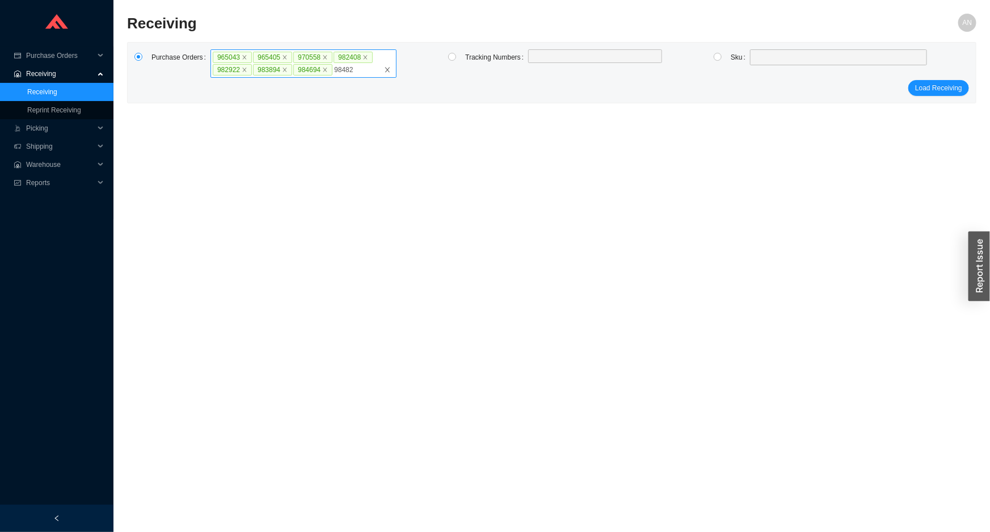
type input "984823"
type input "985064"
type input "985380"
click button "Load Receiving" at bounding box center [939, 101] width 61 height 16
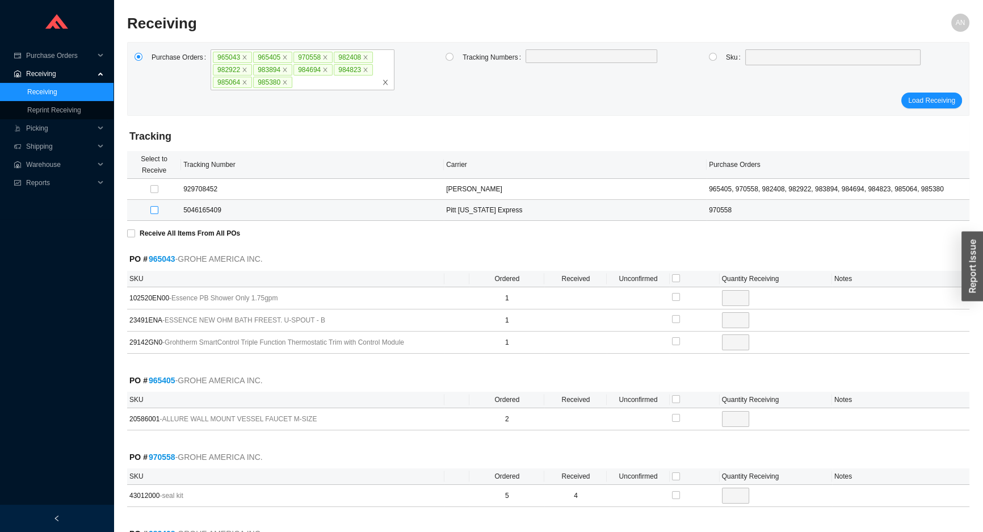
click at [153, 207] on input "checkbox" at bounding box center [154, 210] width 8 height 8
checkbox input "true"
type input "1"
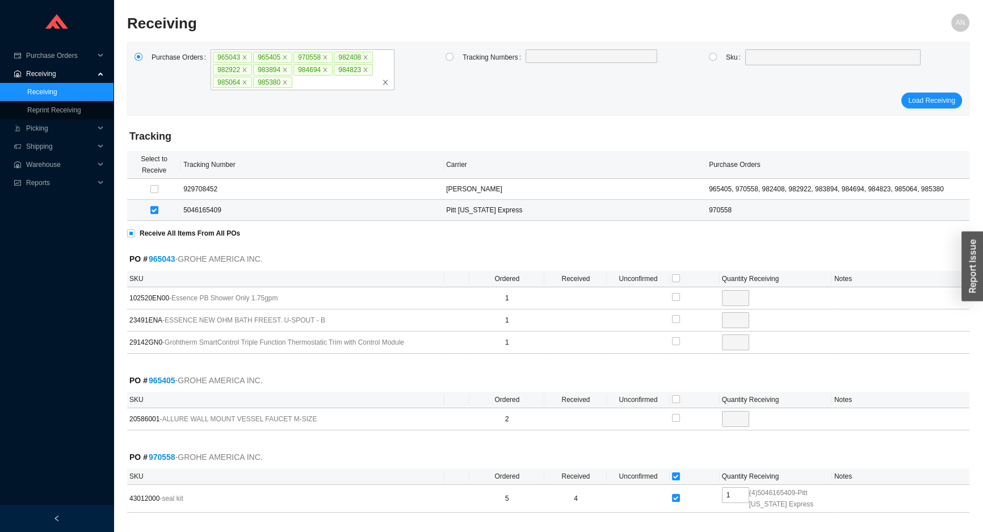
click at [153, 207] on input "checkbox" at bounding box center [154, 210] width 8 height 8
checkbox input "false"
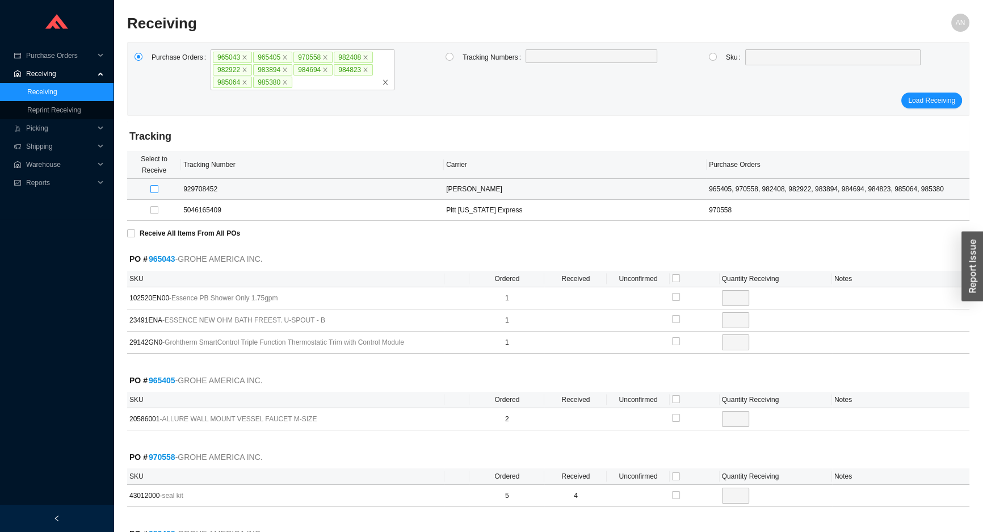
click at [153, 188] on input "checkbox" at bounding box center [154, 189] width 8 height 8
checkbox input "true"
type input "2"
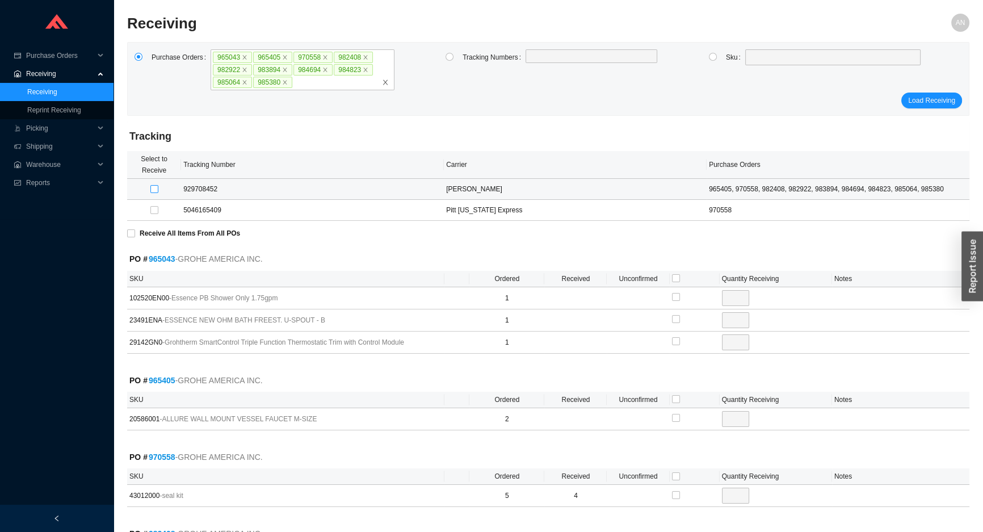
checkbox input "true"
type input "1"
checkbox input "true"
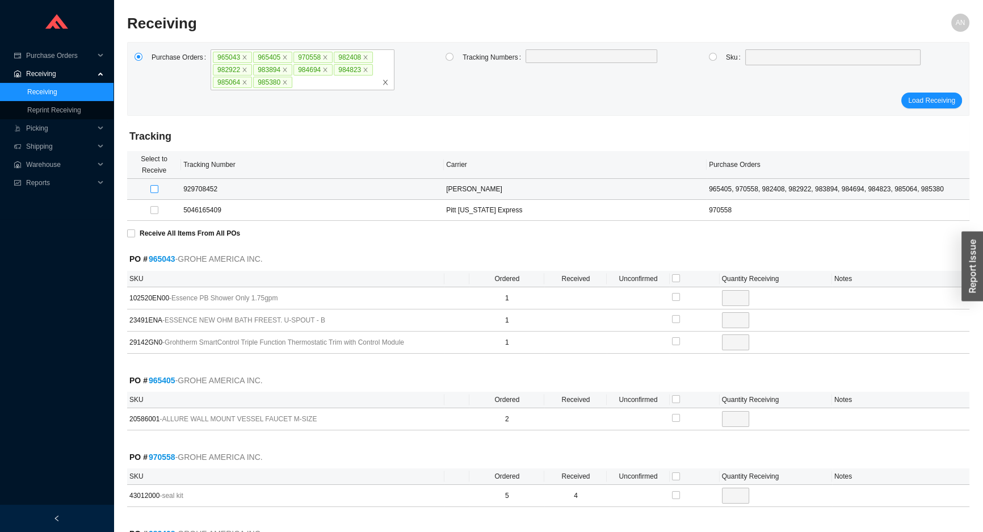
type input "1"
checkbox input "true"
type input "2"
checkbox input "true"
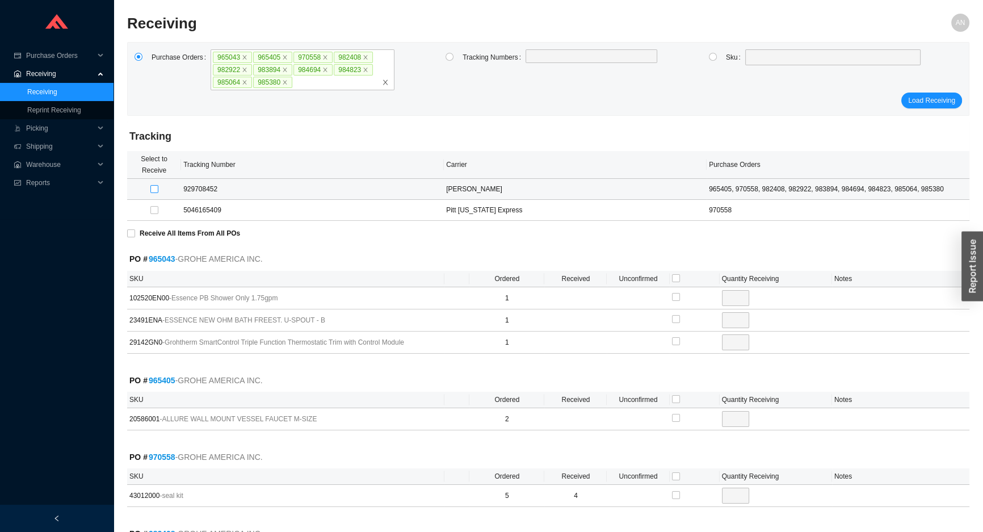
type input "1"
checkbox input "true"
type input "2"
checkbox input "true"
type input "1"
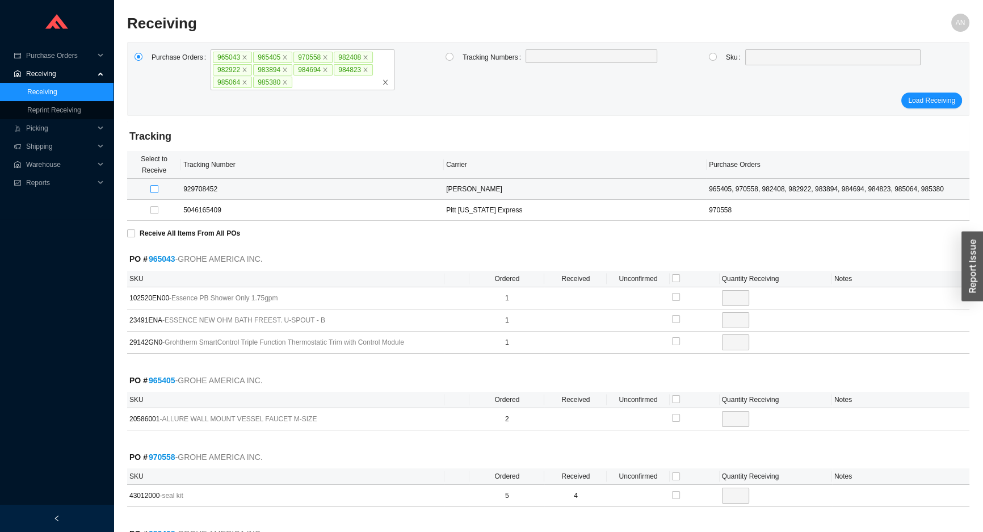
checkbox input "true"
type input "3"
checkbox input "true"
type input "2"
checkbox input "true"
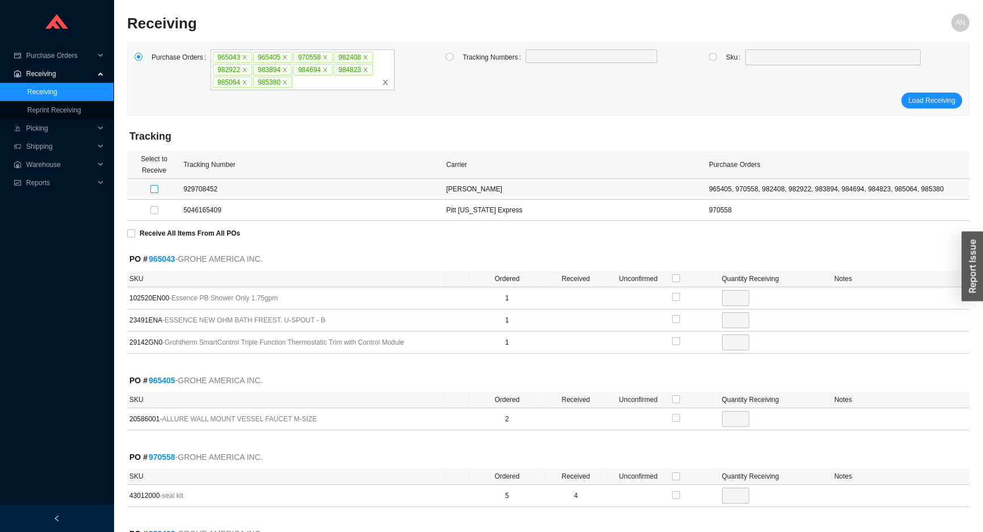
type input "1"
checkbox input "true"
type input "1"
checkbox input "true"
type input "1"
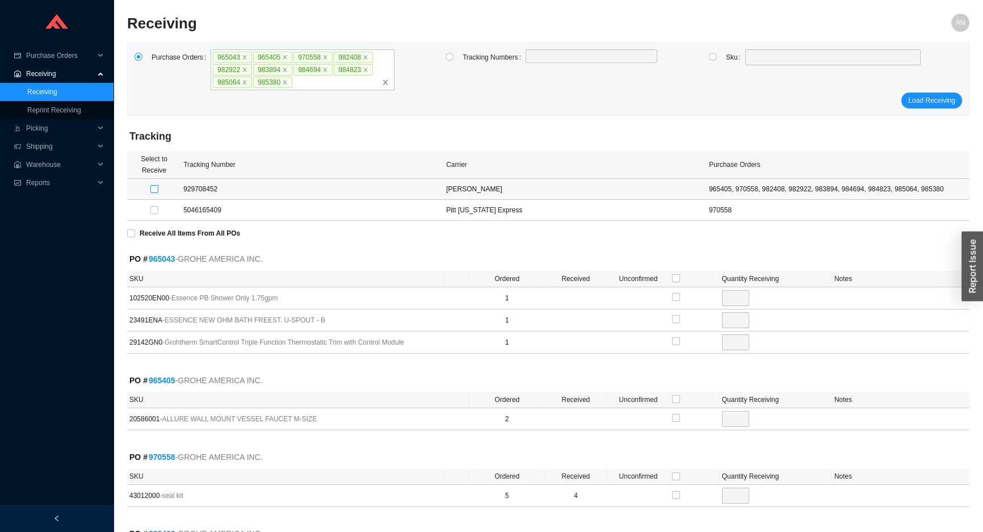
checkbox input "true"
type input "2"
checkbox input "true"
type input "3"
checkbox input "true"
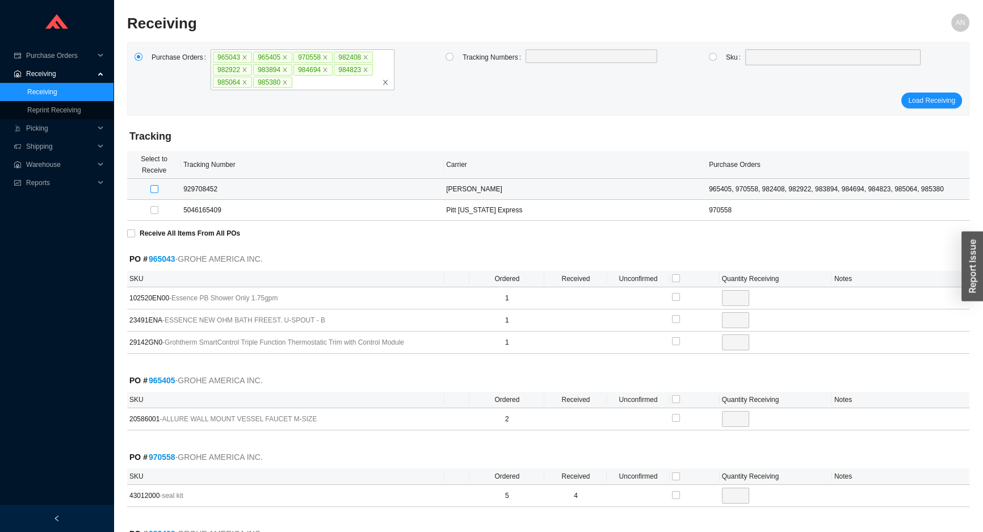
type input "1"
checkbox input "true"
type input "2"
checkbox input "true"
type input "1"
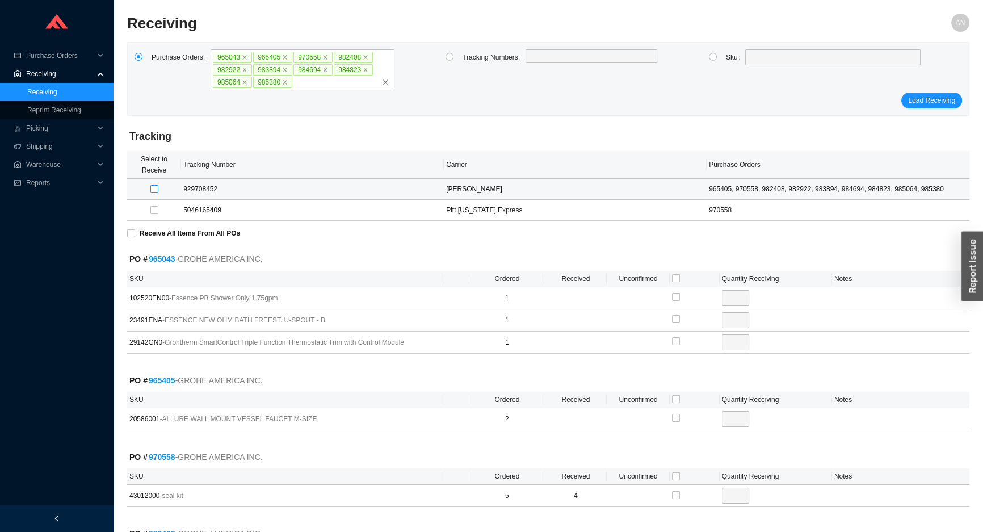
checkbox input "true"
type input "1"
checkbox input "true"
type input "1"
checkbox input "true"
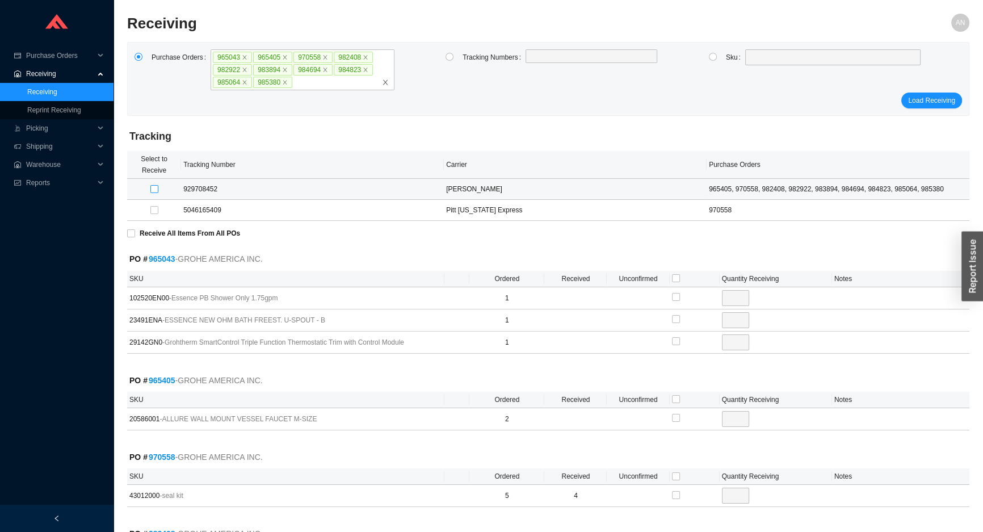
type input "1"
checkbox input "true"
type input "1"
checkbox input "true"
type input "2"
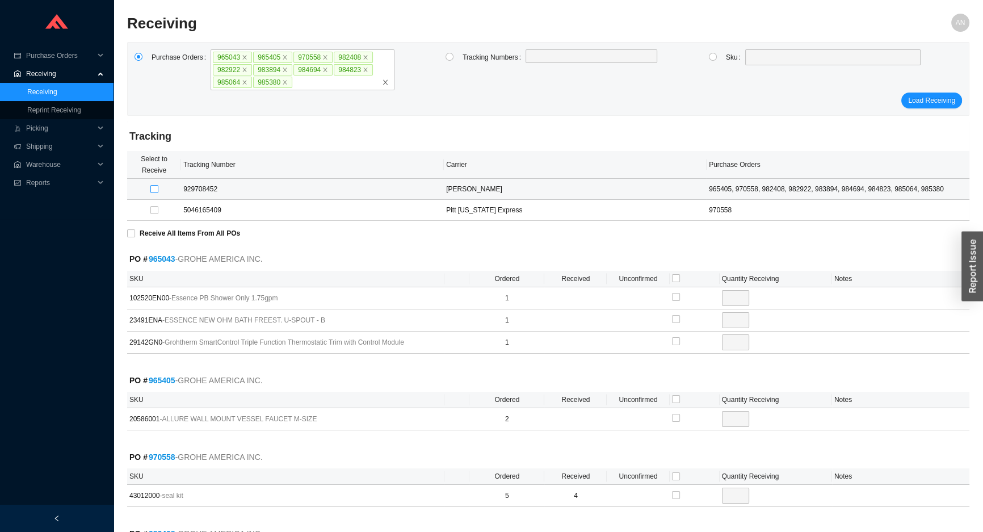
checkbox input "true"
type input "1"
checkbox input "true"
type input "2"
checkbox input "true"
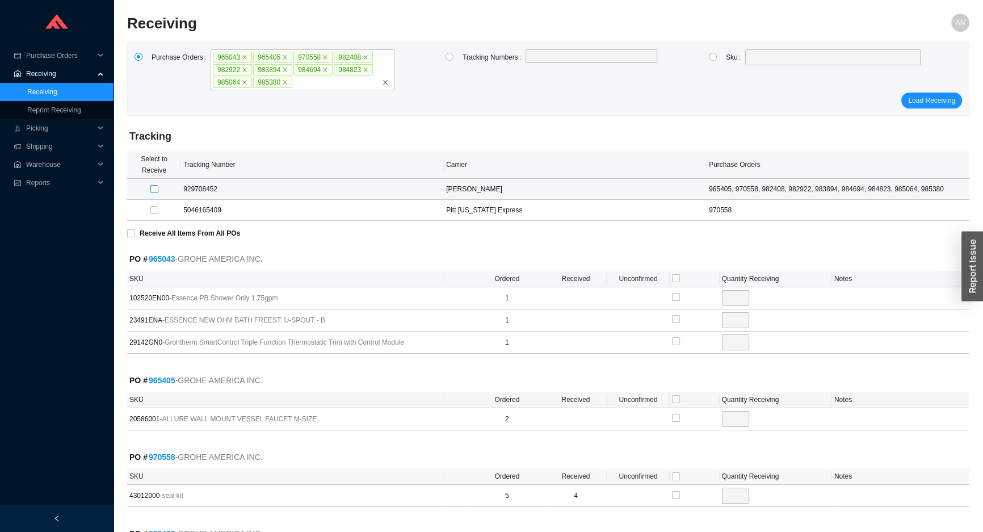
type input "1"
checkbox input "true"
type input "2"
checkbox input "true"
type input "2"
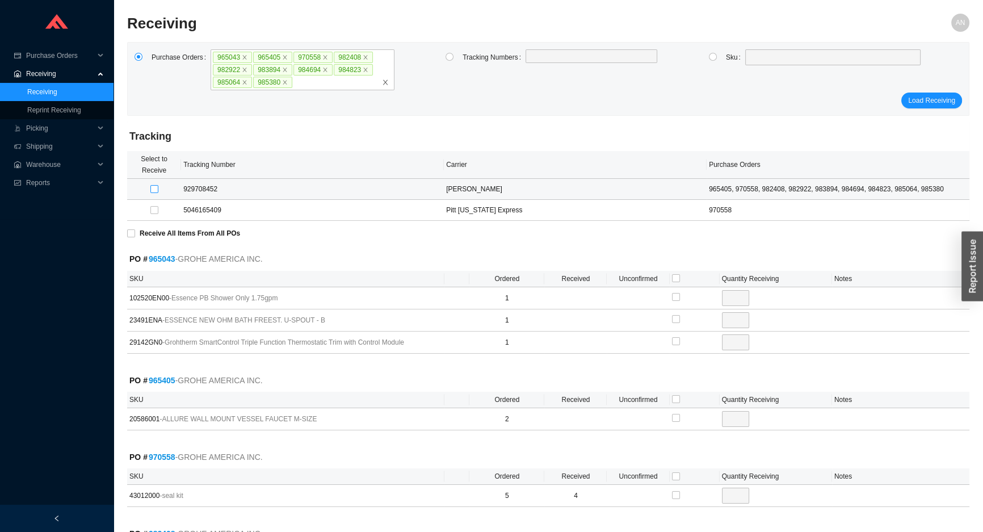
checkbox input "true"
type input "1"
checkbox input "true"
type input "1"
checkbox input "true"
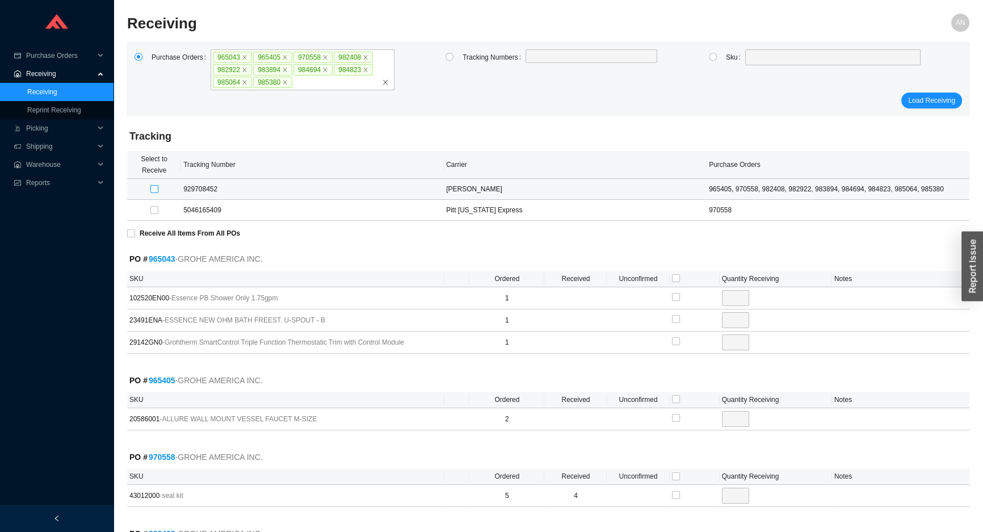
type input "1"
checkbox input "true"
type input "1"
checkbox input "true"
type input "1"
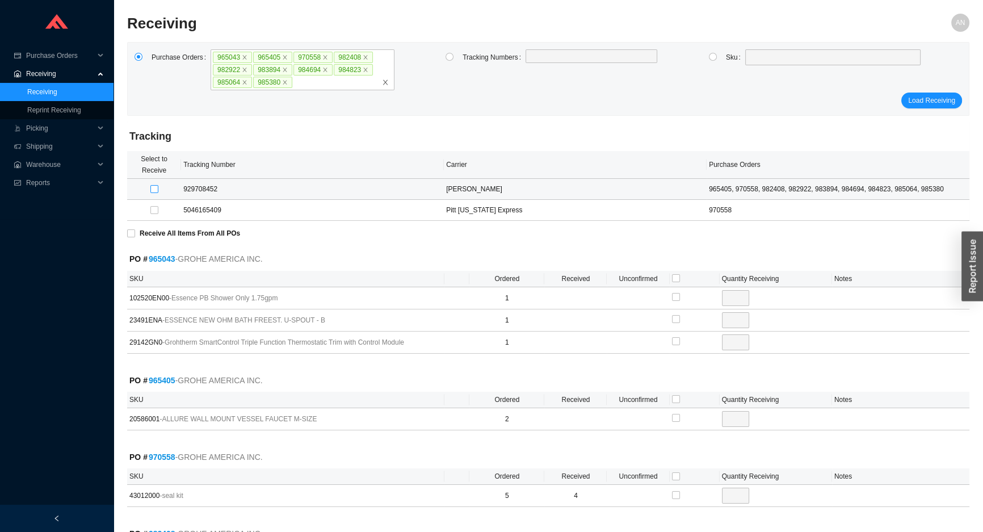
checkbox input "true"
type input "1"
checkbox input "true"
type input "1"
checkbox input "true"
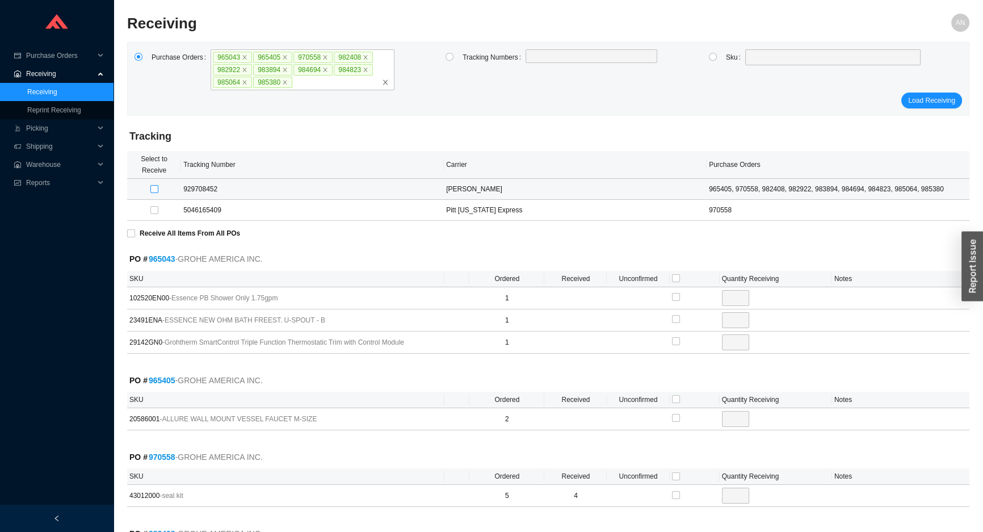
type input "1"
checkbox input "true"
type input "2"
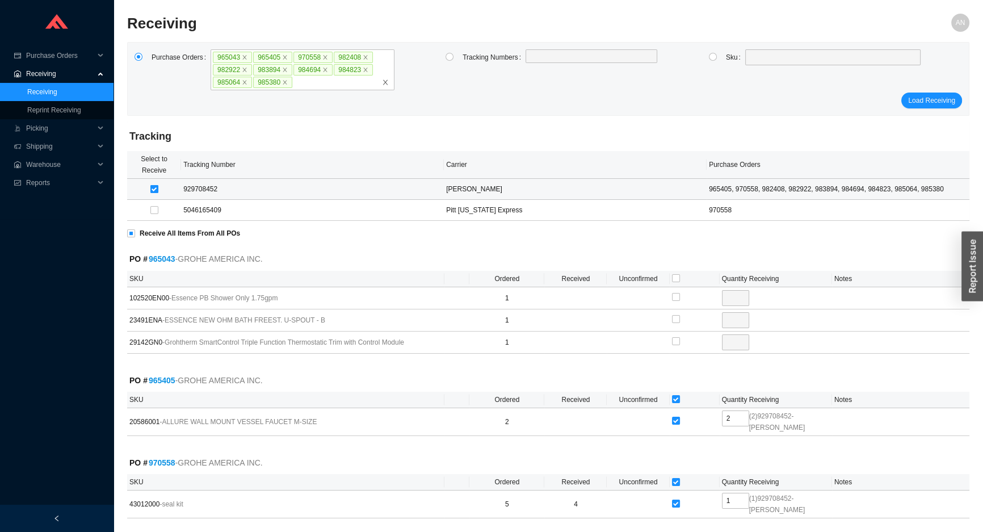
click at [153, 188] on input "checkbox" at bounding box center [154, 189] width 8 height 8
checkbox input "false"
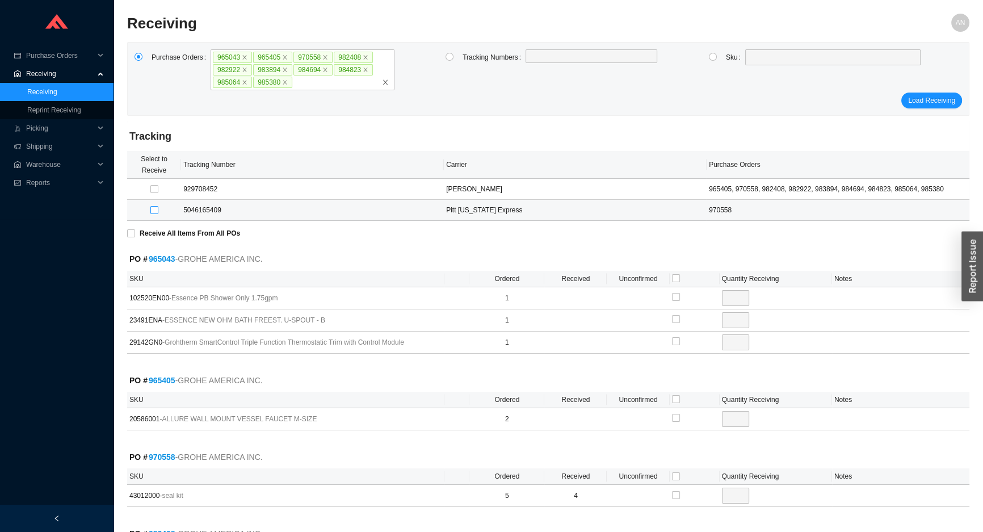
click at [152, 209] on input "checkbox" at bounding box center [154, 210] width 8 height 8
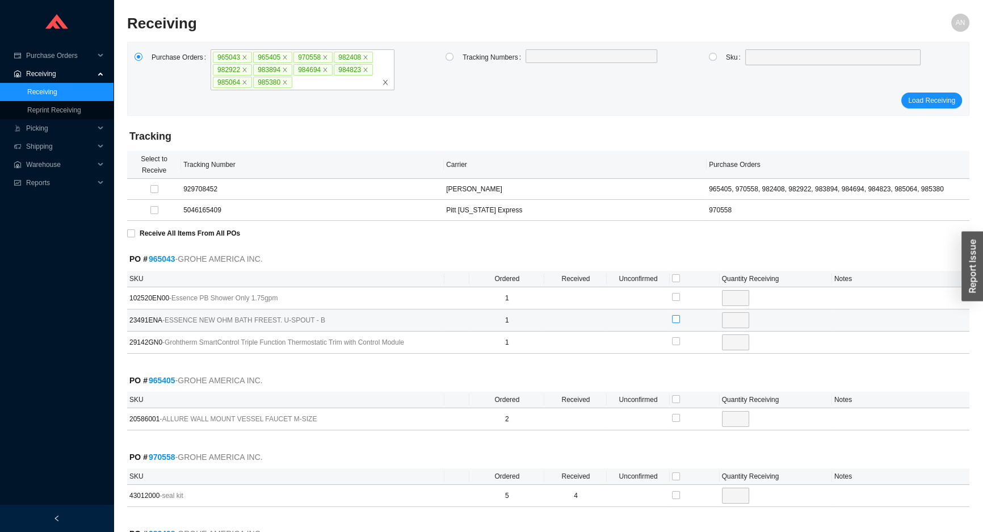
click at [673, 318] on input "checkbox" at bounding box center [676, 319] width 8 height 8
click at [675, 397] on input "checkbox" at bounding box center [676, 399] width 8 height 8
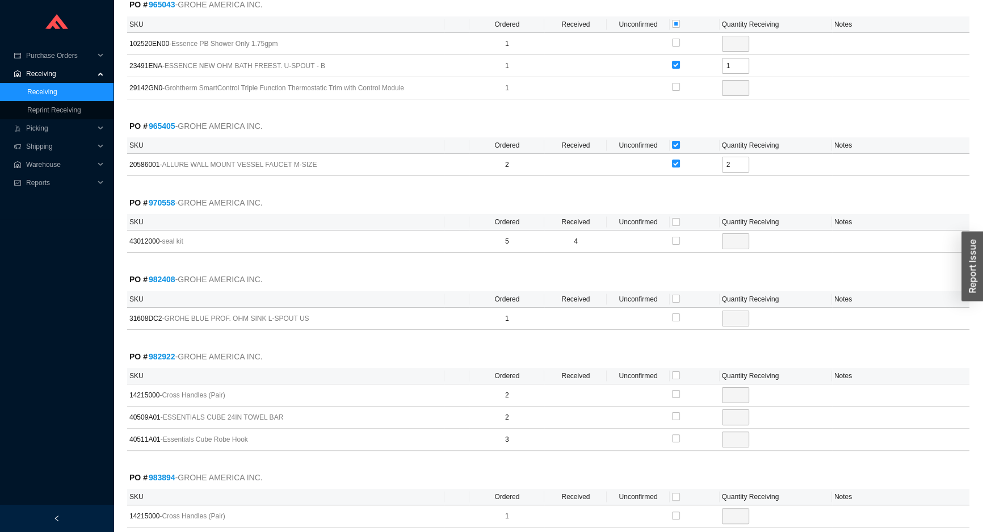
scroll to position [258, 0]
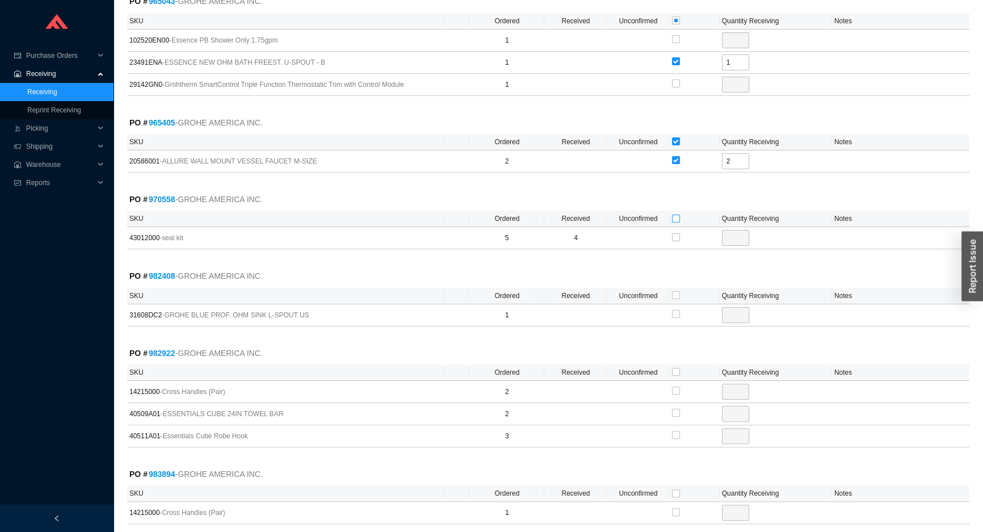
click at [673, 218] on input "checkbox" at bounding box center [676, 219] width 8 height 8
click at [673, 294] on input "checkbox" at bounding box center [676, 295] width 8 height 8
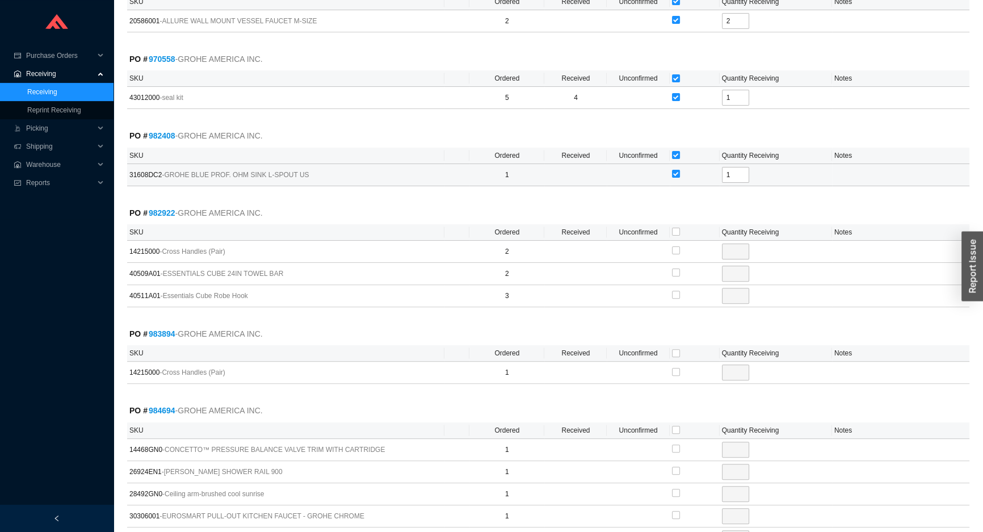
scroll to position [413, 0]
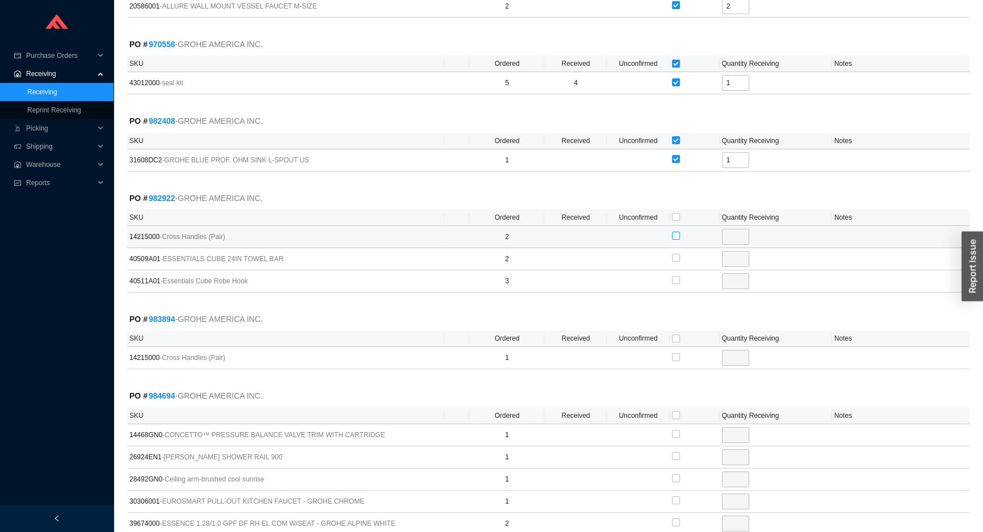
click at [673, 235] on input "checkbox" at bounding box center [676, 236] width 8 height 8
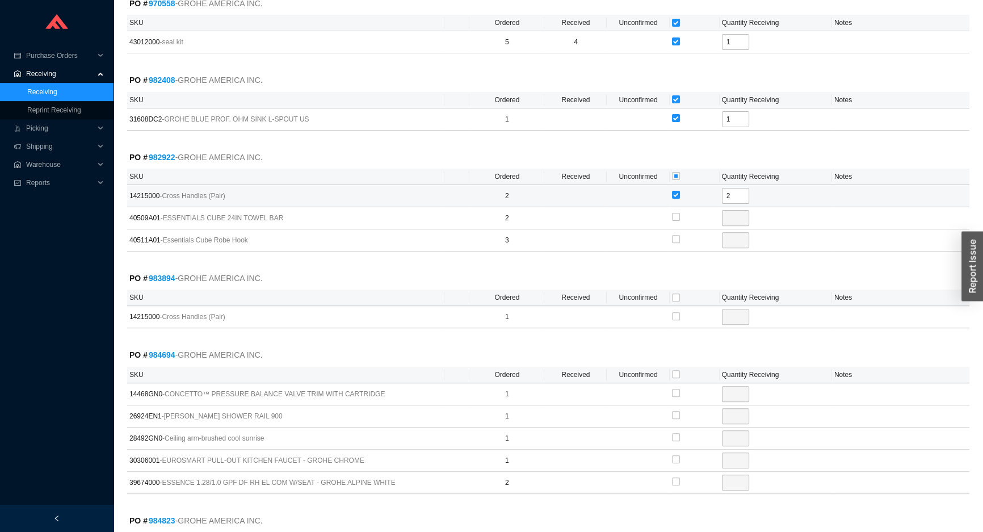
scroll to position [568, 0]
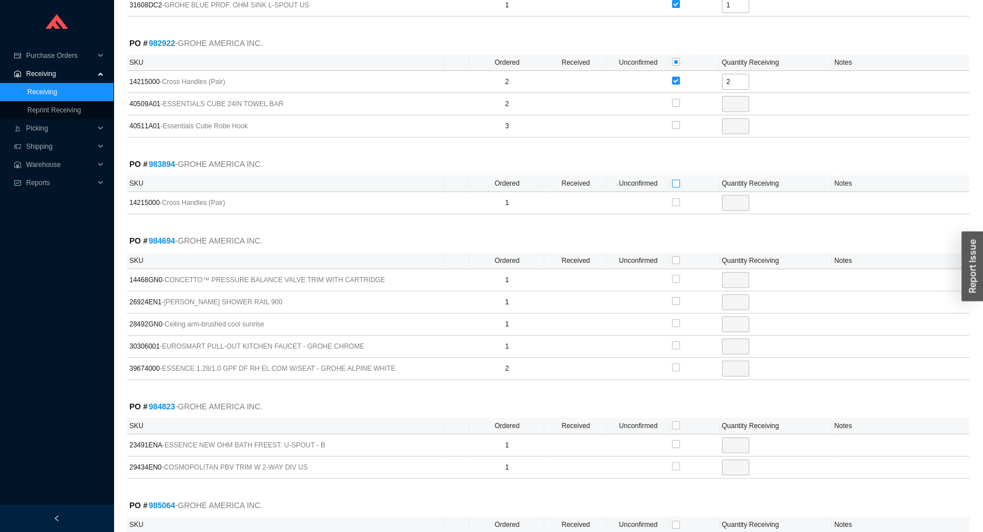
click at [673, 181] on input "checkbox" at bounding box center [676, 183] width 8 height 8
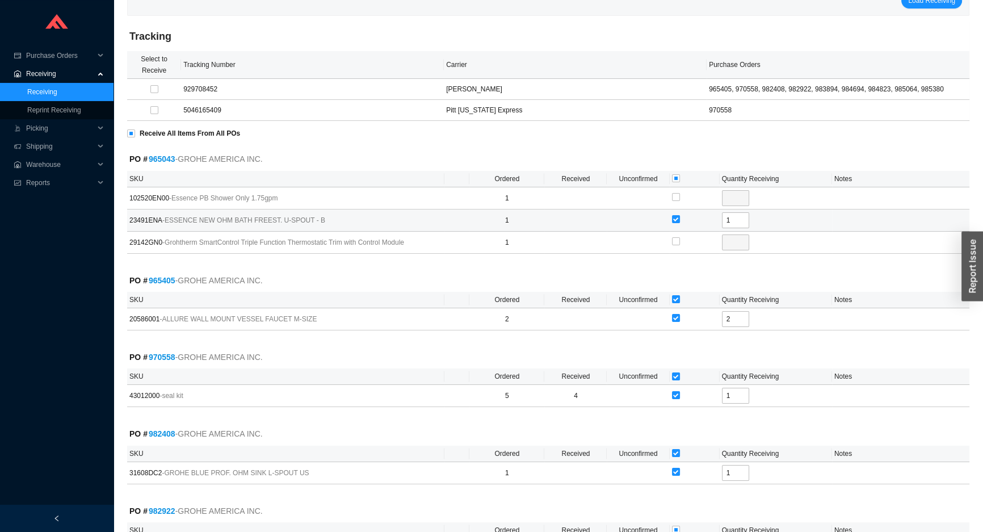
scroll to position [0, 0]
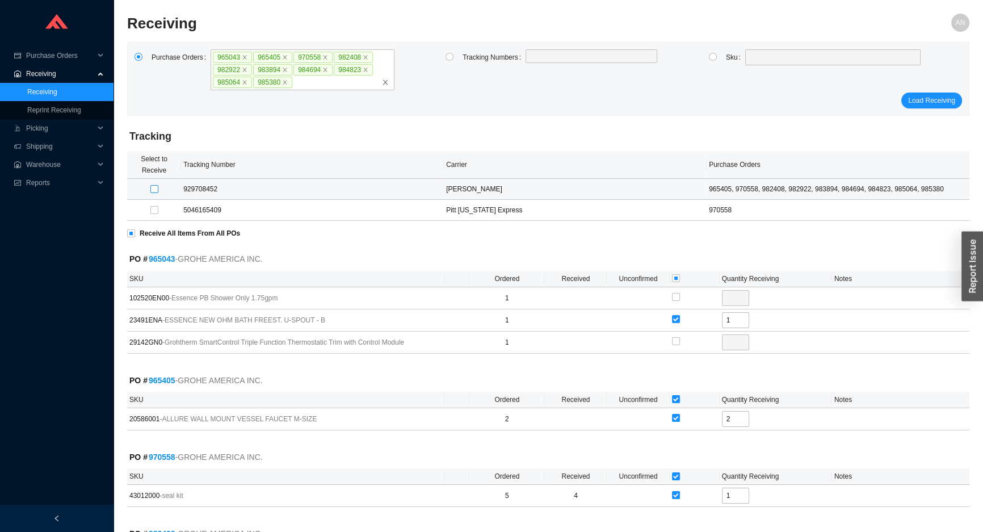
click at [152, 187] on input "checkbox" at bounding box center [154, 189] width 8 height 8
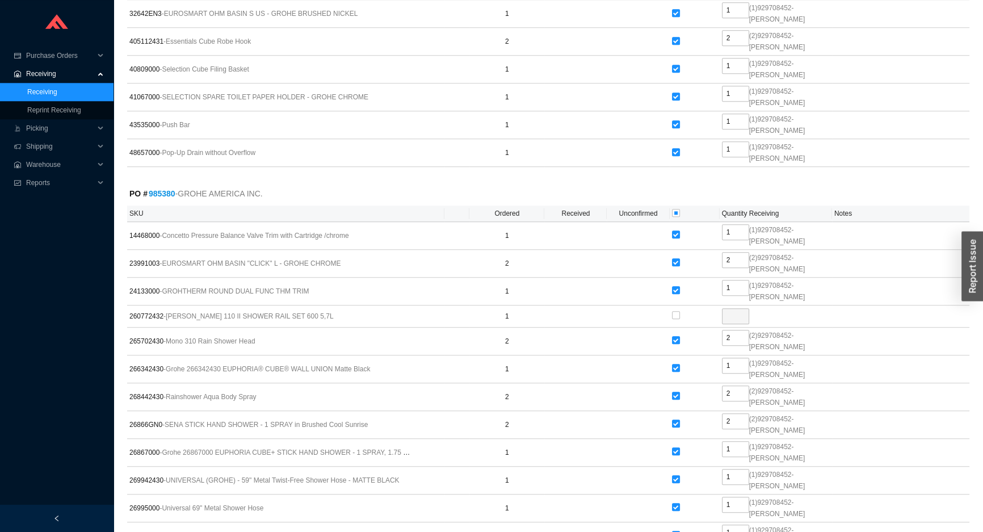
scroll to position [1366, 0]
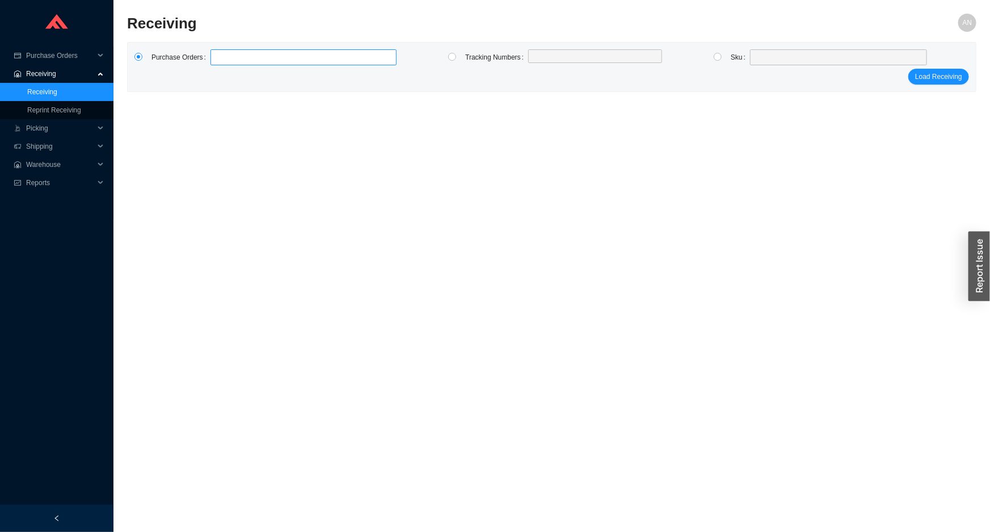
click at [237, 54] on label at bounding box center [304, 57] width 186 height 16
click at [220, 54] on input at bounding box center [216, 57] width 8 height 12
click button "Load Receiving" at bounding box center [939, 77] width 61 height 16
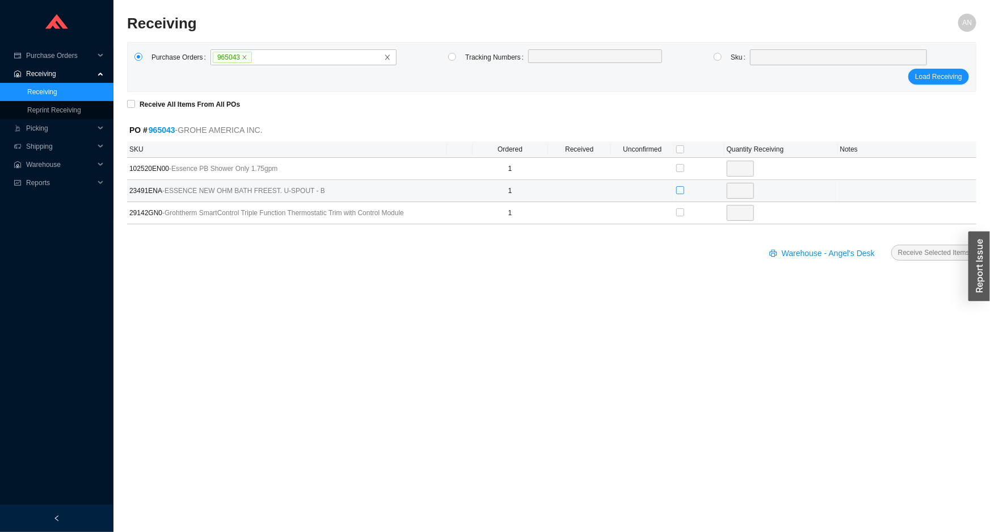
drag, startPoint x: 677, startPoint y: 189, endPoint x: 684, endPoint y: 189, distance: 7.4
click at [678, 189] on input "checkbox" at bounding box center [680, 190] width 8 height 8
click at [904, 247] on span "Receive Selected Items" at bounding box center [934, 252] width 72 height 11
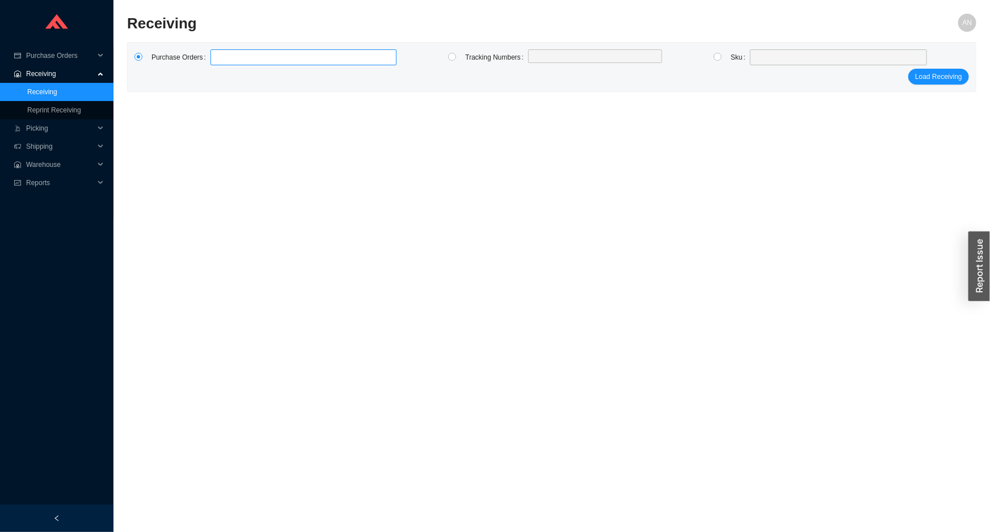
click at [221, 55] on label at bounding box center [304, 57] width 186 height 16
click at [220, 55] on input at bounding box center [216, 57] width 8 height 12
click button "Load Receiving" at bounding box center [939, 77] width 61 height 16
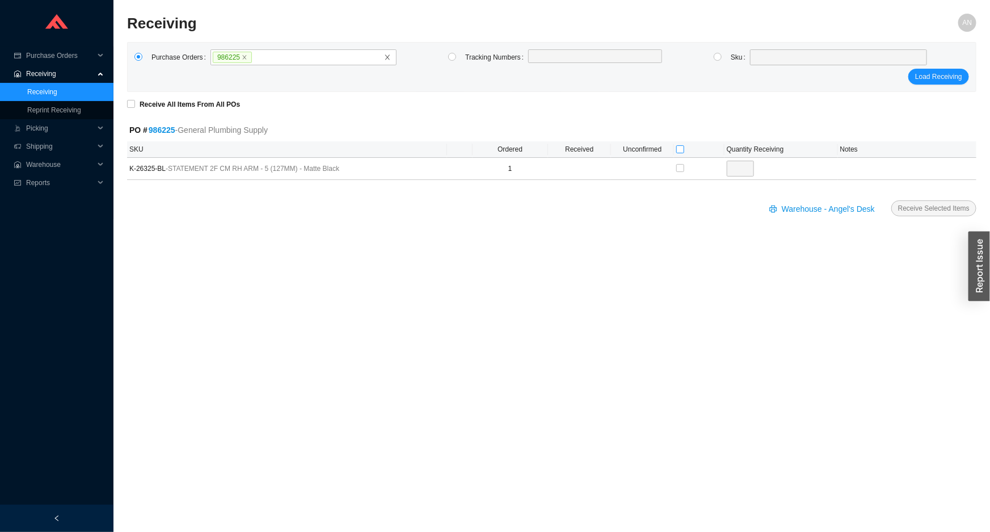
click at [681, 148] on input "checkbox" at bounding box center [680, 149] width 8 height 8
click at [928, 206] on span "Receive Selected Items" at bounding box center [934, 208] width 72 height 11
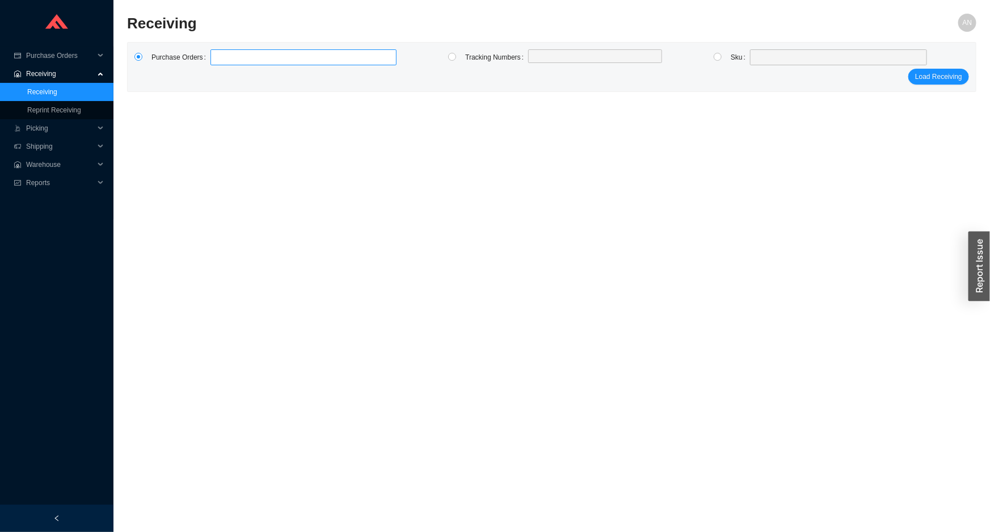
click at [221, 62] on label at bounding box center [304, 57] width 186 height 16
click at [220, 62] on input at bounding box center [216, 57] width 8 height 12
click button "Load Receiving" at bounding box center [939, 77] width 61 height 16
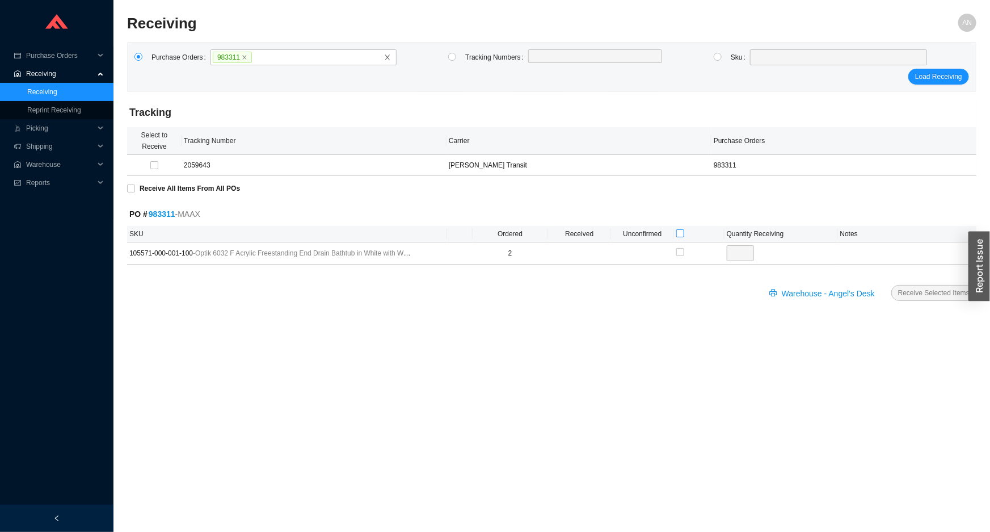
click at [678, 232] on input "checkbox" at bounding box center [680, 233] width 8 height 8
click at [936, 294] on span "Receive Selected Items" at bounding box center [934, 292] width 72 height 11
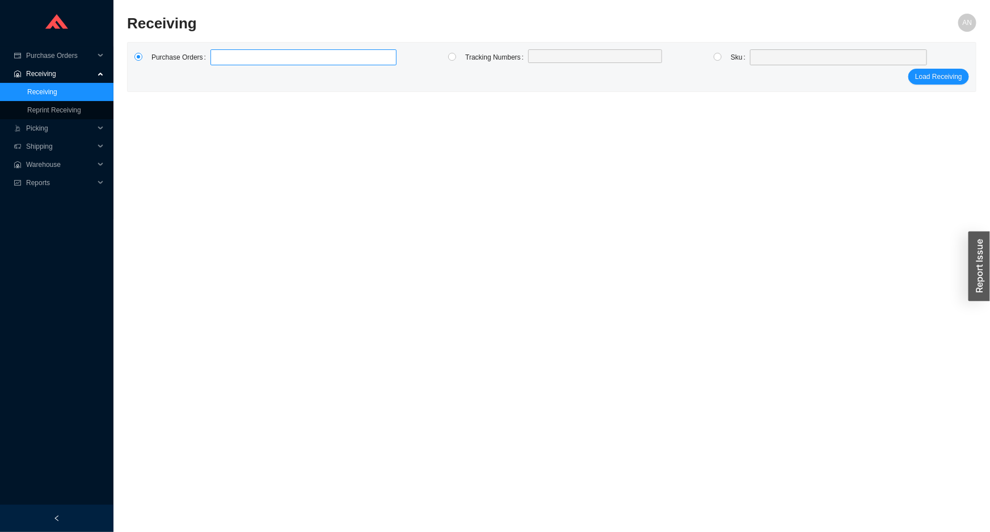
click at [224, 57] on label at bounding box center [304, 57] width 186 height 16
click at [220, 57] on input at bounding box center [216, 57] width 8 height 12
click button "Load Receiving" at bounding box center [939, 77] width 61 height 16
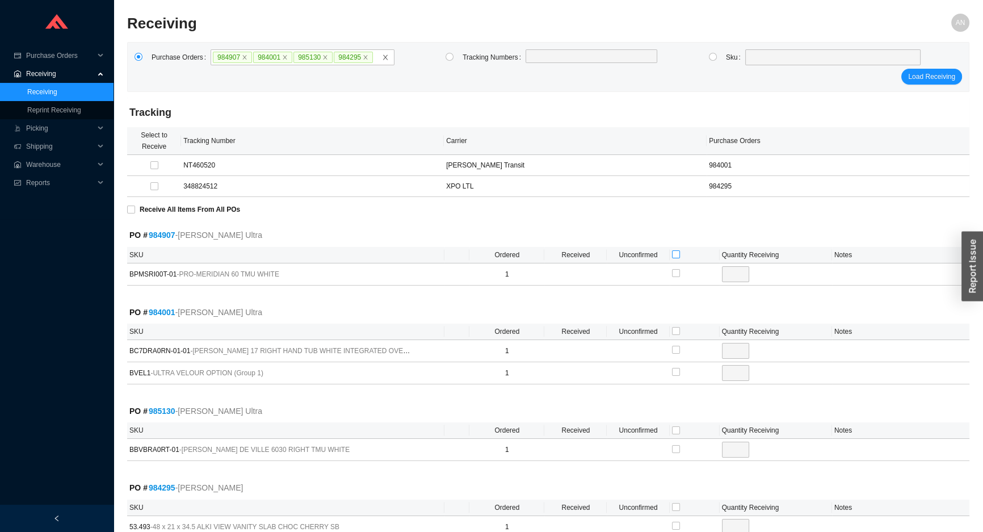
click at [675, 253] on input "checkbox" at bounding box center [676, 254] width 8 height 8
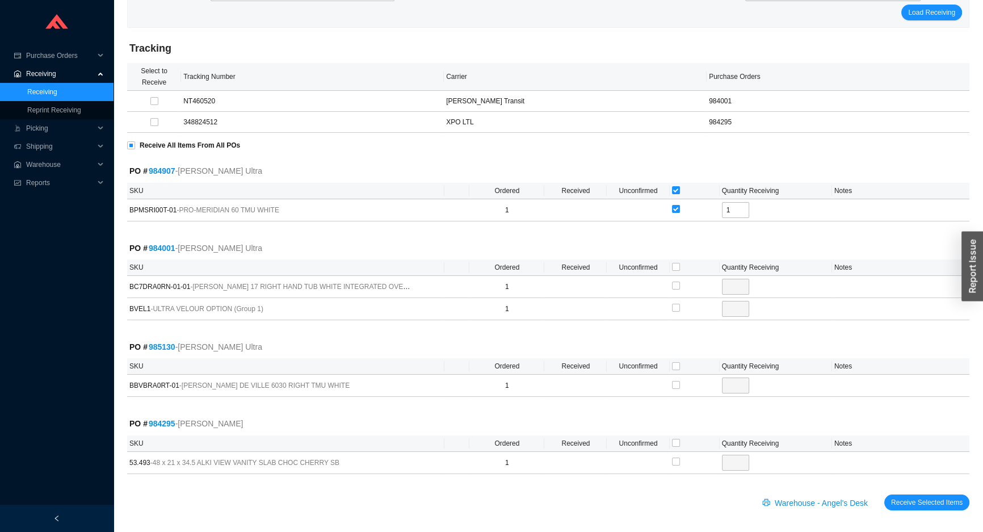
scroll to position [66, 0]
click at [675, 264] on input "checkbox" at bounding box center [676, 265] width 8 height 8
click at [676, 363] on input "checkbox" at bounding box center [676, 364] width 8 height 8
click at [678, 439] on input "checkbox" at bounding box center [676, 441] width 8 height 8
click at [925, 499] on span "Receive Selected Items" at bounding box center [927, 500] width 72 height 11
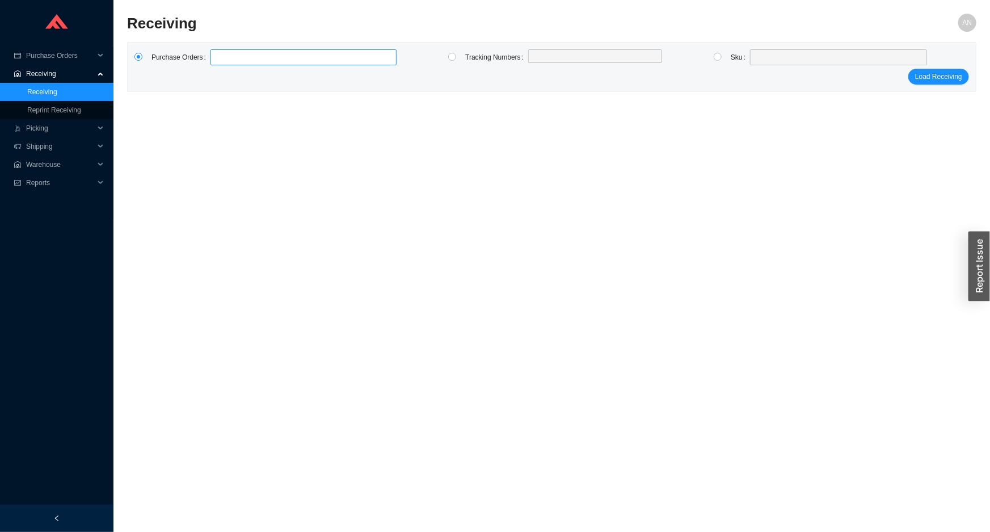
click at [272, 61] on label at bounding box center [304, 57] width 186 height 16
click at [220, 61] on input at bounding box center [216, 57] width 8 height 12
click at [909, 69] on button "Load Receiving" at bounding box center [939, 77] width 61 height 16
click button "Load Receiving" at bounding box center [939, 83] width 61 height 16
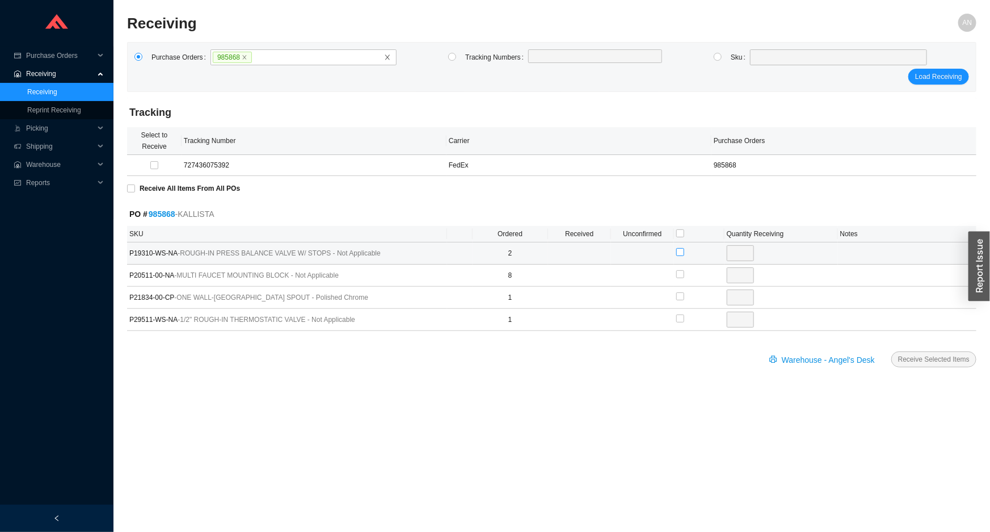
click at [680, 251] on input "checkbox" at bounding box center [680, 252] width 8 height 8
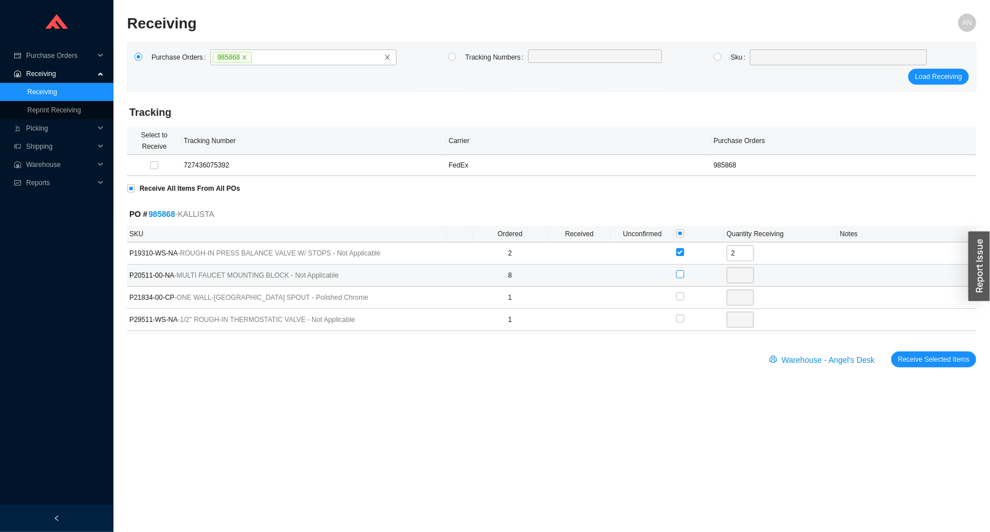
click at [680, 272] on input "checkbox" at bounding box center [680, 274] width 8 height 8
click at [678, 316] on input "checkbox" at bounding box center [680, 318] width 8 height 8
click at [921, 359] on span "Receive Selected Items" at bounding box center [934, 359] width 72 height 11
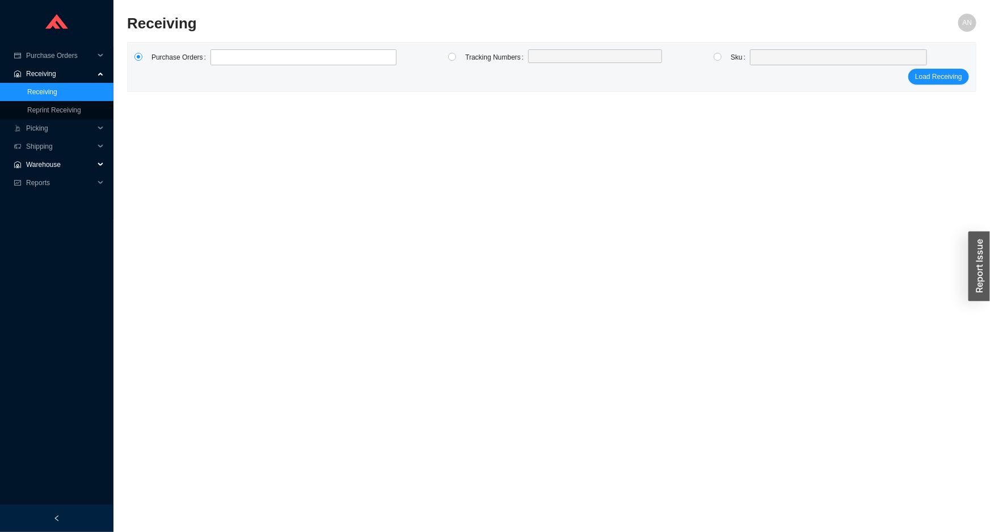
click at [45, 169] on span "Warehouse" at bounding box center [60, 165] width 68 height 18
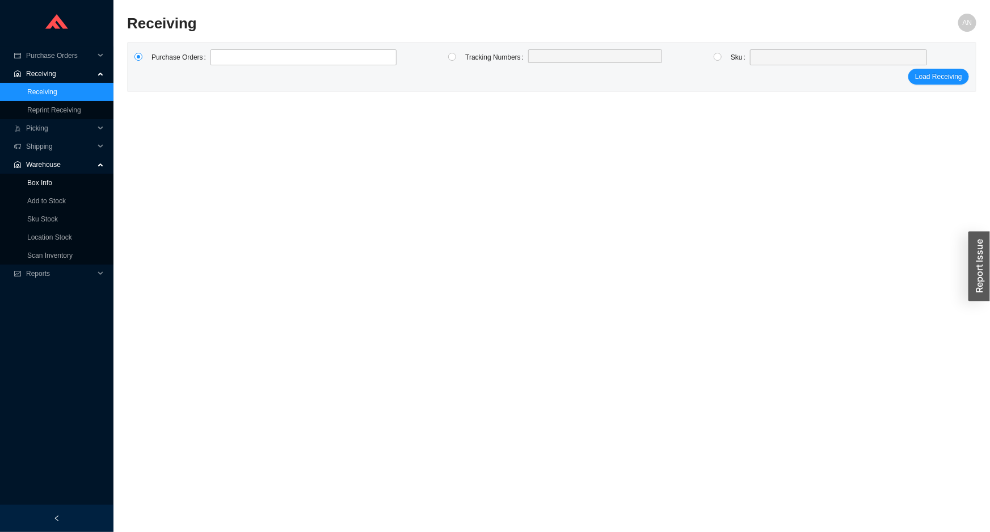
click at [52, 182] on link "Box Info" at bounding box center [39, 183] width 25 height 8
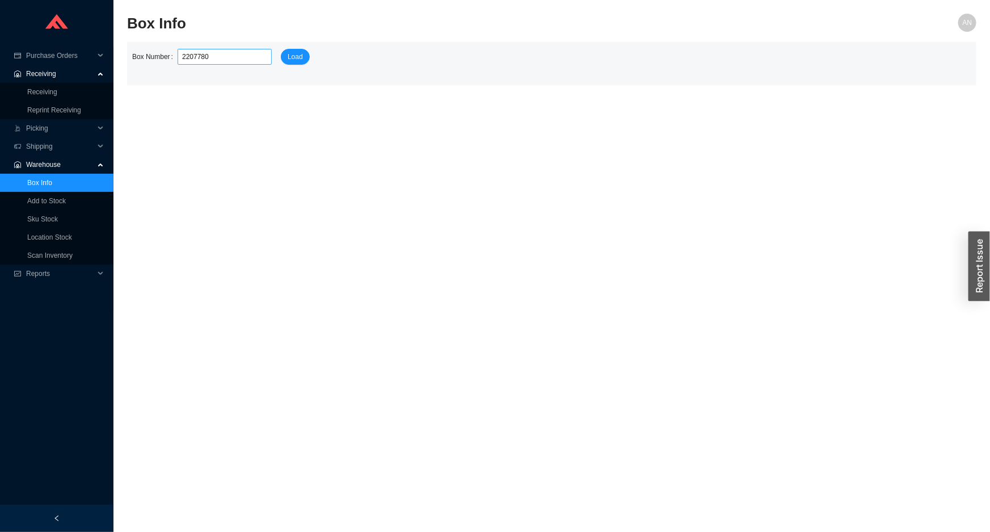
click button "Load" at bounding box center [295, 57] width 29 height 16
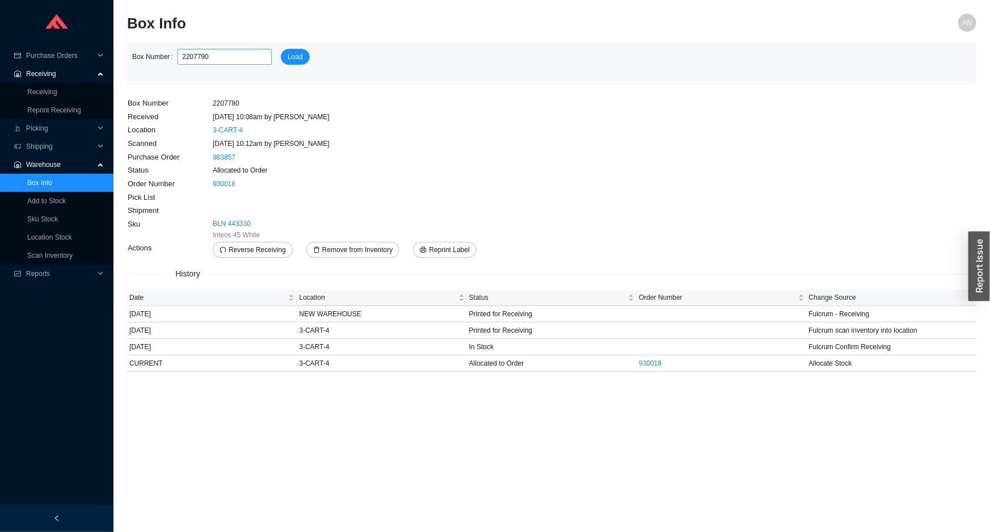
click button "Load" at bounding box center [295, 57] width 29 height 16
click at [55, 55] on span "Purchase Orders" at bounding box center [60, 56] width 68 height 18
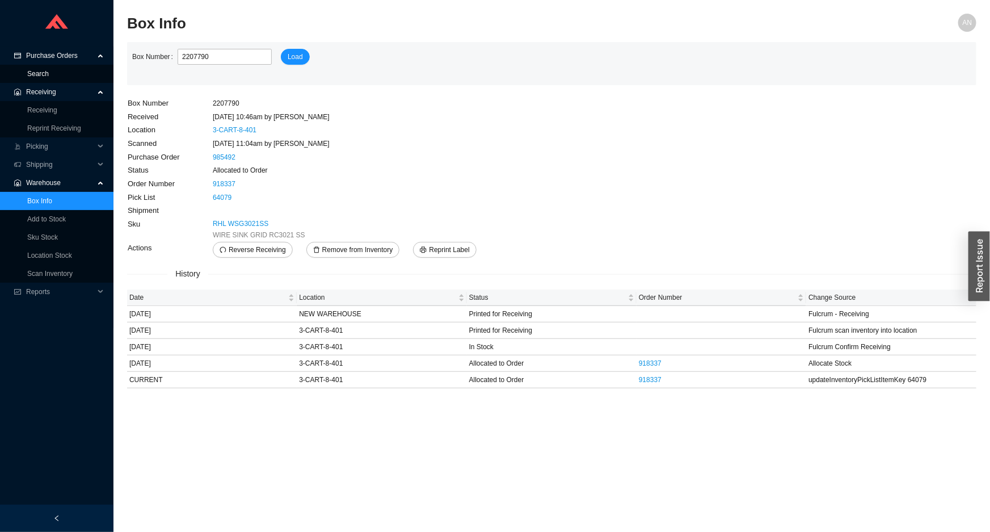
click at [49, 74] on link "Search" at bounding box center [38, 74] width 22 height 8
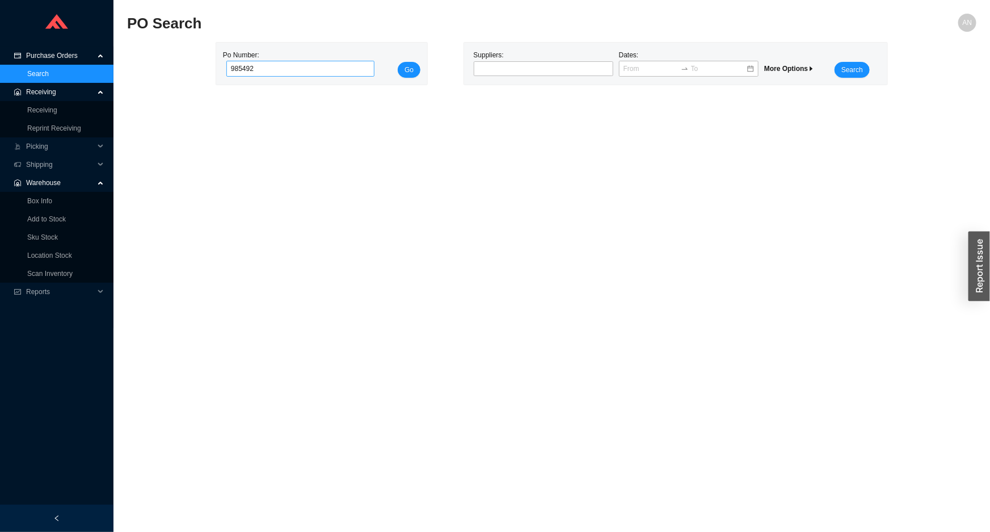
click at [398, 62] on button "Go" at bounding box center [409, 70] width 23 height 16
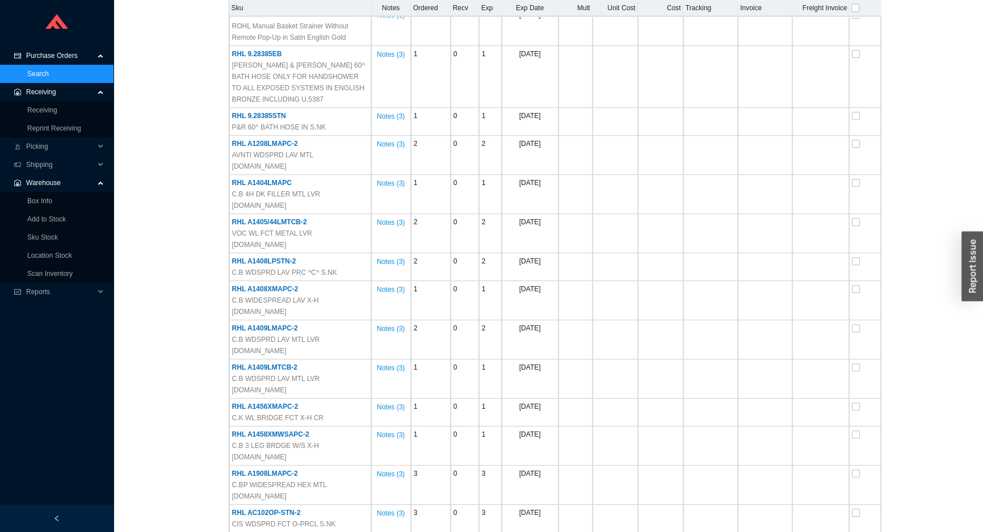
scroll to position [602, 0]
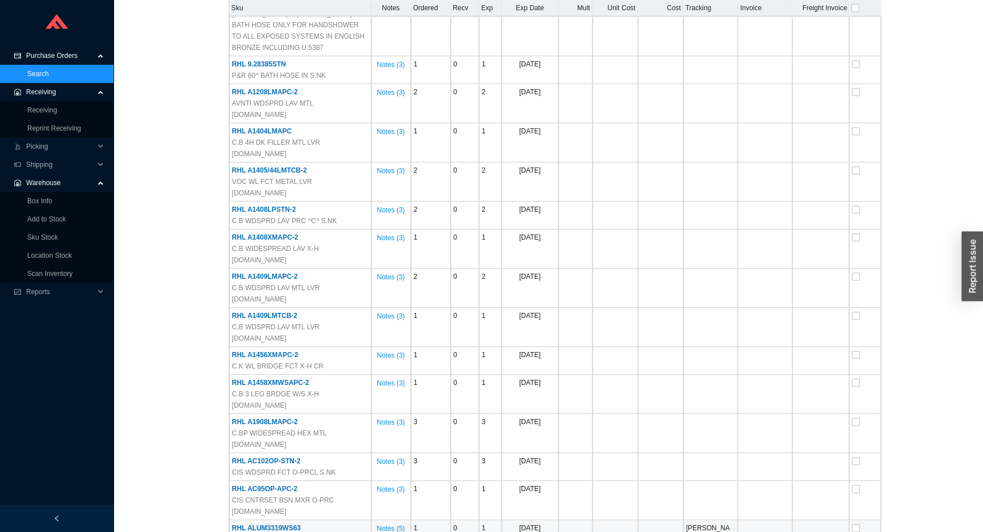
click at [287, 524] on span "RHL ALUM3319WS63" at bounding box center [266, 528] width 69 height 8
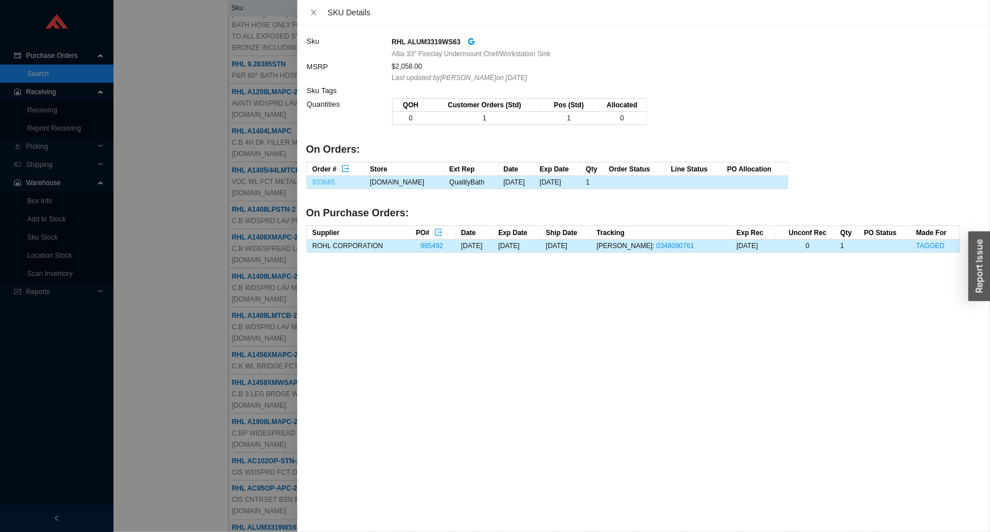
click at [326, 182] on link "933665" at bounding box center [324, 182] width 23 height 8
click at [37, 231] on div at bounding box center [495, 266] width 990 height 532
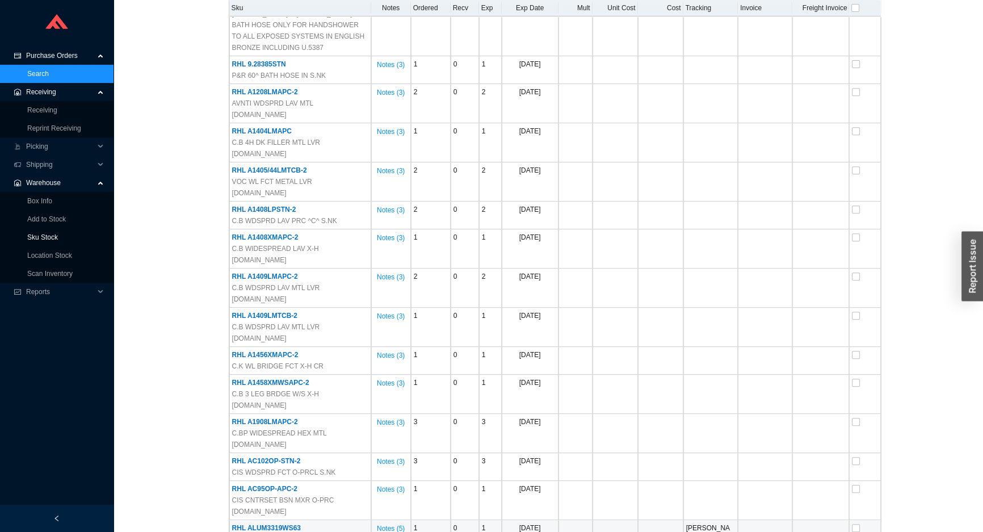
click at [50, 236] on link "Sku Stock" at bounding box center [42, 237] width 31 height 8
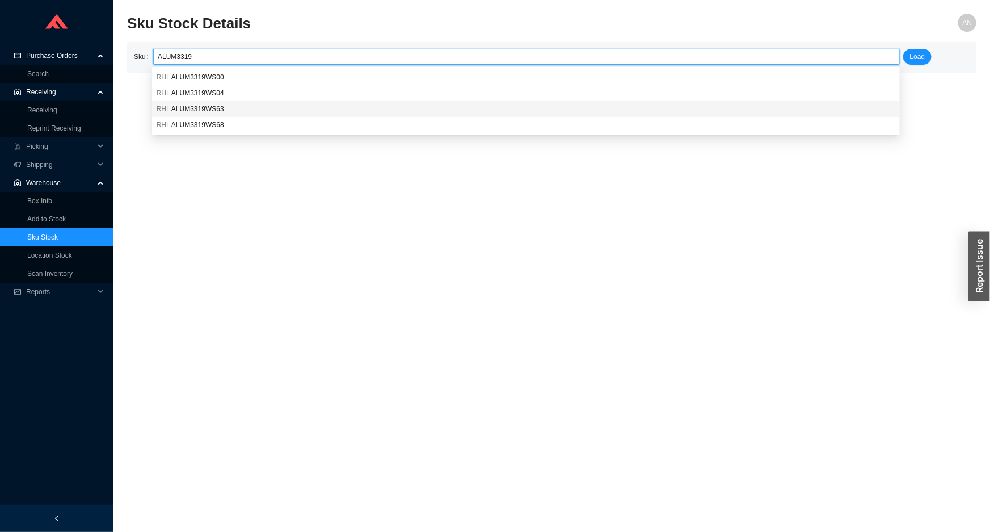
click at [199, 105] on span "ALUM3319WS63" at bounding box center [197, 109] width 53 height 8
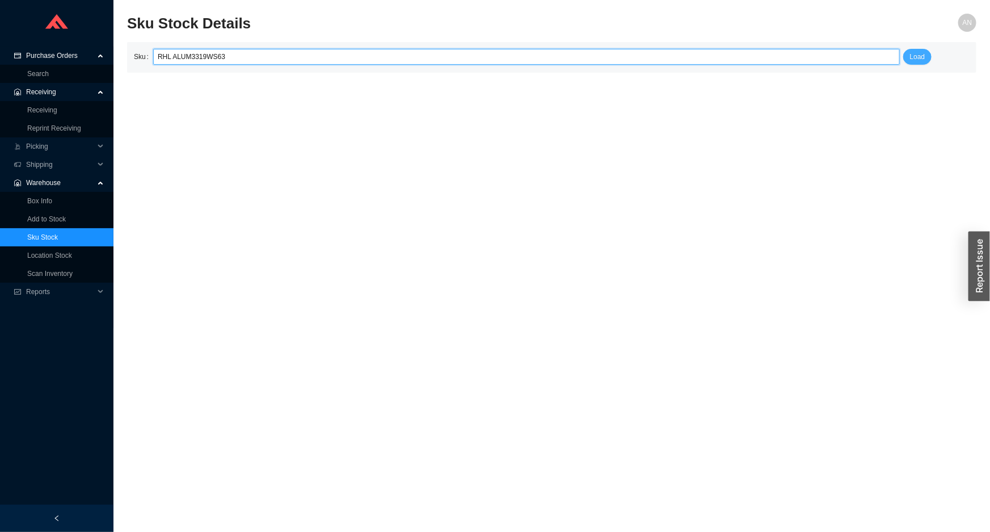
click at [919, 58] on span "Load" at bounding box center [917, 56] width 15 height 11
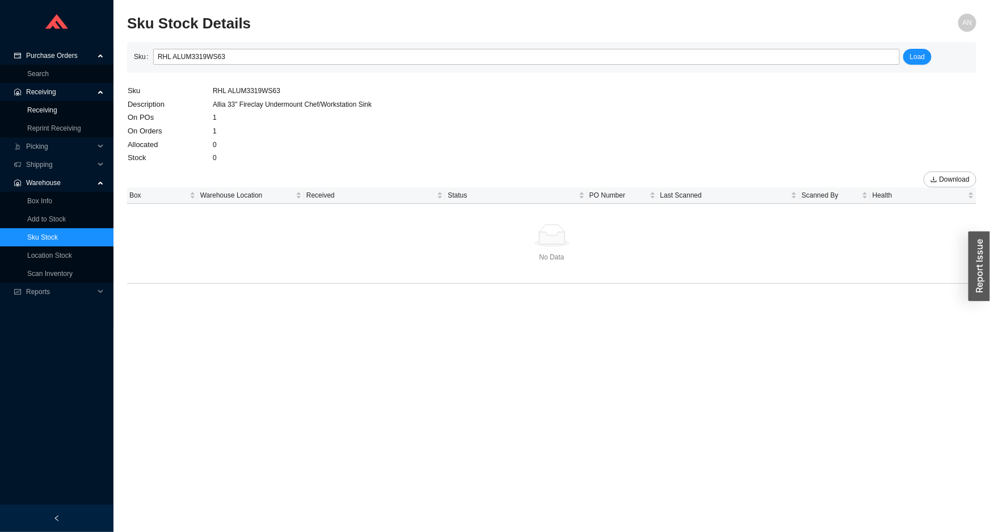
click at [57, 109] on link "Receiving" at bounding box center [42, 110] width 30 height 8
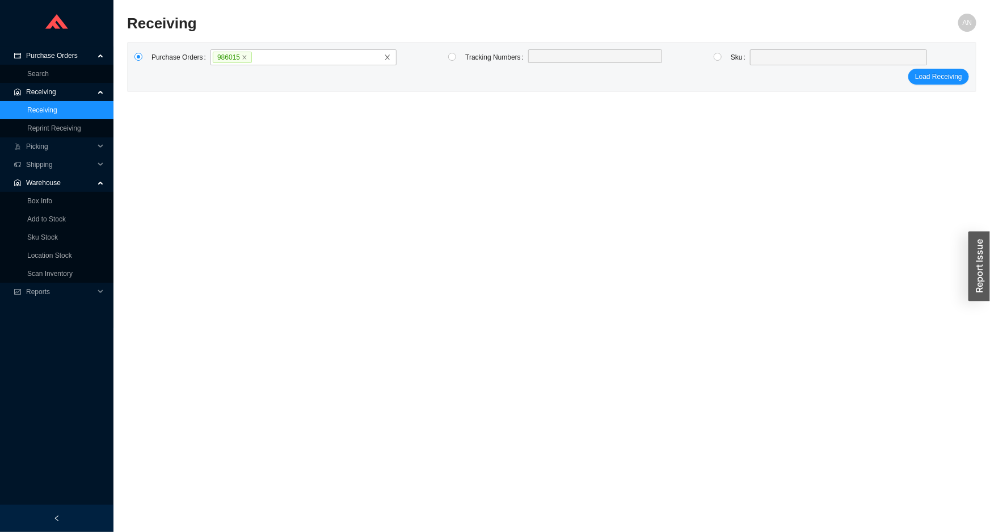
click button "Load Receiving" at bounding box center [939, 77] width 61 height 16
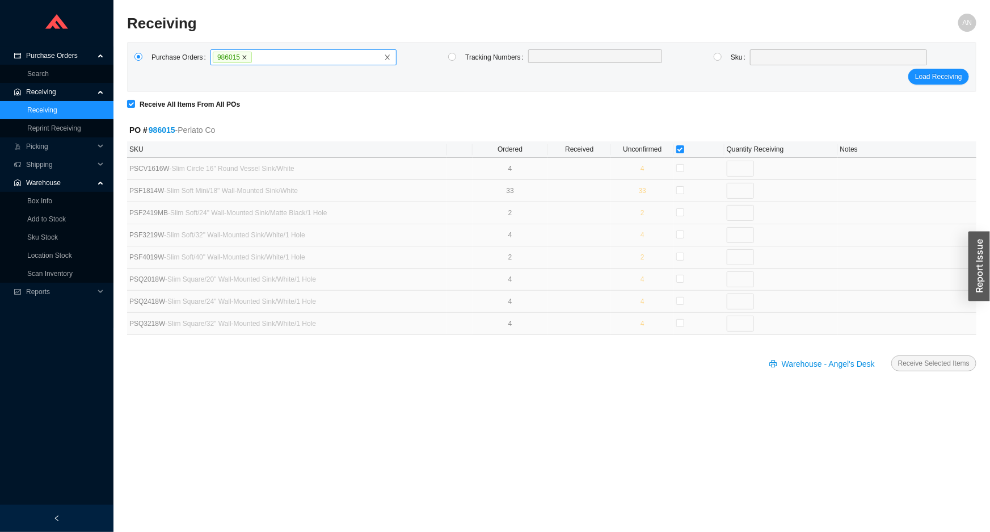
click at [242, 57] on icon "close" at bounding box center [245, 57] width 6 height 6
click at [253, 57] on input "986015" at bounding box center [257, 57] width 8 height 12
click button "Load Receiving" at bounding box center [939, 77] width 61 height 16
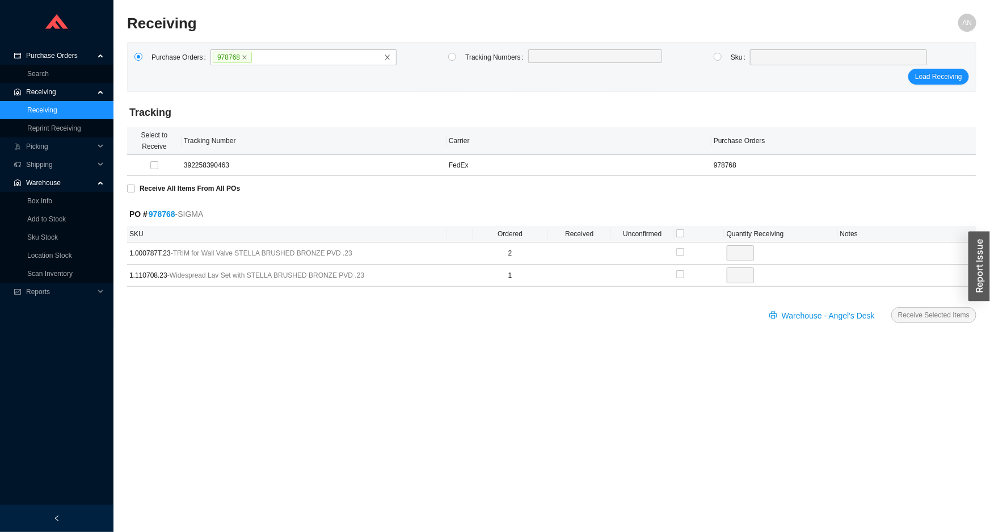
click at [161, 215] on link "978768" at bounding box center [162, 213] width 27 height 9
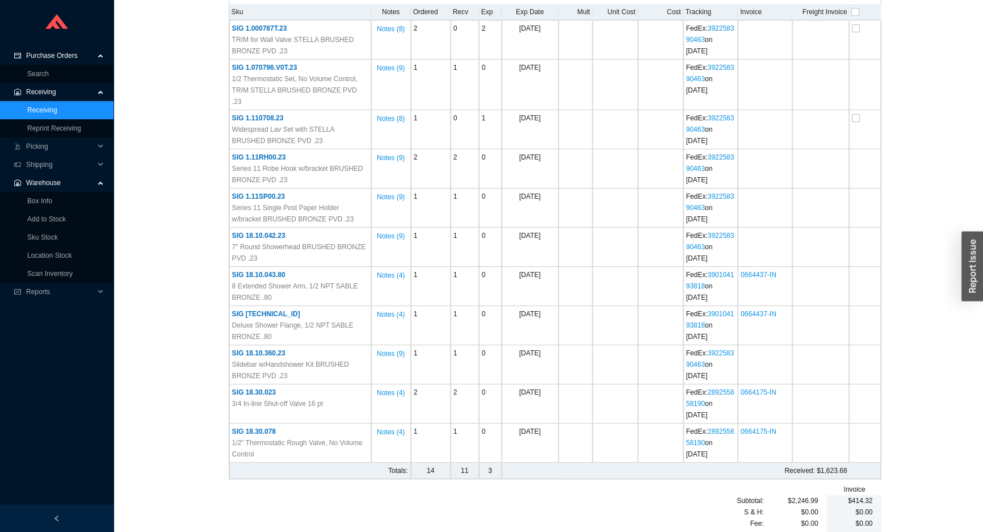
scroll to position [281, 0]
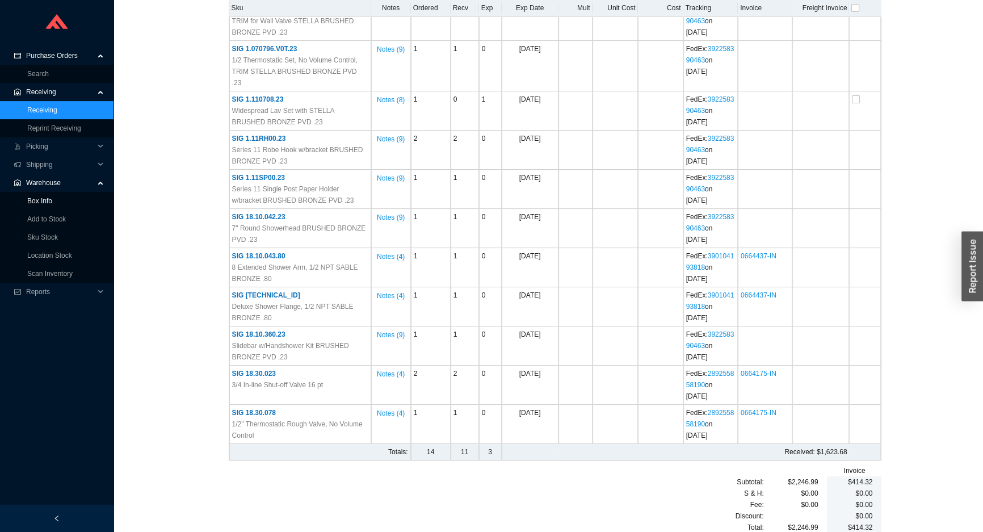
click at [42, 197] on link "Box Info" at bounding box center [39, 201] width 25 height 8
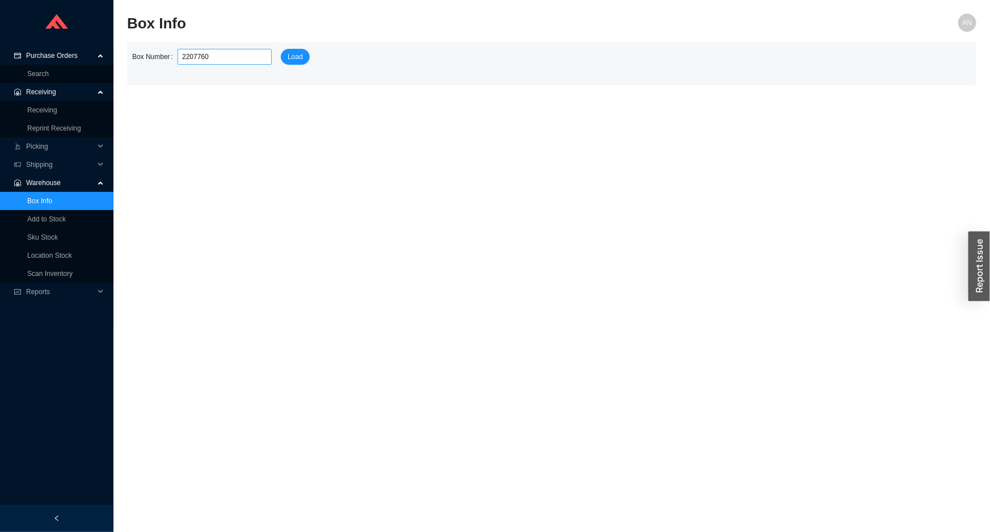
click button "Load" at bounding box center [295, 57] width 29 height 16
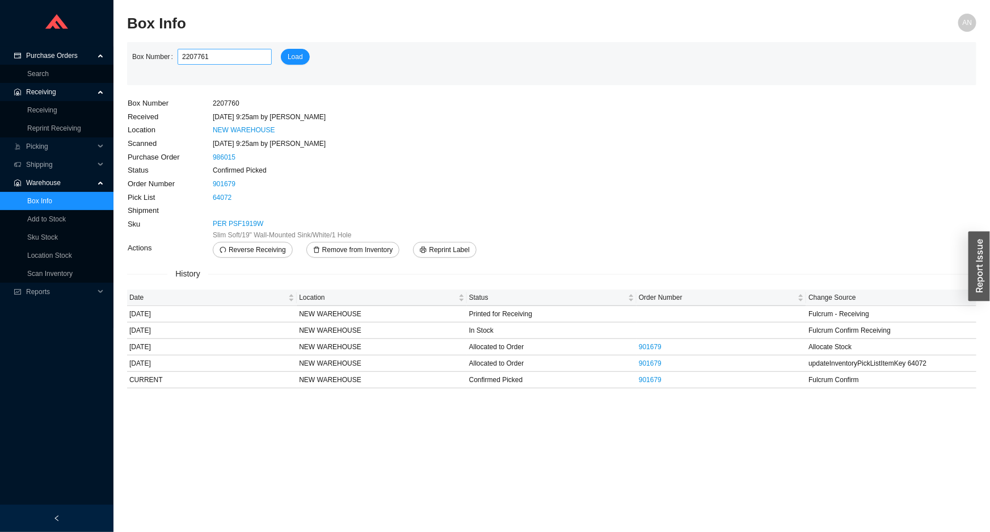
click button "Load" at bounding box center [295, 57] width 29 height 16
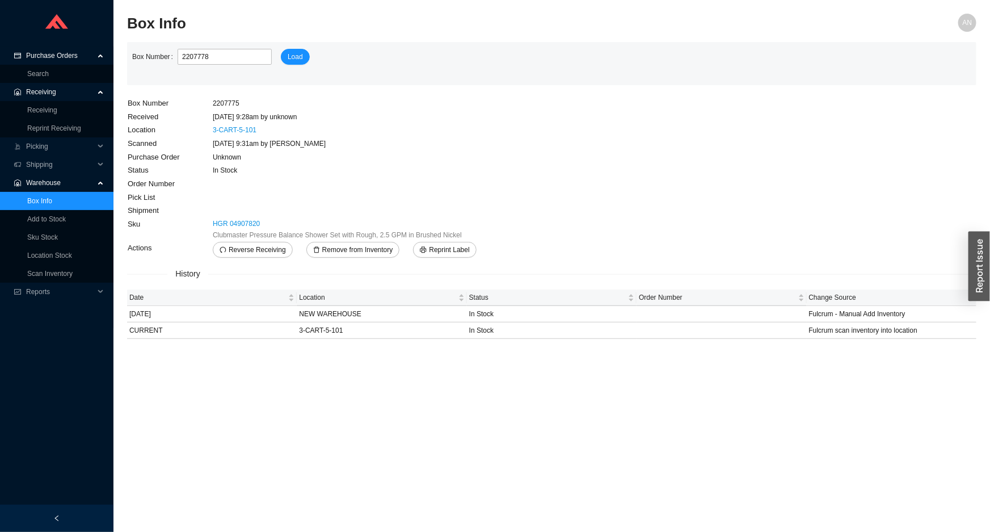
click button "Load" at bounding box center [295, 57] width 29 height 16
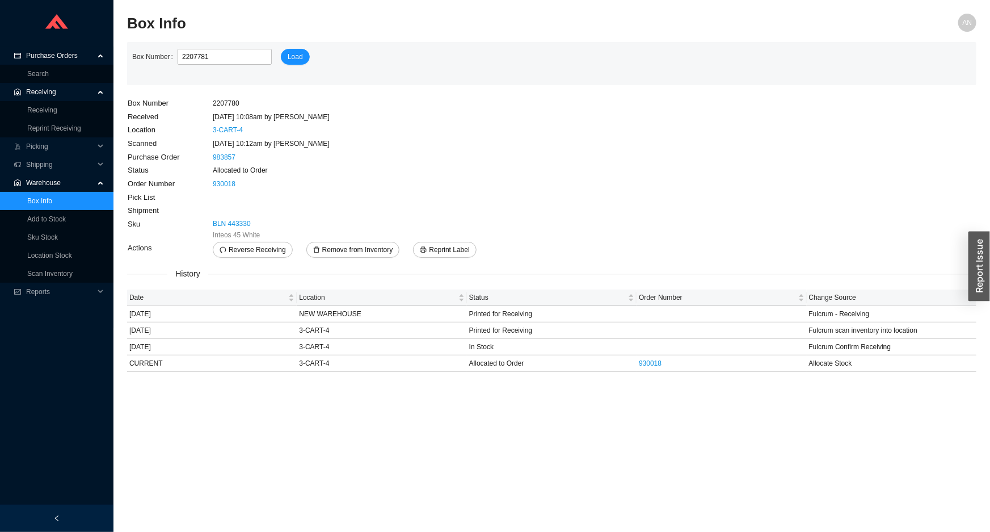
click button "Load" at bounding box center [295, 57] width 29 height 16
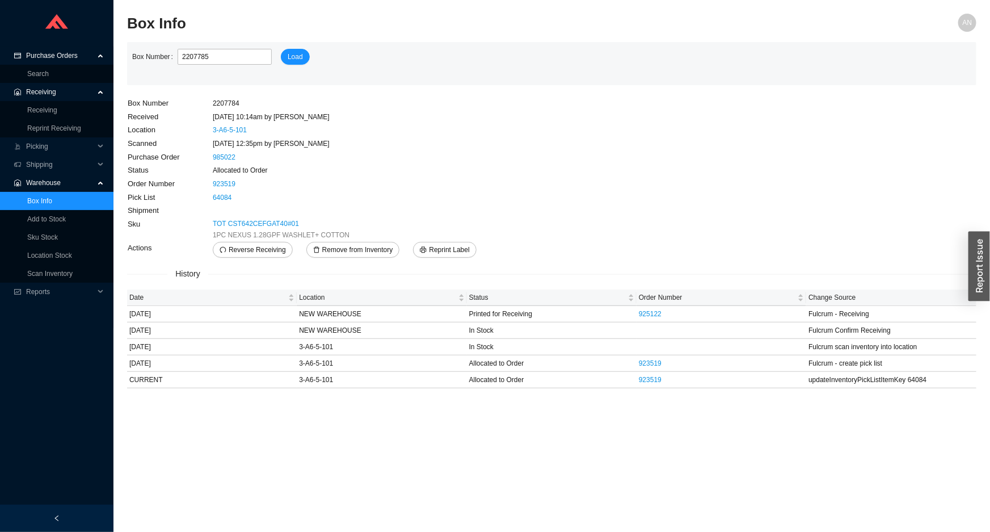
click button "Load" at bounding box center [295, 57] width 29 height 16
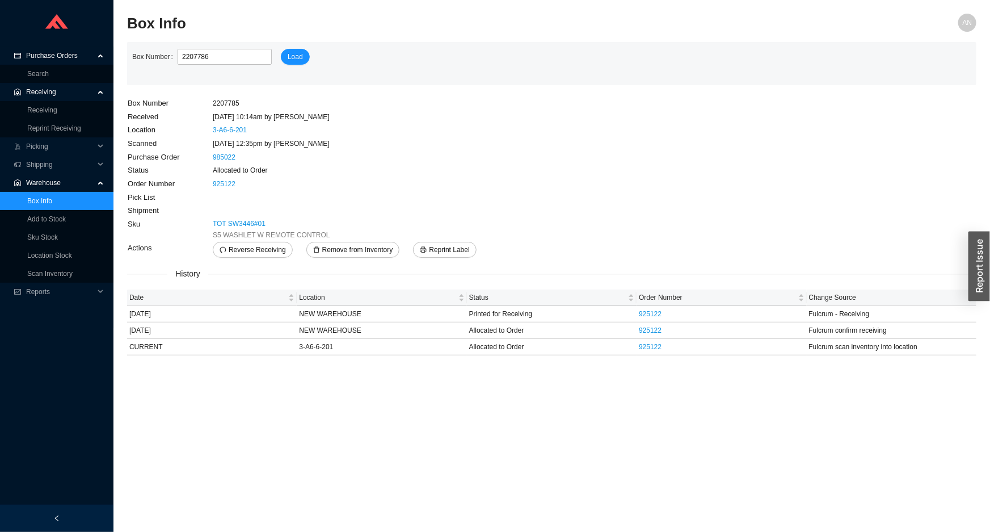
click button "Load" at bounding box center [295, 57] width 29 height 16
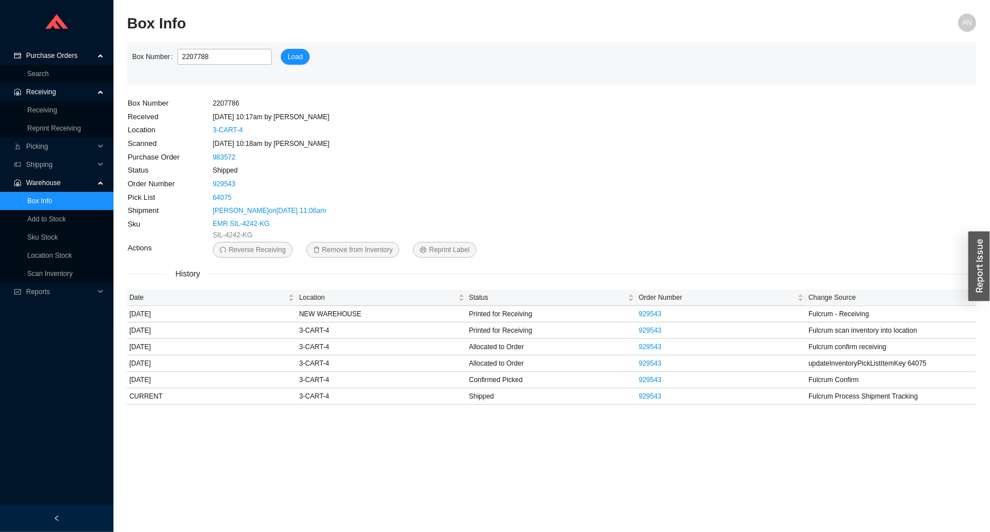
click button "Load" at bounding box center [295, 57] width 29 height 16
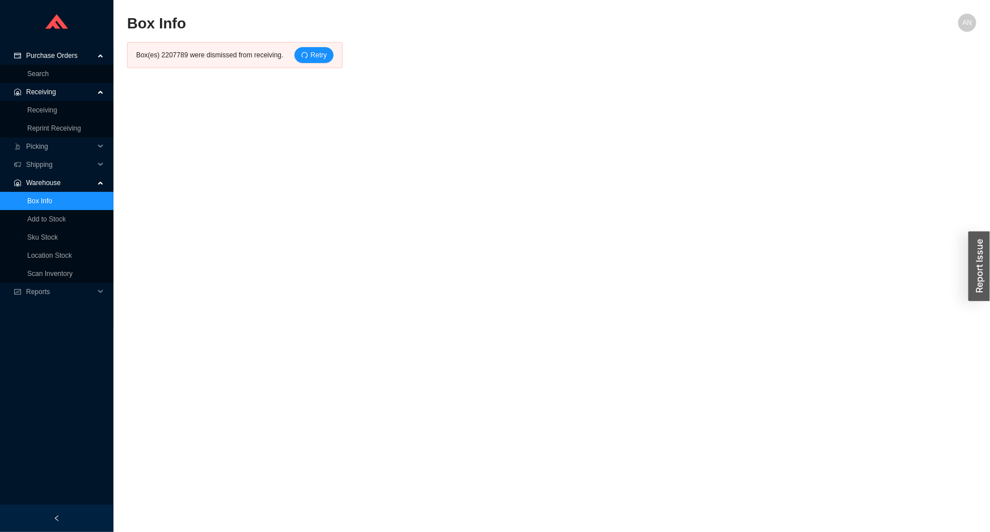
click at [30, 200] on link "Box Info" at bounding box center [39, 201] width 25 height 8
click at [310, 57] on span "Retry" at bounding box center [318, 54] width 16 height 11
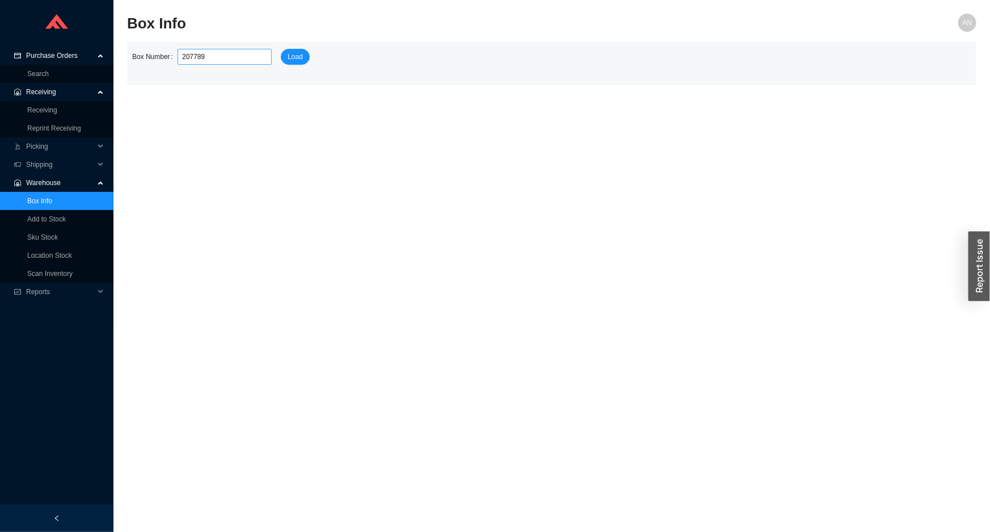
click button "Load" at bounding box center [295, 57] width 29 height 16
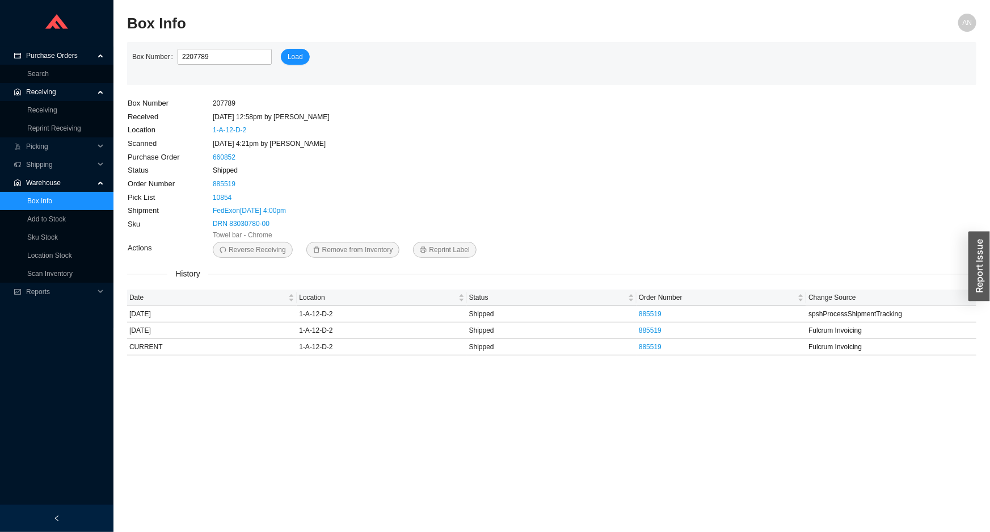
click button "Load" at bounding box center [295, 57] width 29 height 16
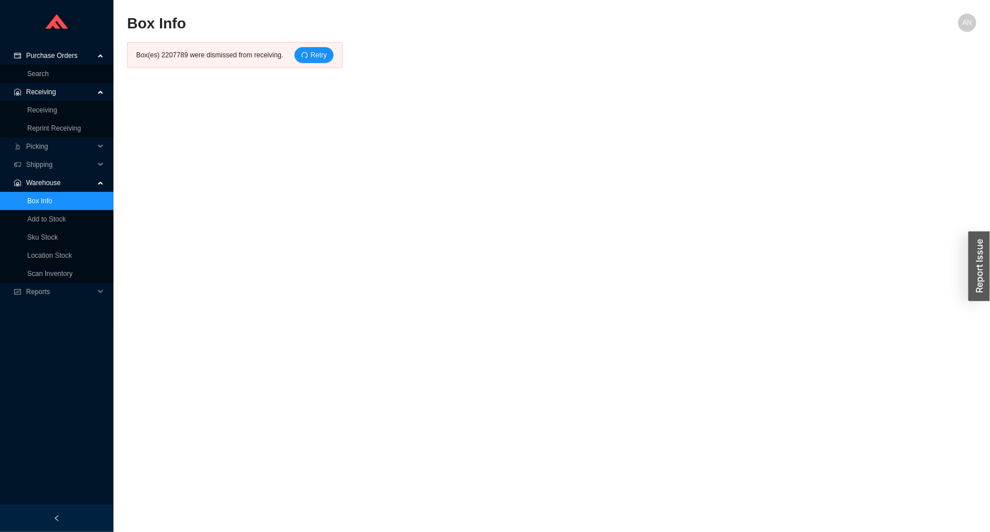
click at [42, 202] on link "Box Info" at bounding box center [39, 201] width 25 height 8
click at [296, 55] on button "Retry" at bounding box center [314, 55] width 39 height 16
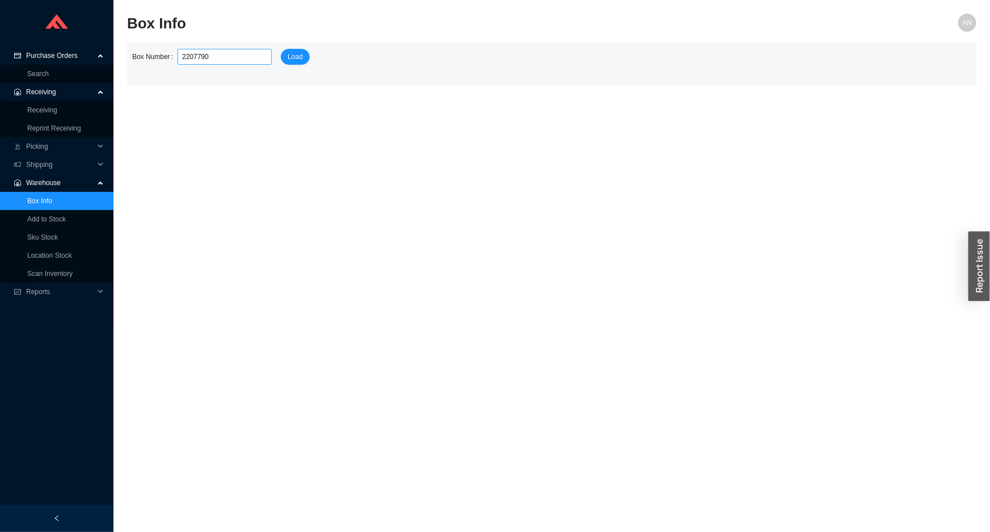
click button "Load" at bounding box center [295, 57] width 29 height 16
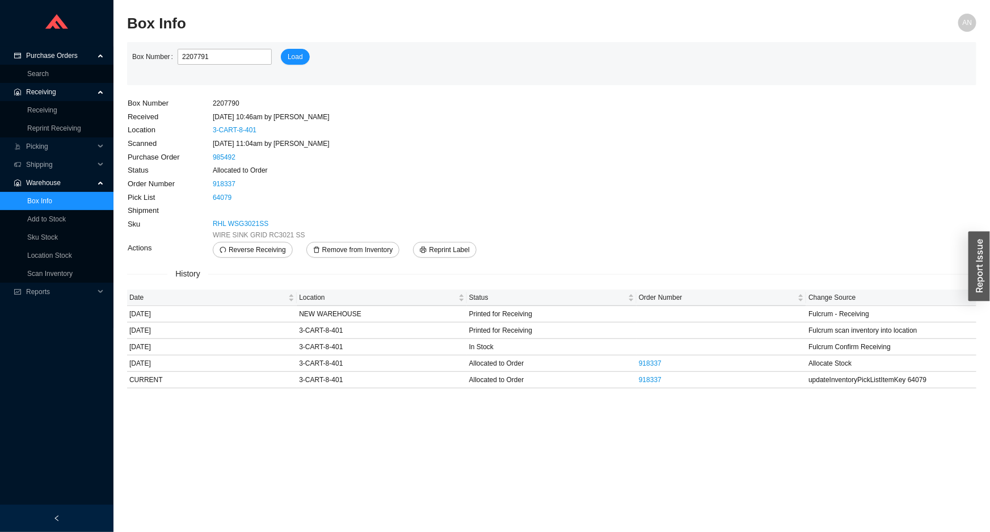
click button "Load" at bounding box center [295, 57] width 29 height 16
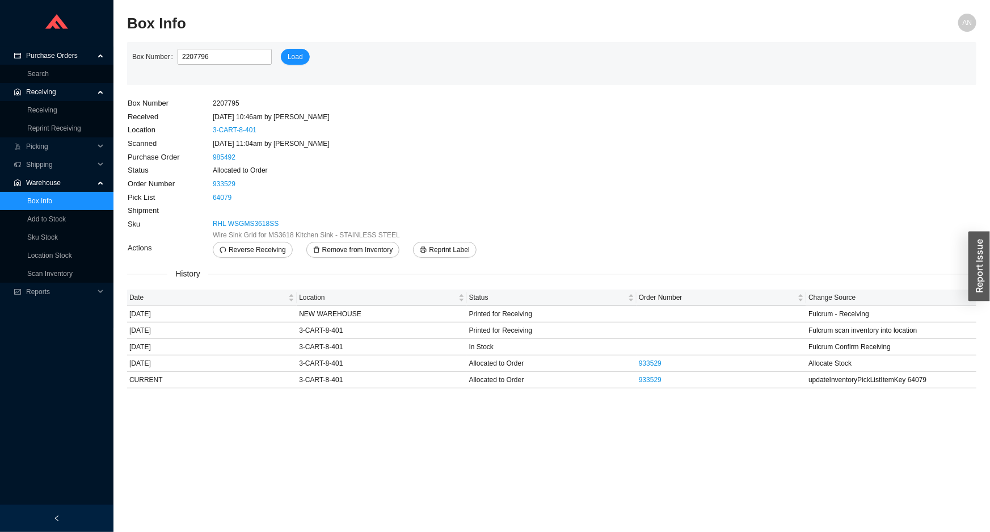
click button "Load" at bounding box center [295, 57] width 29 height 16
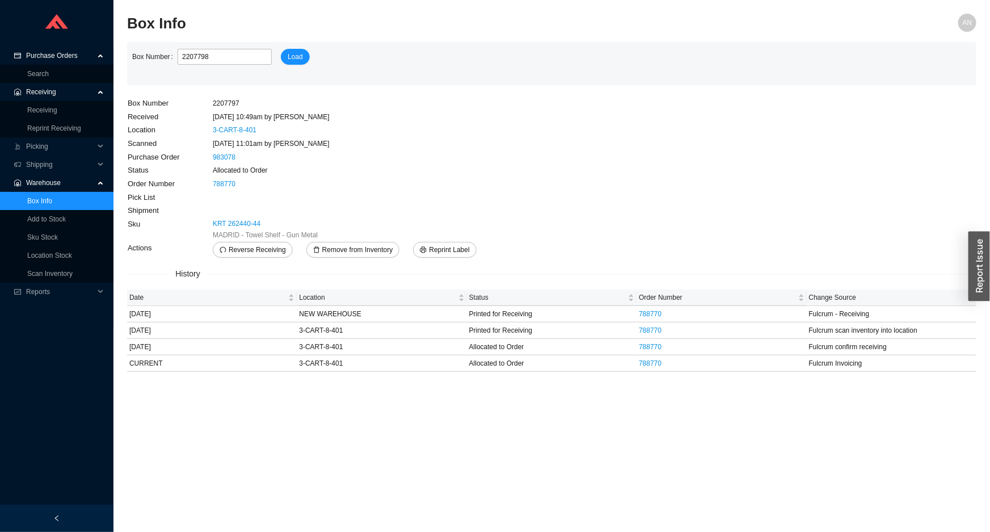
click button "Load" at bounding box center [295, 57] width 29 height 16
click at [49, 76] on link "Search" at bounding box center [38, 74] width 22 height 8
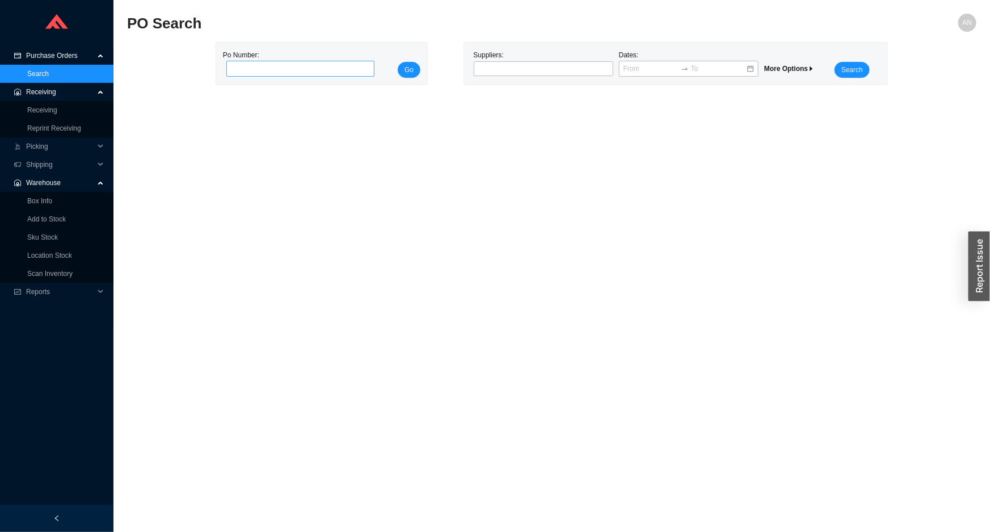
click at [236, 68] on input "tel" at bounding box center [300, 69] width 148 height 16
click at [398, 62] on button "Go" at bounding box center [409, 70] width 23 height 16
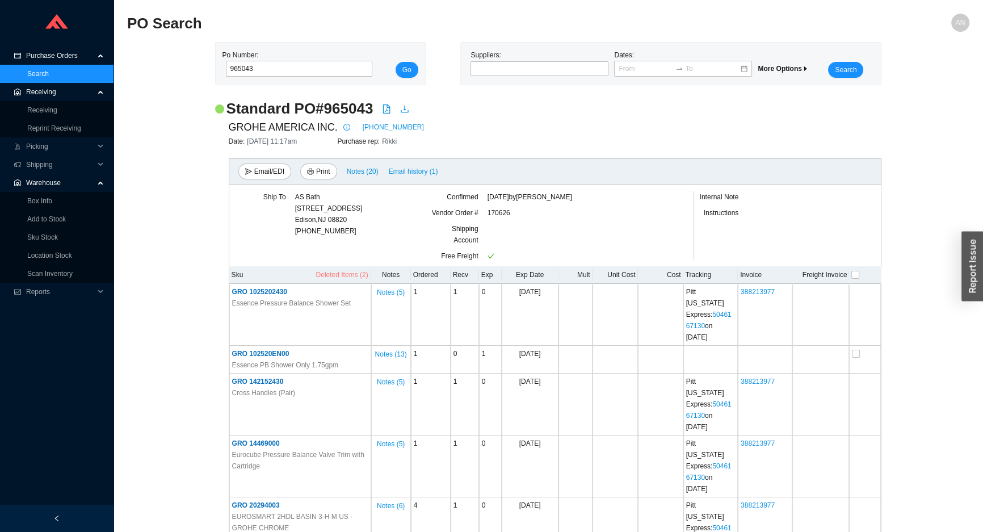
click at [341, 278] on span "Deleted Items (2)" at bounding box center [342, 274] width 52 height 11
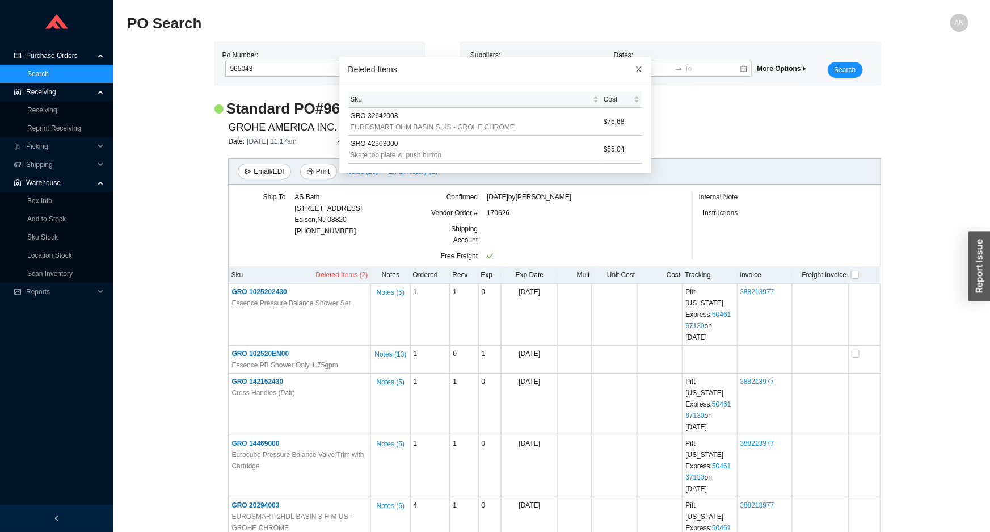
click at [635, 71] on icon "close" at bounding box center [639, 69] width 8 height 8
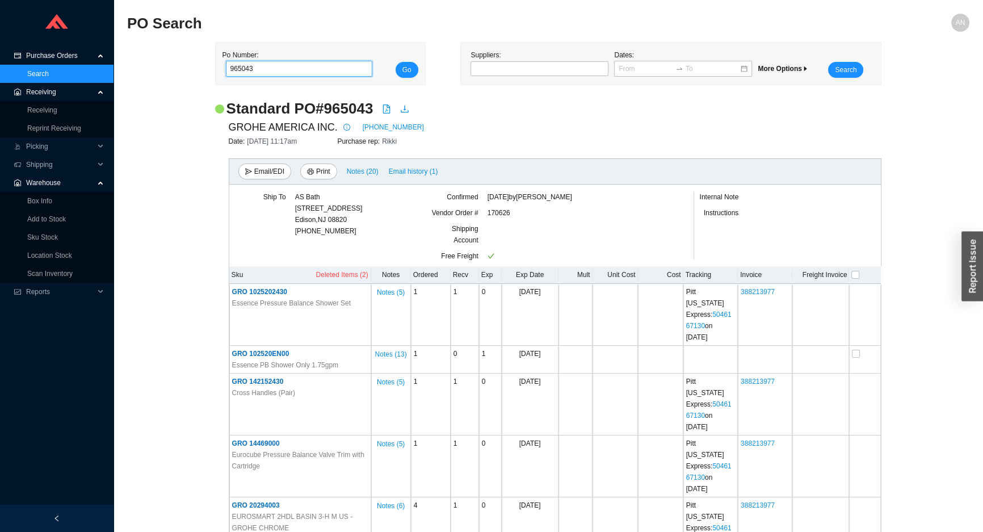
click at [260, 65] on input "965043" at bounding box center [299, 69] width 147 height 16
click at [396, 62] on button "Go" at bounding box center [407, 70] width 23 height 16
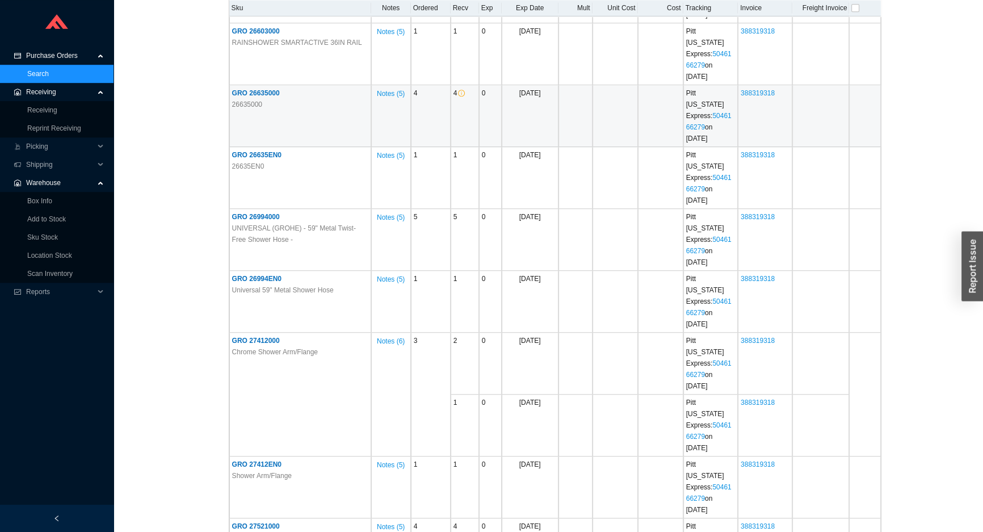
scroll to position [877, 0]
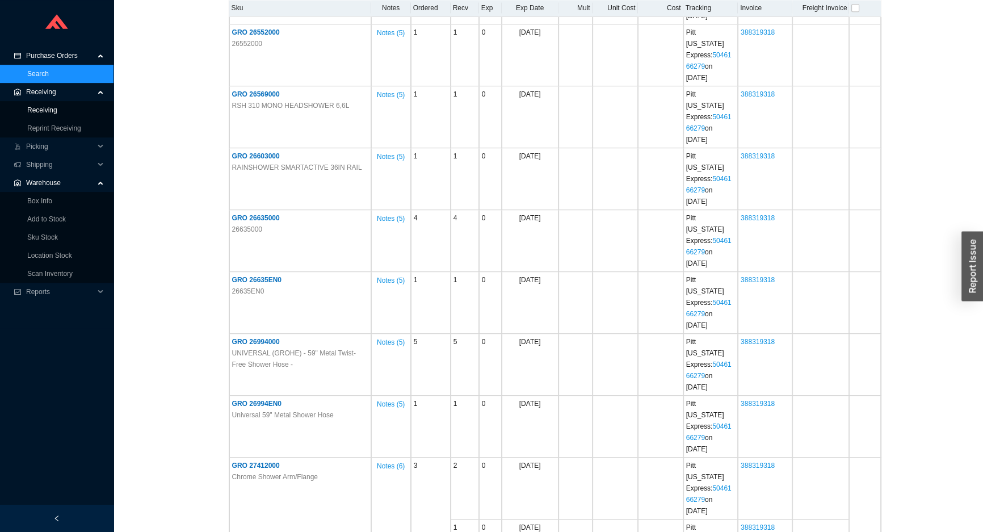
click at [53, 108] on link "Receiving" at bounding box center [42, 110] width 30 height 8
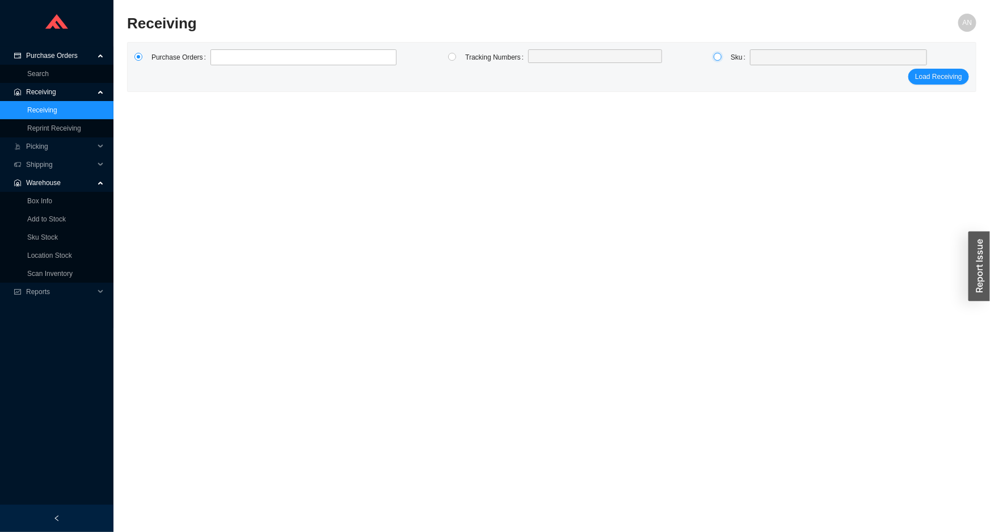
click at [719, 54] on input "radio" at bounding box center [718, 57] width 8 height 8
click at [759, 55] on span at bounding box center [839, 57] width 168 height 15
click at [285, 87] on div "Purchase Orders Tracking Numbers Sku Load Receiving" at bounding box center [552, 67] width 848 height 49
click at [54, 217] on link "Add to Stock" at bounding box center [46, 219] width 39 height 8
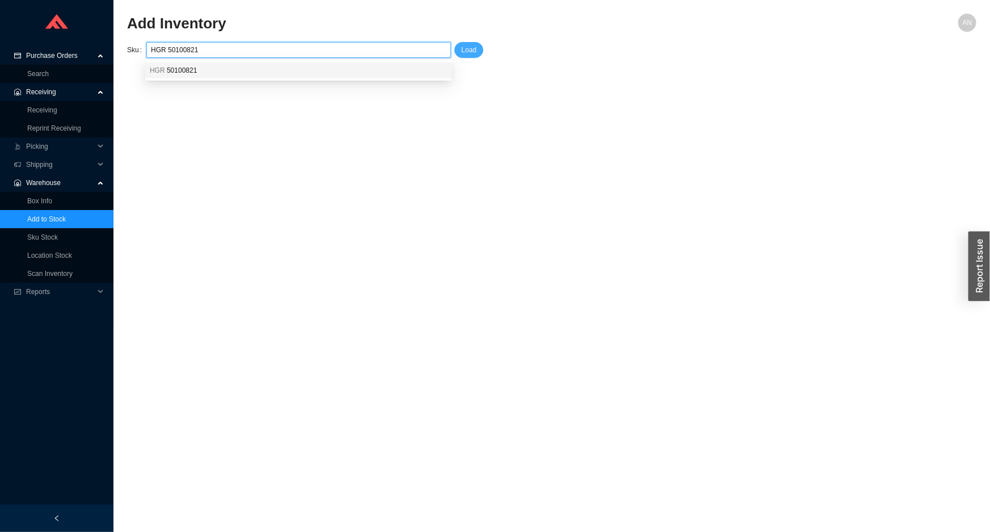
click at [463, 48] on span "Load" at bounding box center [468, 49] width 15 height 11
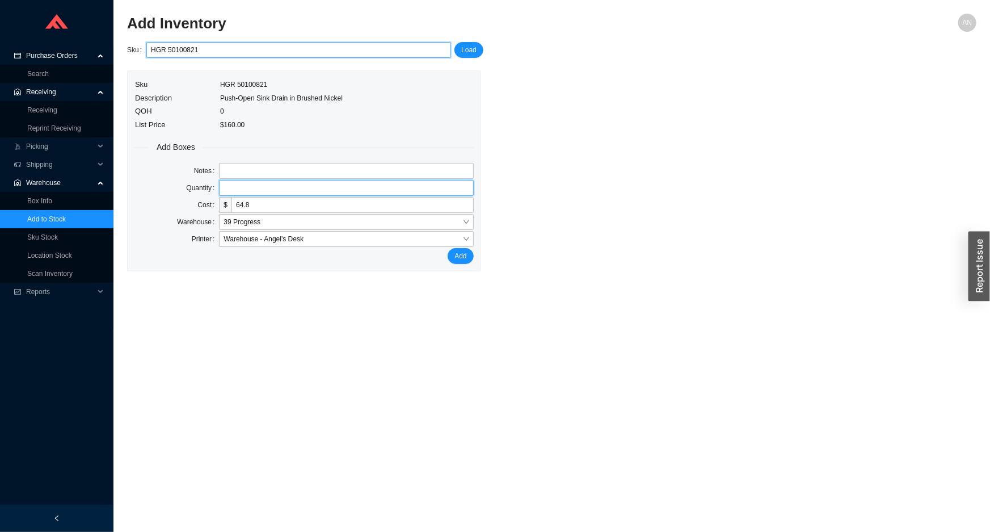
click at [258, 189] on input "tel" at bounding box center [346, 188] width 254 height 16
click at [448, 248] on button "Add" at bounding box center [461, 256] width 26 height 16
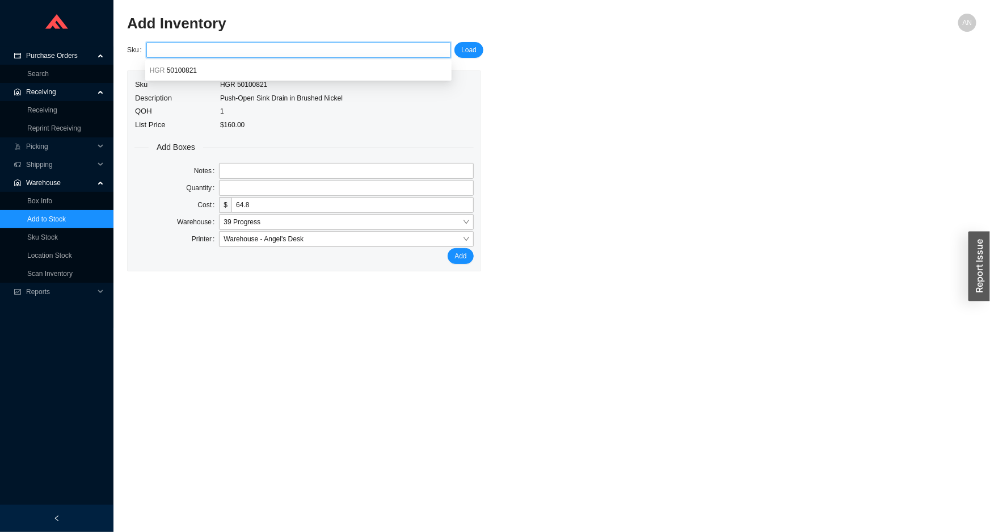
paste input "BZO BT062415-GL"
click at [474, 53] on span "Load" at bounding box center [468, 49] width 15 height 11
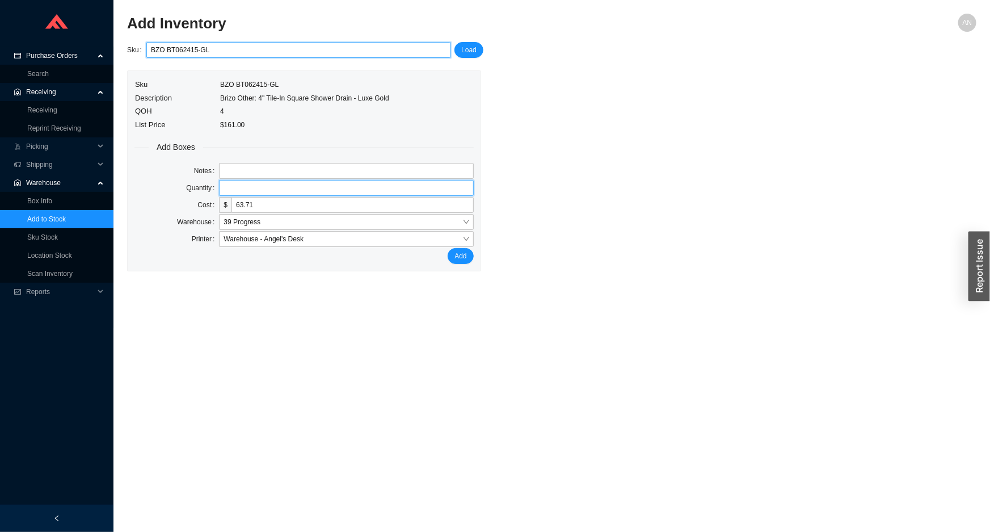
click at [246, 184] on input "tel" at bounding box center [346, 188] width 254 height 16
click at [448, 248] on button "Add" at bounding box center [461, 256] width 26 height 16
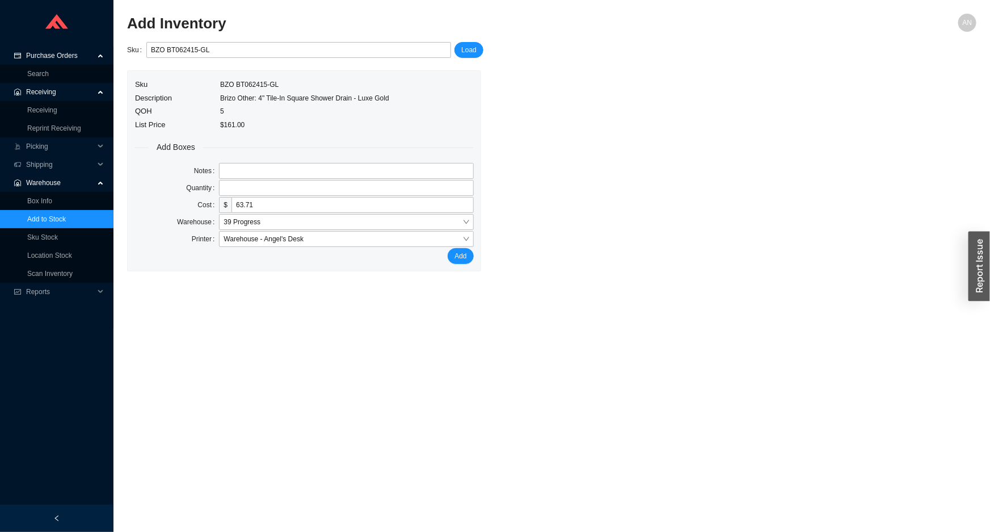
click at [51, 60] on span "Purchase Orders" at bounding box center [60, 56] width 68 height 18
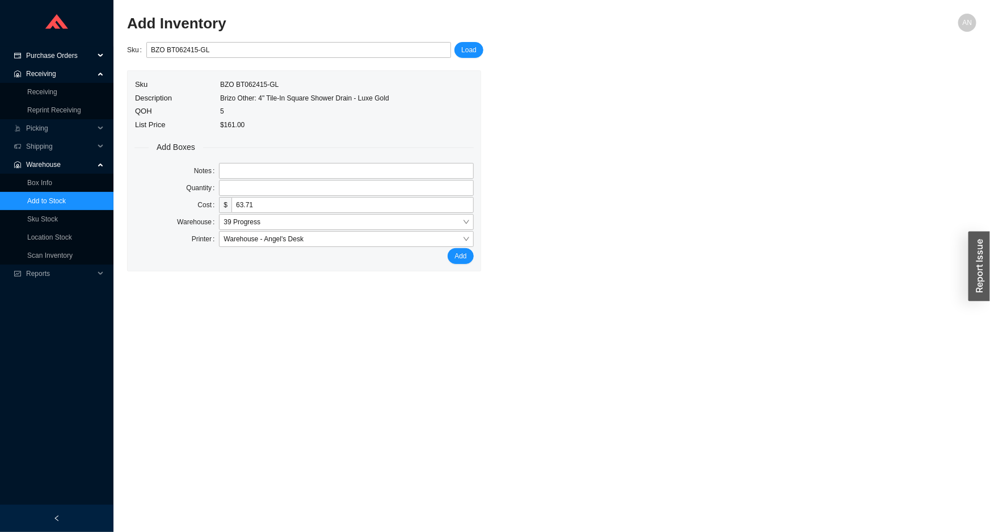
click at [53, 59] on span "Purchase Orders" at bounding box center [60, 56] width 68 height 18
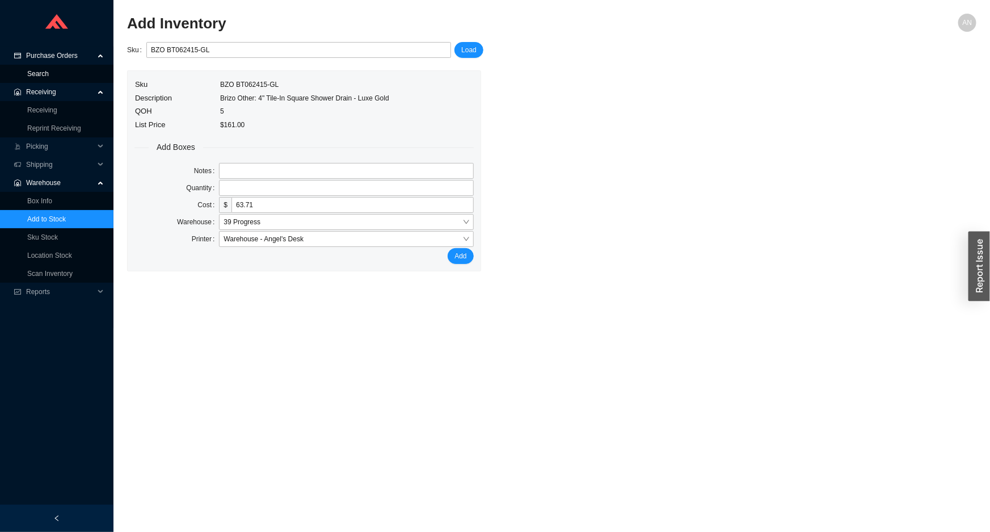
click at [49, 73] on link "Search" at bounding box center [38, 74] width 22 height 8
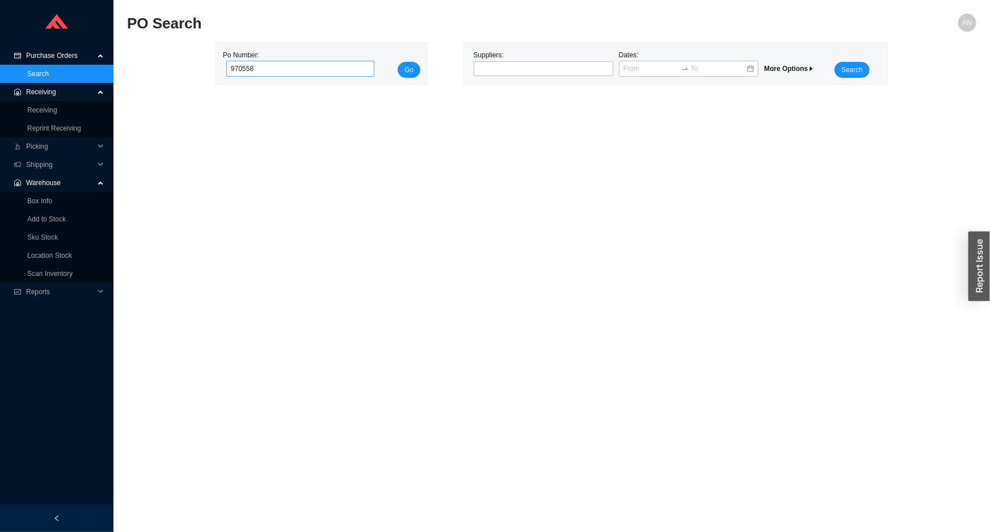
click at [398, 62] on button "Go" at bounding box center [409, 70] width 23 height 16
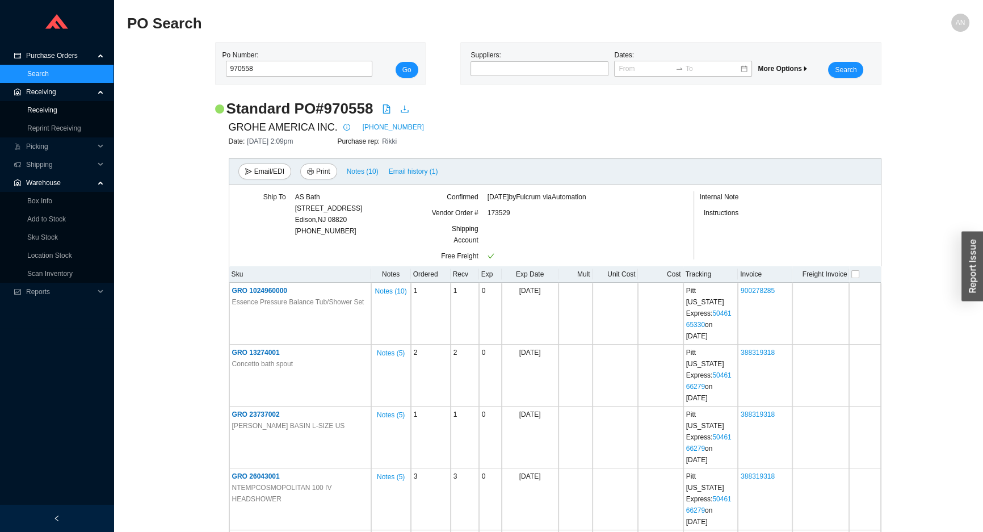
click at [39, 108] on link "Receiving" at bounding box center [42, 110] width 30 height 8
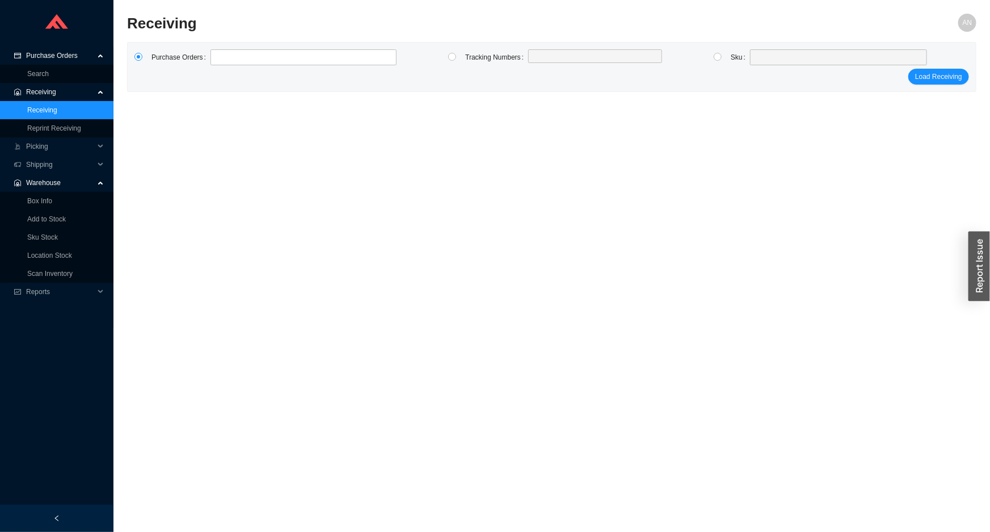
click at [39, 108] on link "Receiving" at bounding box center [42, 110] width 30 height 8
click at [52, 199] on link "Box Info" at bounding box center [39, 201] width 25 height 8
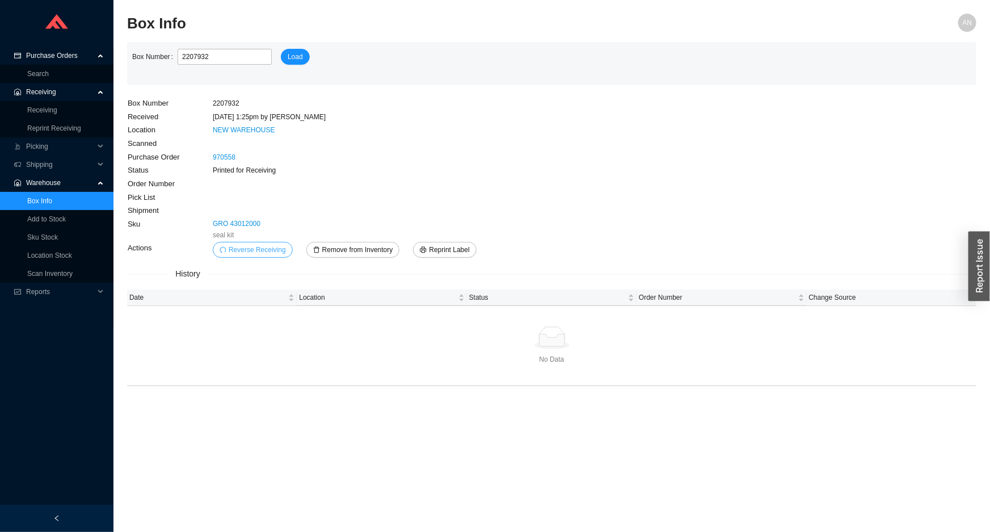
click at [257, 255] on span "Reverse Receiving" at bounding box center [257, 249] width 57 height 11
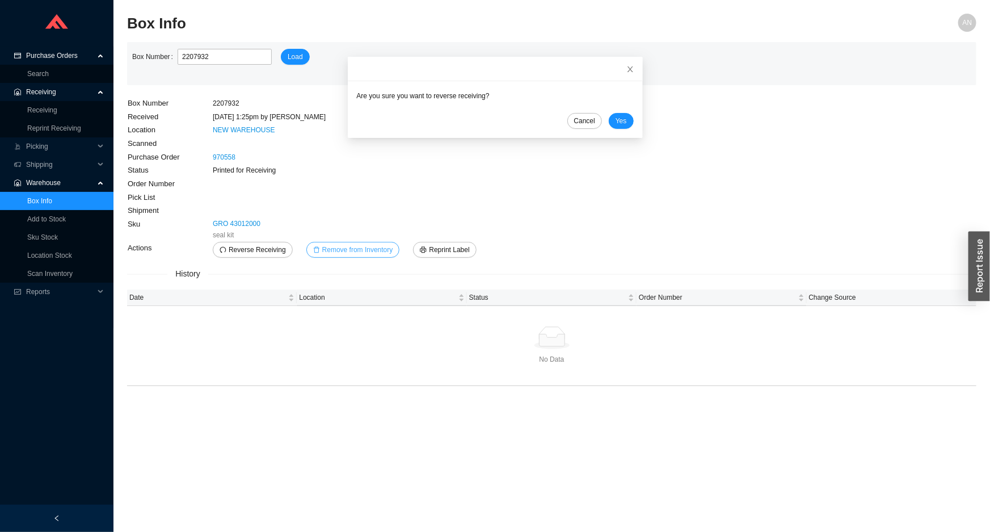
click at [341, 246] on span "Remove from Inventory" at bounding box center [357, 249] width 71 height 11
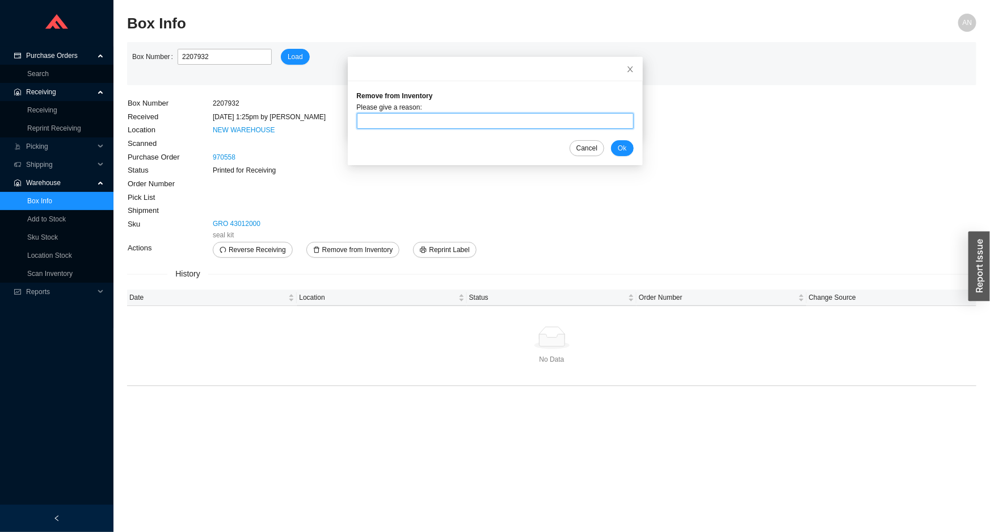
click at [375, 119] on input "text" at bounding box center [495, 121] width 277 height 16
click at [288, 59] on span "Load" at bounding box center [295, 56] width 15 height 11
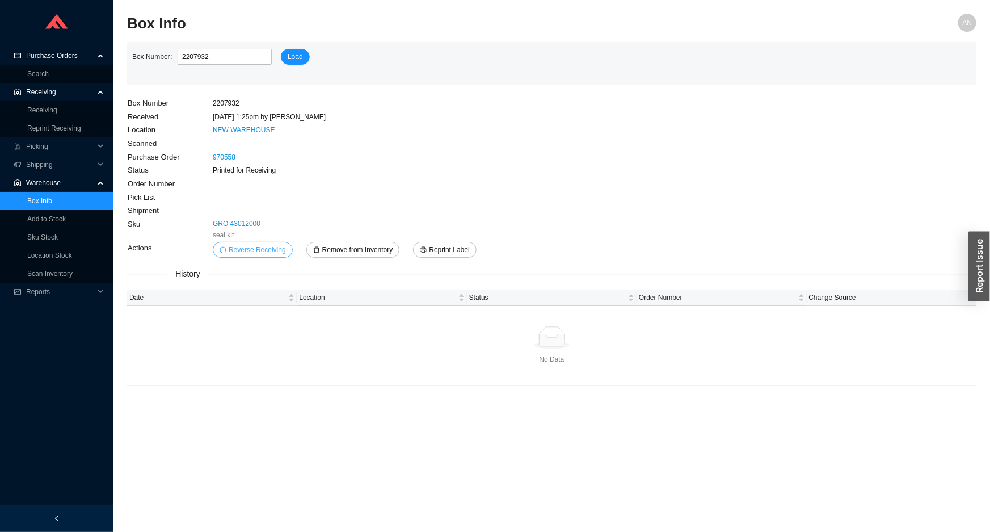
click at [266, 251] on span "Reverse Receiving" at bounding box center [257, 249] width 57 height 11
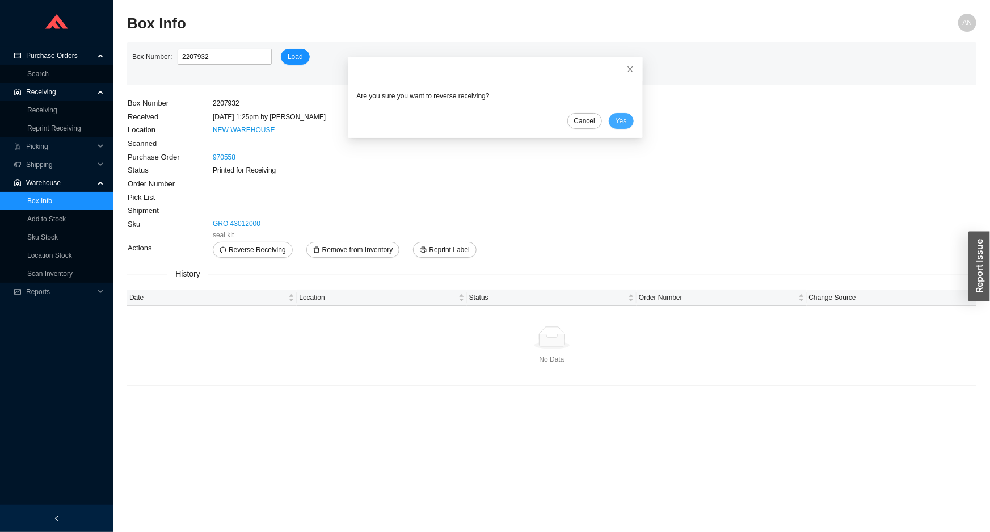
click at [616, 118] on span "Yes" at bounding box center [621, 120] width 11 height 11
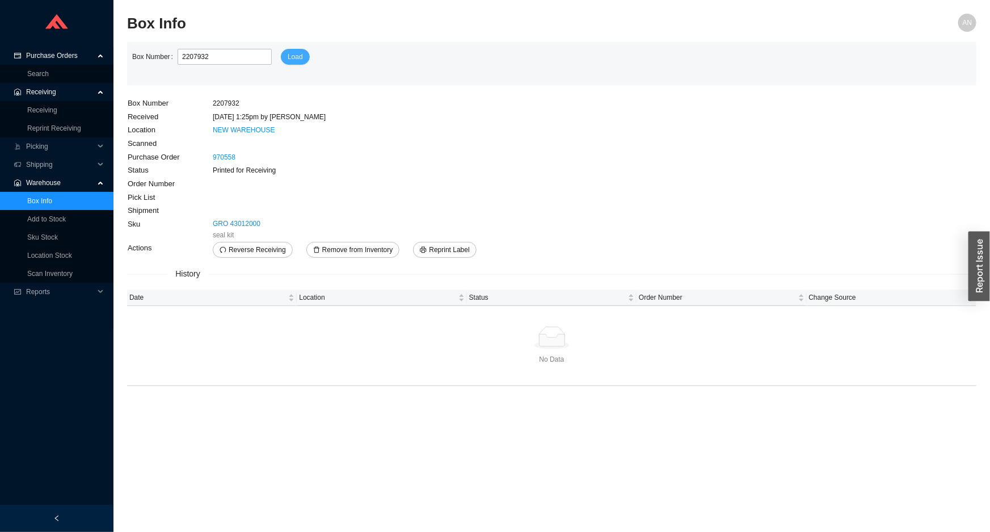
click at [288, 53] on span "Load" at bounding box center [295, 56] width 15 height 11
click at [288, 51] on span "Load" at bounding box center [295, 56] width 15 height 11
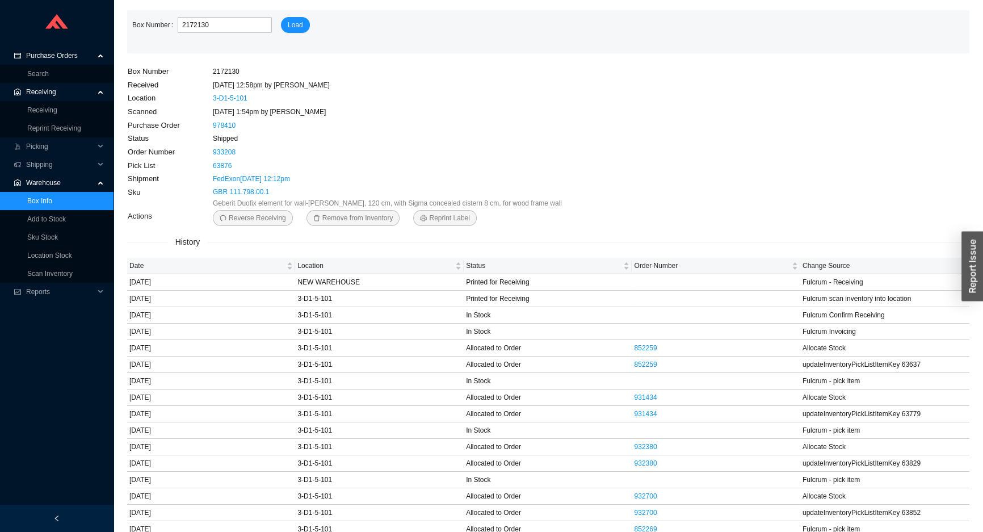
scroll to position [85, 0]
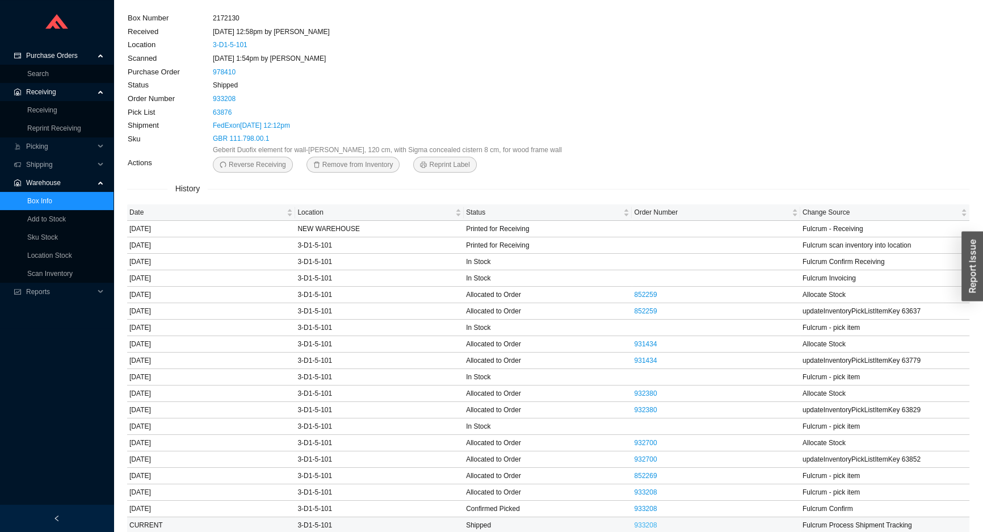
click at [641, 524] on link "933208" at bounding box center [645, 525] width 23 height 8
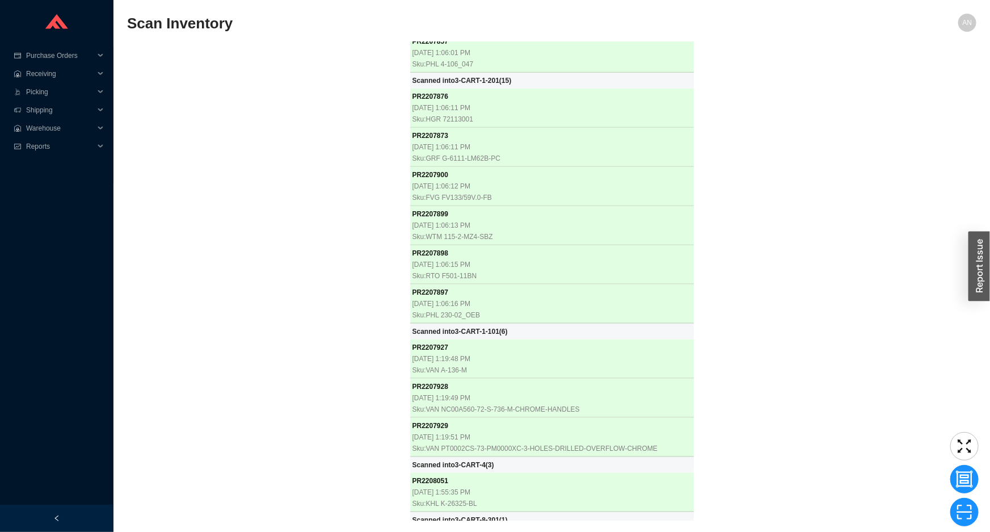
click at [254, 144] on div "PR 2207612 8/25/2025, 8:28:16 AM Sku: RHL TAM06W3LMAPC PR 2207625 8/25/2025, 8:…" at bounding box center [552, 281] width 850 height 478
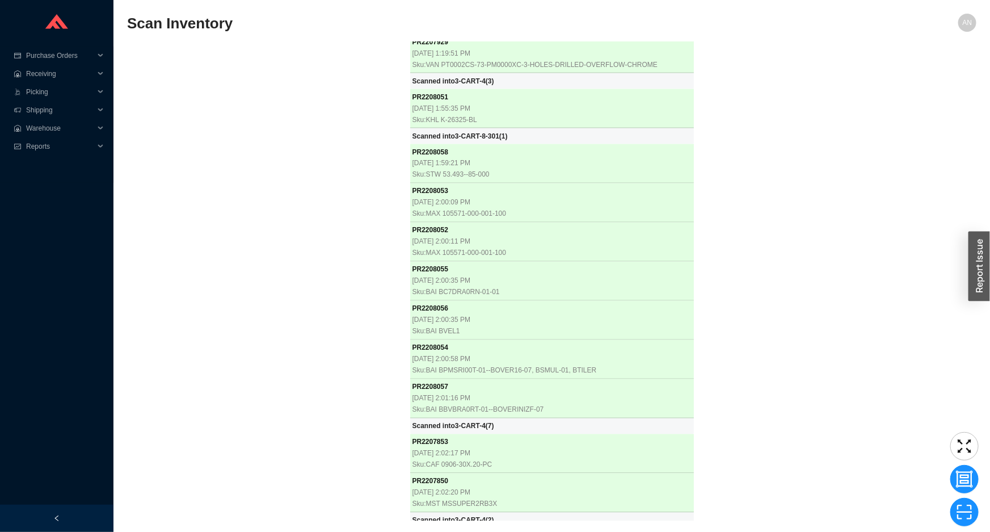
scroll to position [9697, 0]
click at [326, 128] on div "PR 2207612 8/25/2025, 8:28:16 AM Sku: RHL TAM06W3LMAPC PR 2207625 8/25/2025, 8:…" at bounding box center [552, 281] width 850 height 478
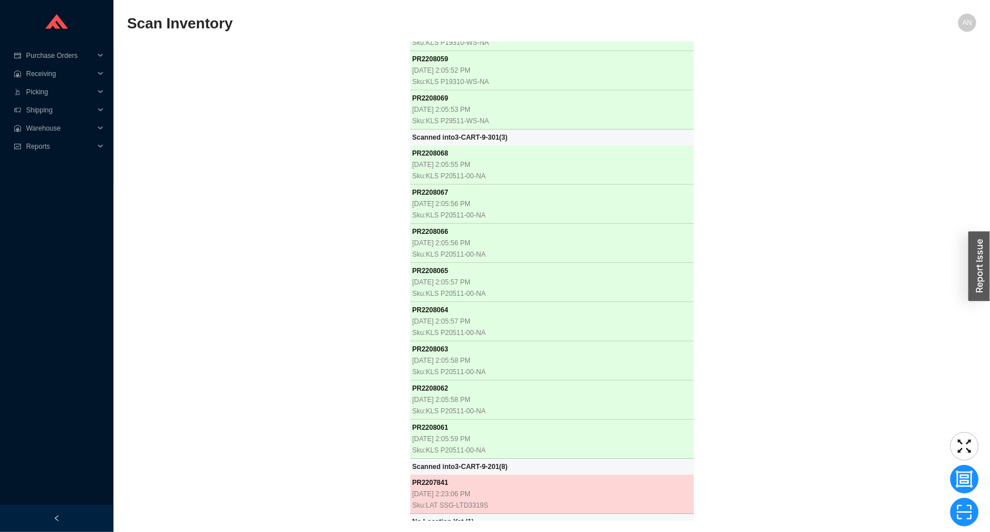
scroll to position [10213, 0]
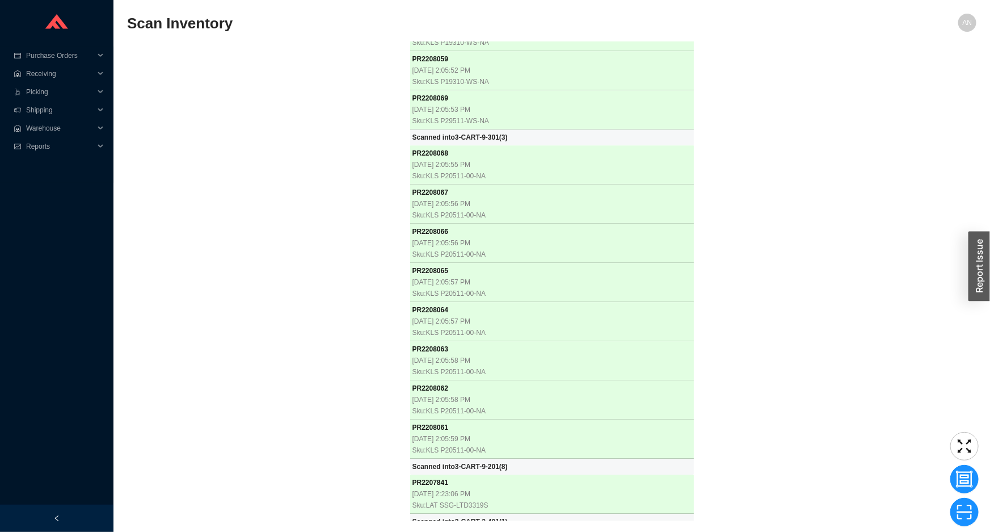
click at [266, 132] on div "PR 2207612 8/25/2025, 8:28:16 AM Sku: RHL TAM06W3LMAPC PR 2207625 8/25/2025, 8:…" at bounding box center [552, 281] width 850 height 478
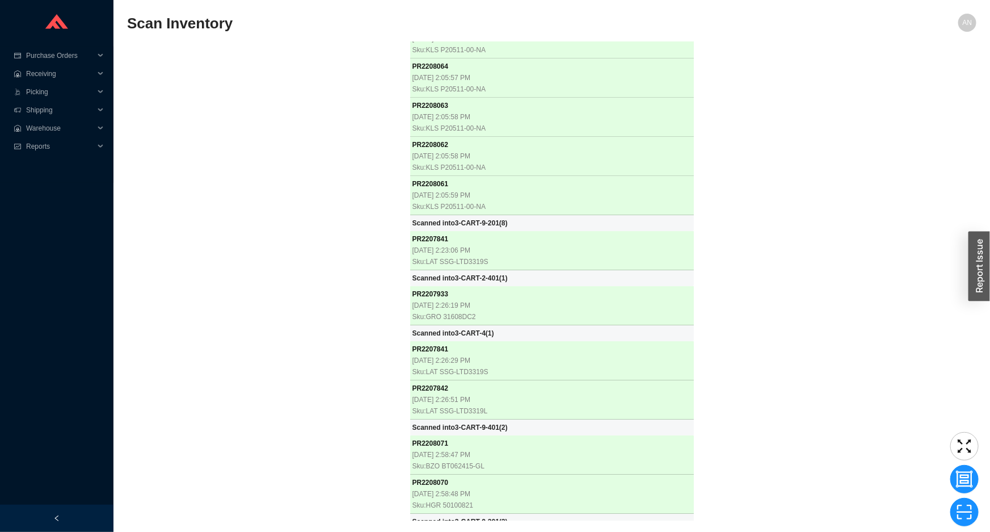
scroll to position [10457, 0]
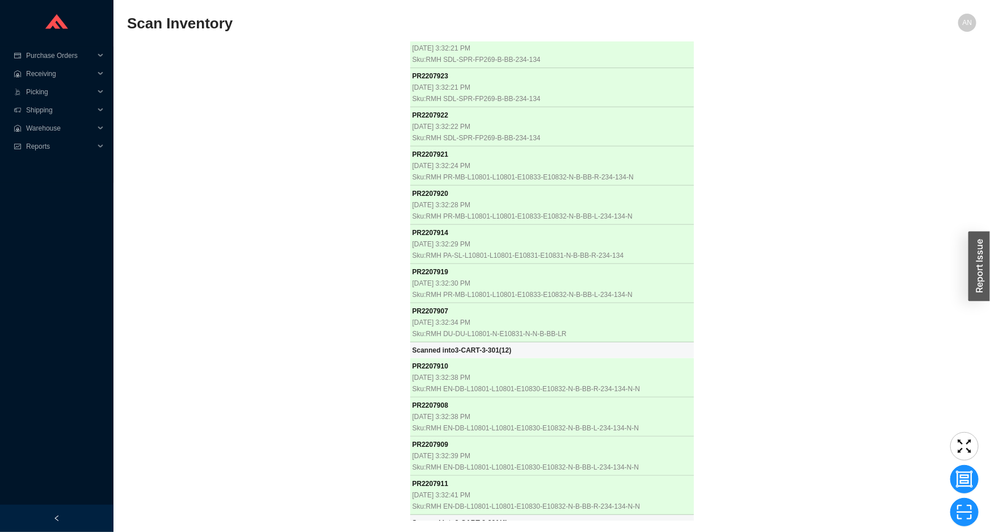
scroll to position [11114, 0]
